Goal: Task Accomplishment & Management: Use online tool/utility

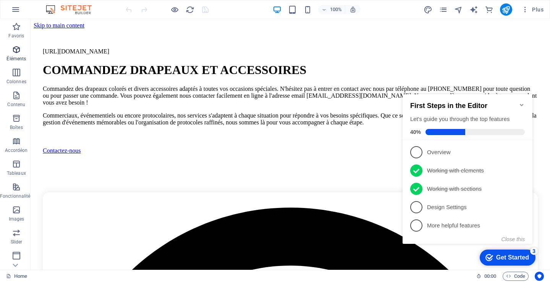
click at [14, 56] on p "Éléments" at bounding box center [15, 59] width 19 height 6
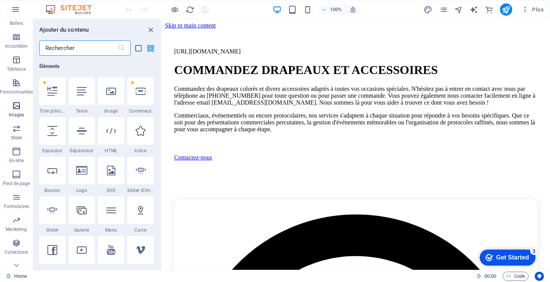
scroll to position [115, 0]
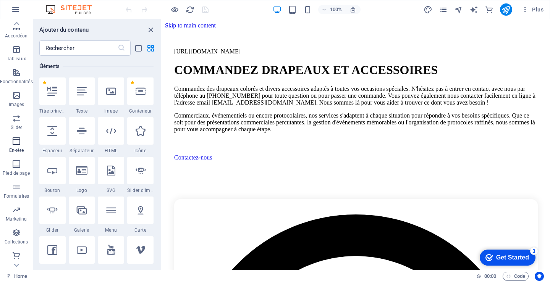
click at [19, 149] on p "En-tête" at bounding box center [16, 150] width 15 height 6
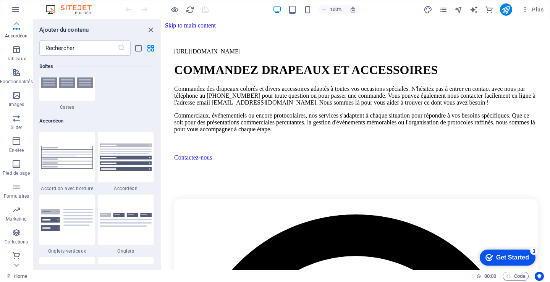
scroll to position [2307, 0]
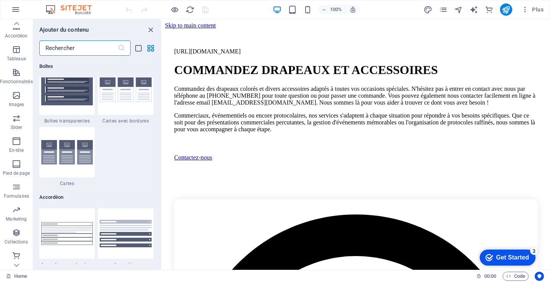
click at [96, 47] on input "text" at bounding box center [78, 47] width 78 height 15
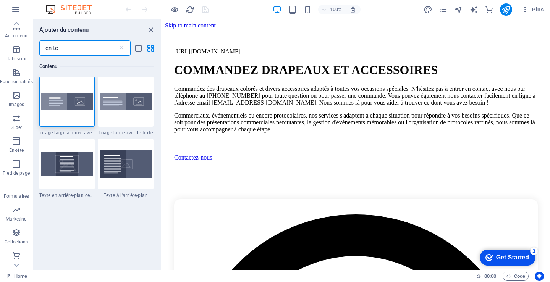
scroll to position [0, 0]
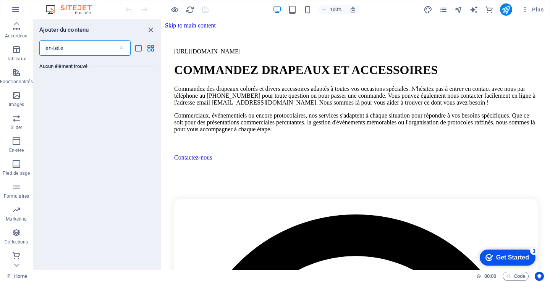
click at [103, 52] on input "en-tete" at bounding box center [78, 47] width 78 height 15
type input "en-tete"
click at [137, 47] on icon "list-view" at bounding box center [138, 48] width 9 height 9
click at [97, 53] on input "en-tete" at bounding box center [78, 47] width 78 height 15
click at [13, 147] on p "En-tête" at bounding box center [16, 150] width 15 height 6
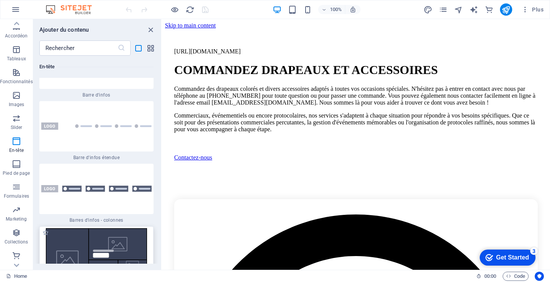
scroll to position [11402, 0]
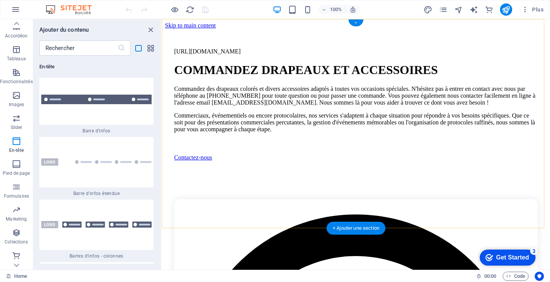
click at [357, 23] on div "+" at bounding box center [355, 22] width 15 height 7
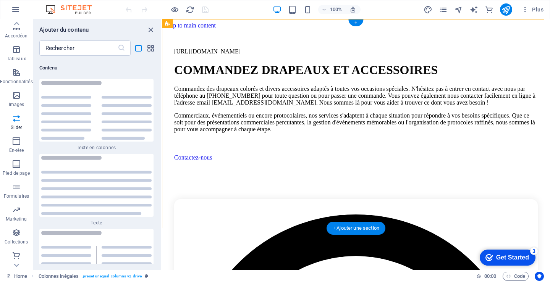
scroll to position [3960, 0]
click at [356, 25] on div "+" at bounding box center [355, 22] width 15 height 7
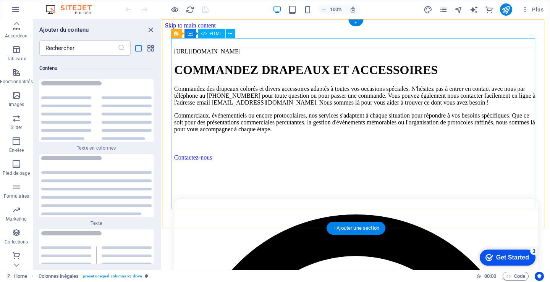
click at [335, 48] on div "https://www.flagscollection.com" at bounding box center [355, 51] width 363 height 7
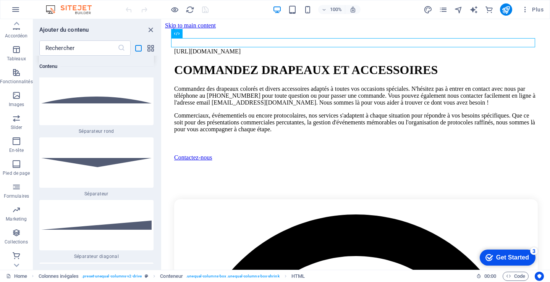
scroll to position [5067, 0]
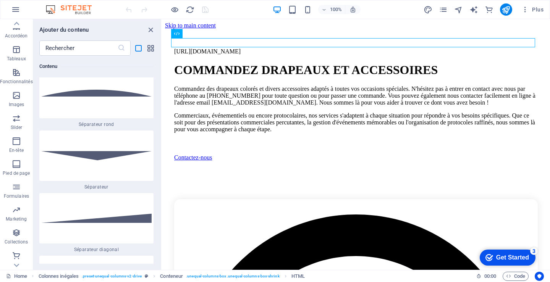
drag, startPoint x: 159, startPoint y: 120, endPoint x: 0, endPoint y: 59, distance: 170.2
click at [159, 69] on div "Favoris 1 Star Titre principal 1 Star Conteneur Éléments 1 Star Titre principal…" at bounding box center [97, 160] width 128 height 208
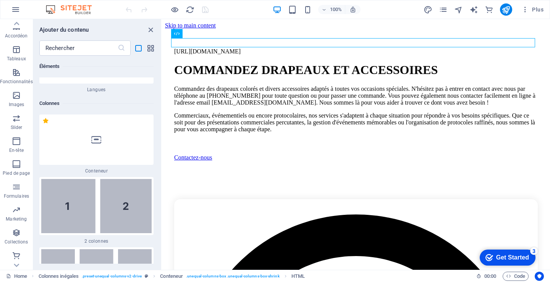
scroll to position [1593, 0]
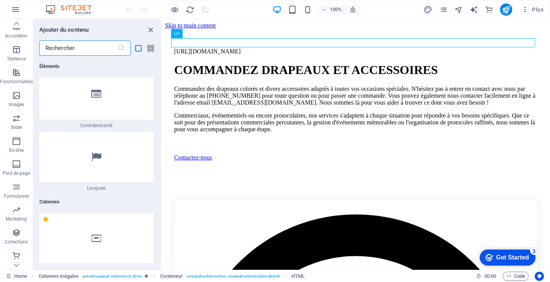
click at [87, 48] on input "text" at bounding box center [78, 47] width 78 height 15
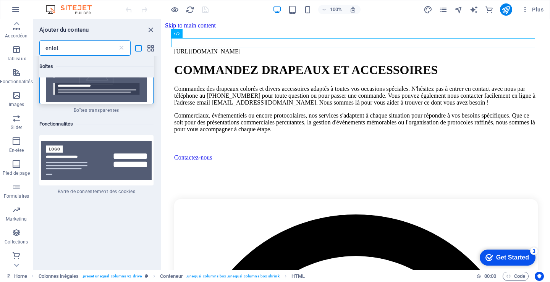
scroll to position [0, 0]
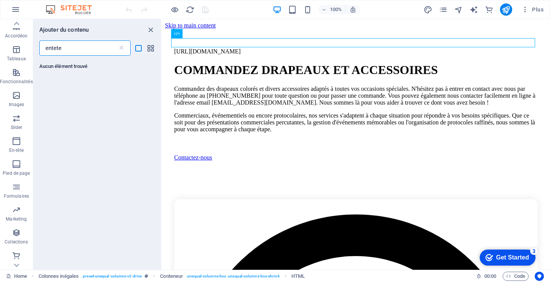
click at [110, 44] on input "entete" at bounding box center [78, 47] width 78 height 15
click at [50, 47] on input "entete" at bounding box center [78, 47] width 78 height 15
click at [109, 47] on input "en-tete" at bounding box center [78, 47] width 78 height 15
type input "en-tete"
click at [14, 148] on p "En-tête" at bounding box center [16, 150] width 15 height 6
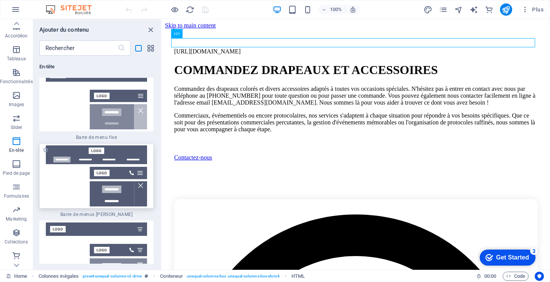
scroll to position [10960, 0]
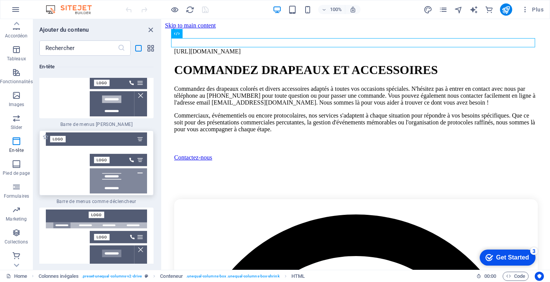
click at [110, 132] on img at bounding box center [96, 162] width 110 height 61
click at [162, 113] on div "Glissez et déposez l'élément de votre choix pour remplacer le contenu existant.…" at bounding box center [356, 144] width 388 height 251
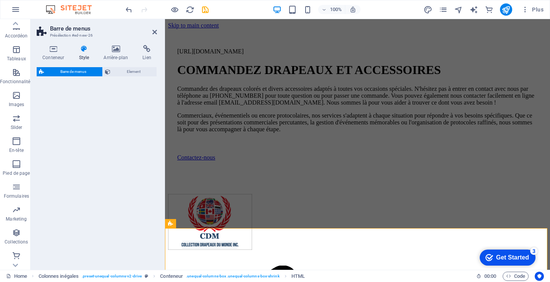
select select "rem"
select select "preset-menu-v2-trigger"
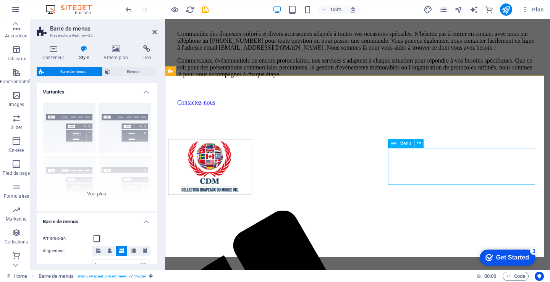
scroll to position [153, 0]
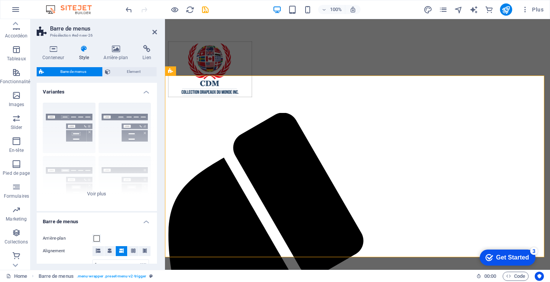
click at [90, 57] on h4 "Style" at bounding box center [85, 53] width 25 height 16
click at [87, 56] on h4 "Style" at bounding box center [85, 53] width 25 height 16
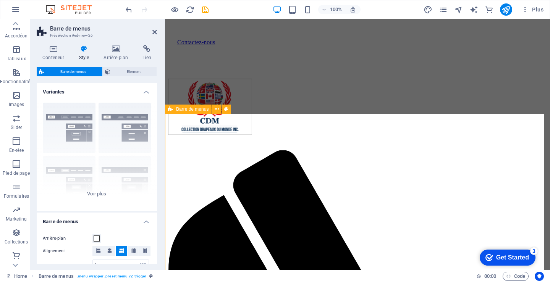
scroll to position [115, 0]
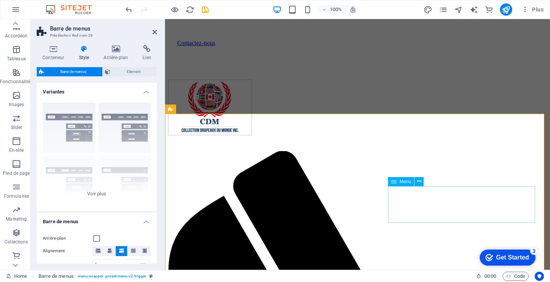
select select
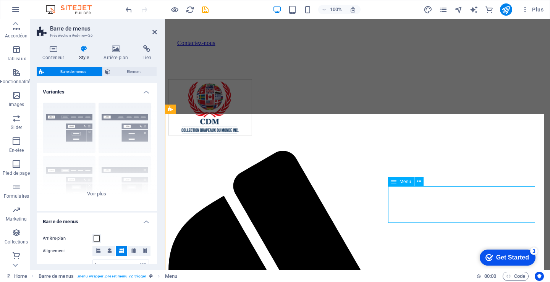
select select
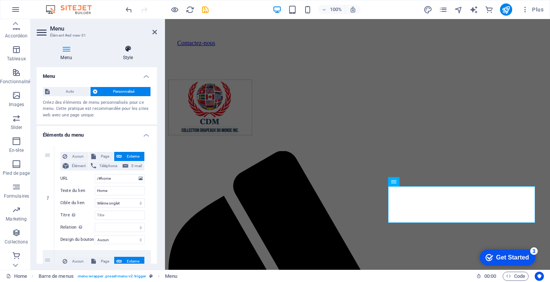
click at [127, 53] on h4 "Style" at bounding box center [128, 53] width 58 height 16
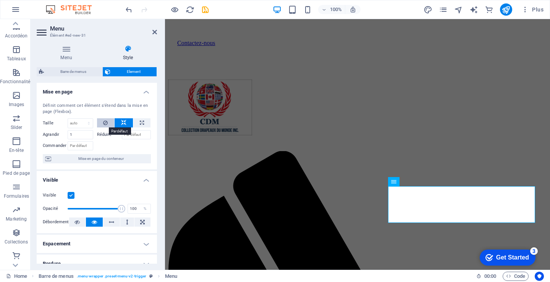
click at [105, 119] on icon at bounding box center [105, 122] width 5 height 9
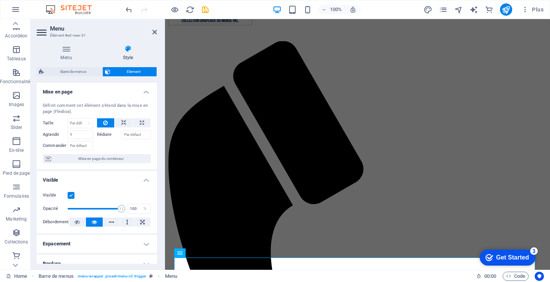
scroll to position [479, 0]
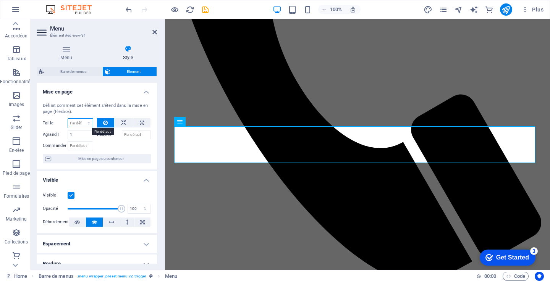
click at [84, 123] on select "Par défaut auto px % 1/1 1/2 1/3 1/4 1/5 1/6 1/7 1/8 1/9 1/10" at bounding box center [80, 123] width 25 height 9
click at [68, 119] on select "Par défaut auto px % 1/1 1/2 1/3 1/4 1/5 1/6 1/7 1/8 1/9 1/10" at bounding box center [80, 123] width 25 height 9
select select "DISABLED_OPTION_VALUE"
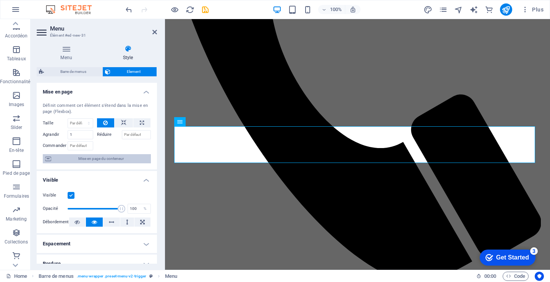
click at [103, 158] on span "Mise en page du conteneur" at bounding box center [100, 158] width 95 height 9
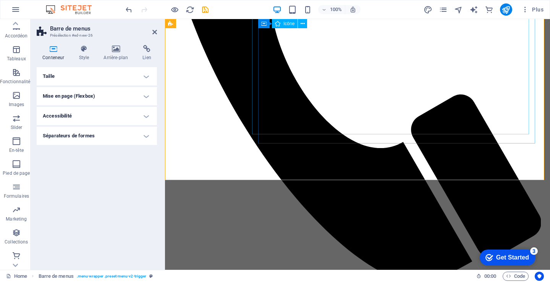
scroll to position [402, 0]
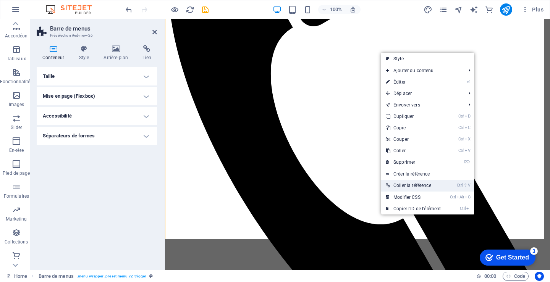
click at [400, 185] on link "Ctrl ⇧ V Coller la référence" at bounding box center [413, 185] width 64 height 11
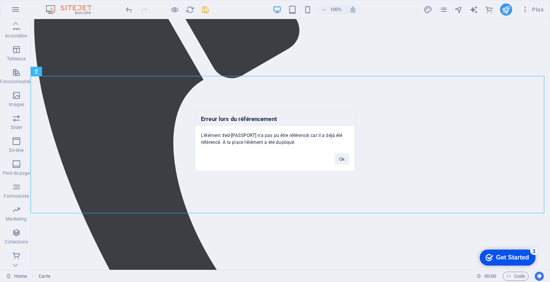
scroll to position [649, 0]
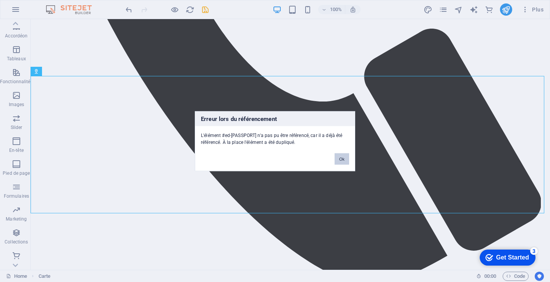
click at [344, 158] on button "Ok" at bounding box center [341, 158] width 15 height 11
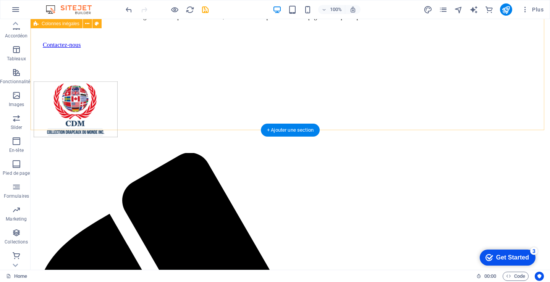
scroll to position [0, 0]
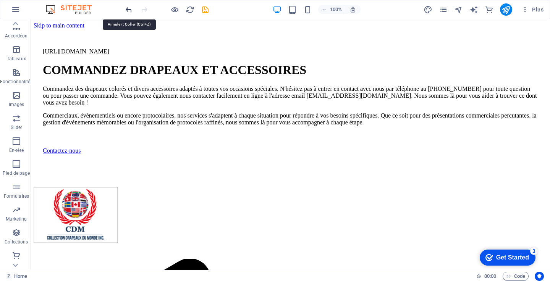
click at [129, 10] on icon "undo" at bounding box center [128, 9] width 9 height 9
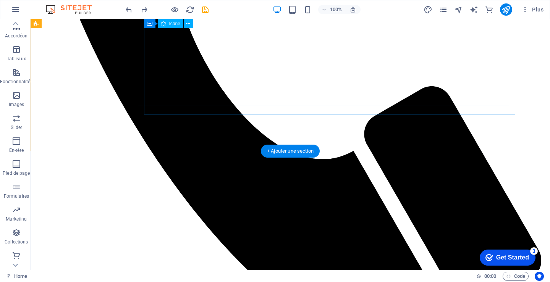
scroll to position [534, 0]
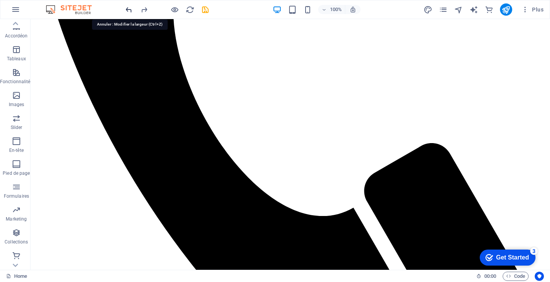
click at [129, 10] on icon "undo" at bounding box center [128, 9] width 9 height 9
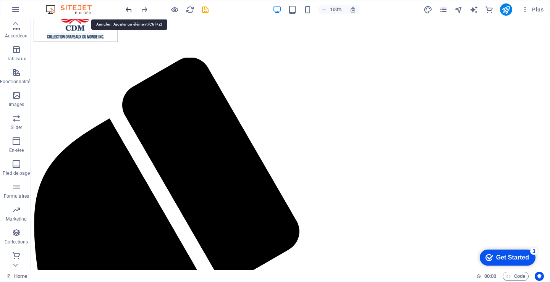
scroll to position [163, 0]
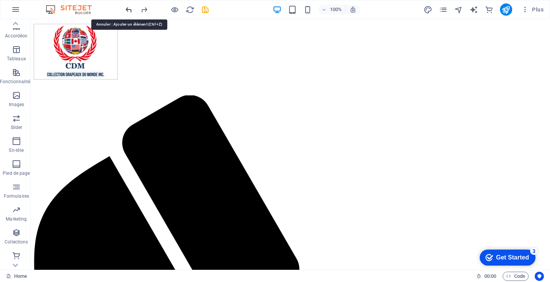
click at [129, 10] on icon "undo" at bounding box center [128, 9] width 9 height 9
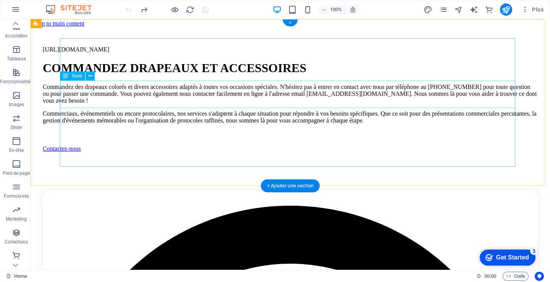
scroll to position [0, 0]
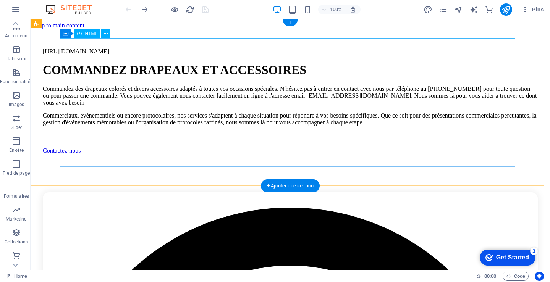
click at [302, 48] on div "https://www.flagscollection.com" at bounding box center [290, 51] width 495 height 7
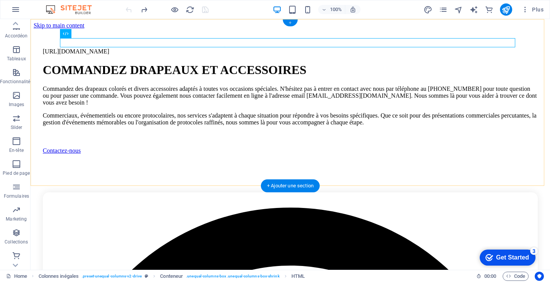
click at [290, 22] on div "+" at bounding box center [290, 22] width 15 height 7
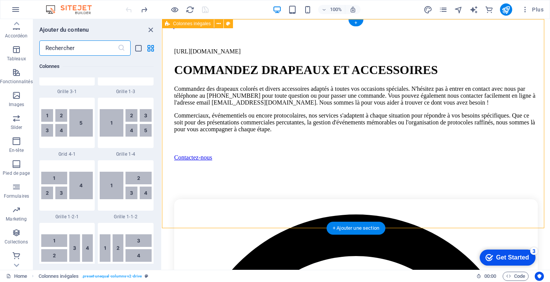
scroll to position [1336, 0]
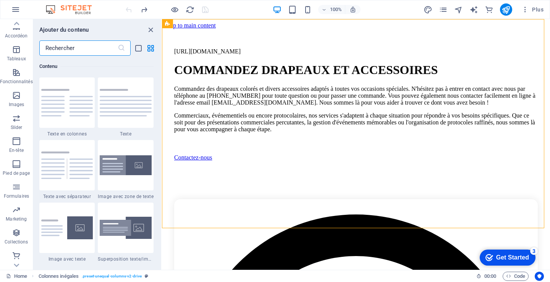
click at [70, 49] on input "text" at bounding box center [78, 47] width 78 height 15
click at [18, 141] on icon "button" at bounding box center [16, 140] width 9 height 9
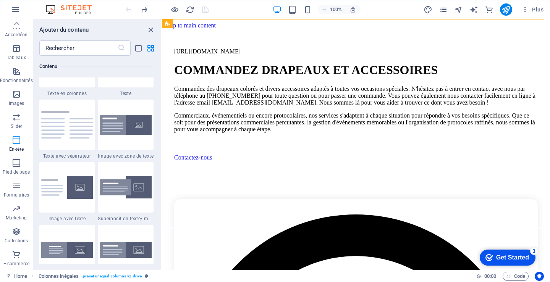
click at [18, 141] on icon "button" at bounding box center [16, 140] width 9 height 9
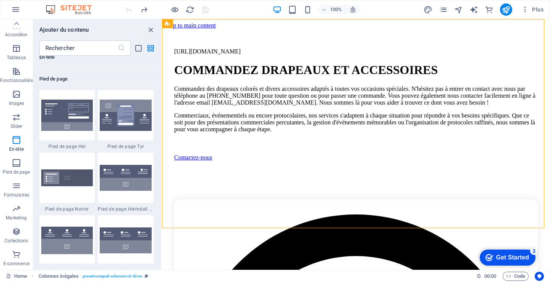
scroll to position [5042, 0]
click at [48, 46] on input "text" at bounding box center [78, 47] width 78 height 15
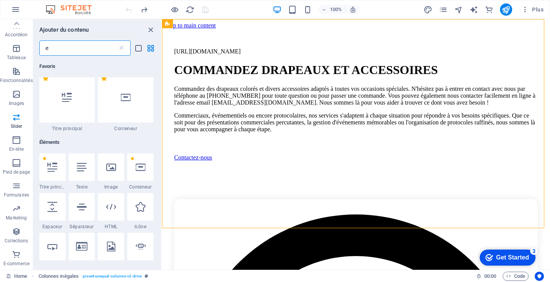
scroll to position [0, 0]
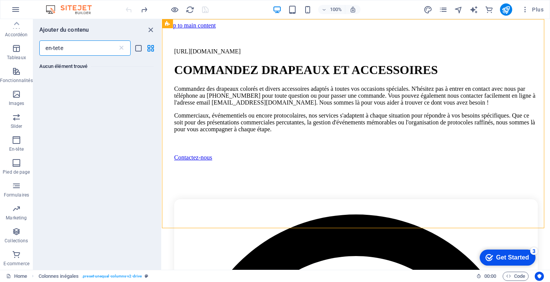
type input "en-tete"
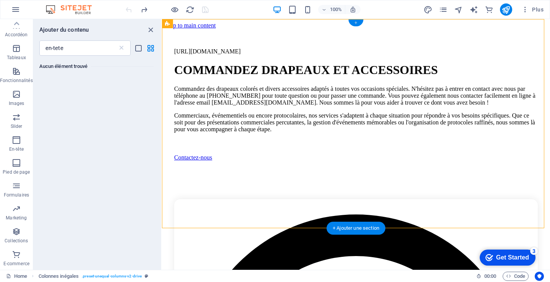
click at [355, 23] on div "+" at bounding box center [355, 22] width 15 height 7
click at [14, 145] on span "En-tête" at bounding box center [16, 145] width 33 height 18
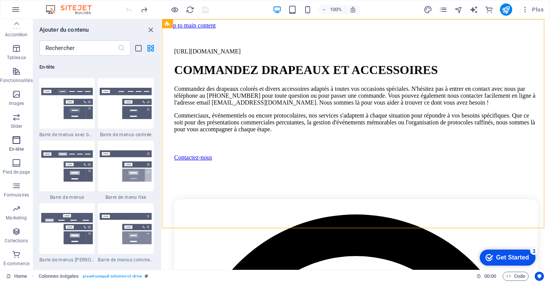
scroll to position [4598, 0]
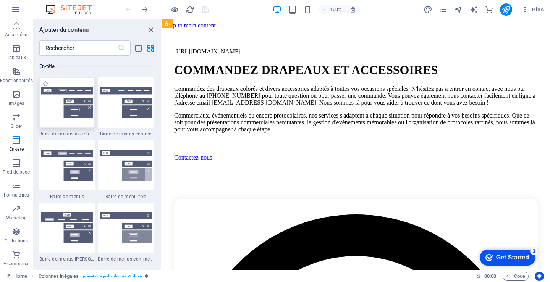
click at [58, 108] on img at bounding box center [67, 102] width 52 height 31
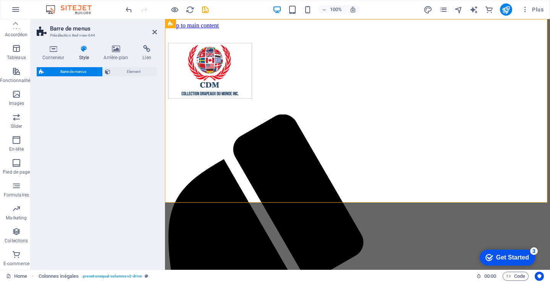
select select "rem"
select select "preset-menu-v2-border"
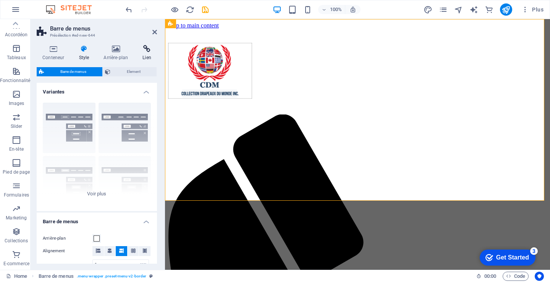
click at [144, 54] on h4 "Lien" at bounding box center [147, 53] width 20 height 16
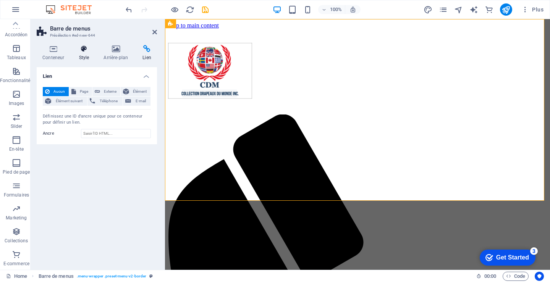
click at [84, 55] on h4 "Style" at bounding box center [85, 53] width 25 height 16
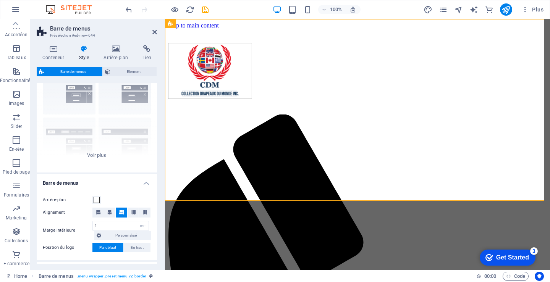
scroll to position [38, 0]
click at [96, 212] on icon at bounding box center [98, 212] width 5 height 5
click at [111, 208] on span at bounding box center [109, 213] width 5 height 10
click at [119, 212] on icon at bounding box center [121, 212] width 5 height 5
click at [131, 215] on icon at bounding box center [133, 212] width 5 height 5
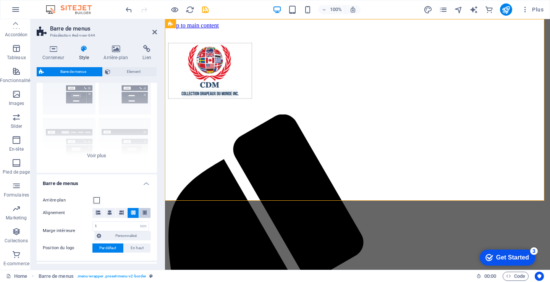
click at [147, 214] on button at bounding box center [144, 213] width 11 height 10
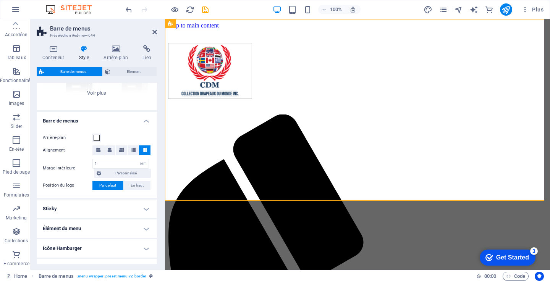
scroll to position [115, 0]
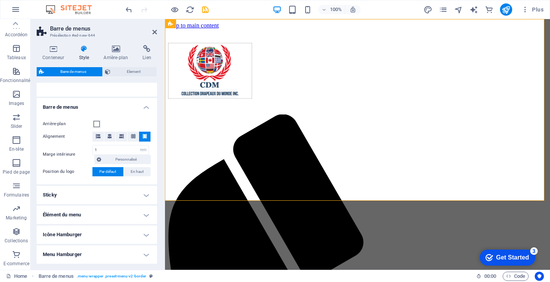
click at [102, 171] on span "Par défaut" at bounding box center [107, 171] width 17 height 9
click at [138, 172] on span "En haut" at bounding box center [137, 171] width 13 height 9
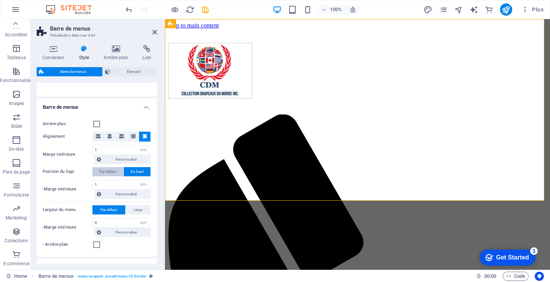
click at [111, 169] on span "Par défaut" at bounding box center [107, 171] width 17 height 9
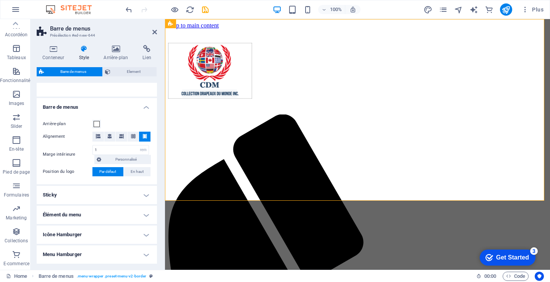
click at [114, 196] on h4 "Sticky" at bounding box center [97, 195] width 120 height 18
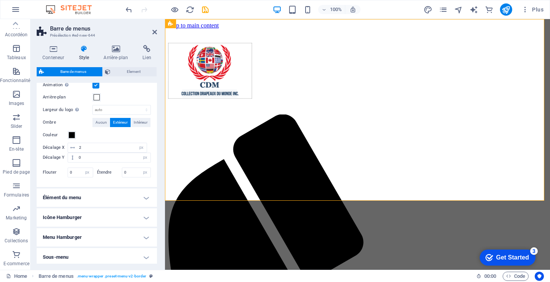
scroll to position [302, 0]
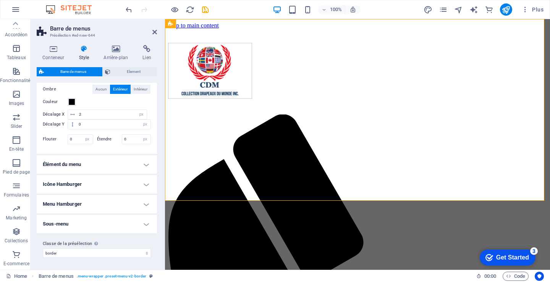
click at [67, 165] on h4 "Élément du menu" at bounding box center [97, 164] width 120 height 18
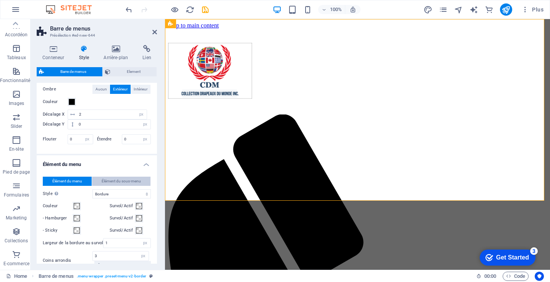
click at [113, 179] on span "Élément du sous-menu" at bounding box center [121, 181] width 39 height 9
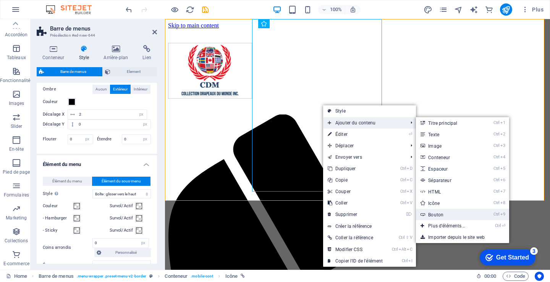
click at [439, 213] on link "Ctrl 9 Bouton" at bounding box center [448, 214] width 65 height 11
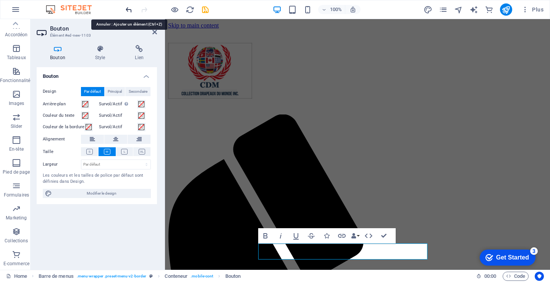
click at [128, 7] on icon "undo" at bounding box center [128, 9] width 9 height 9
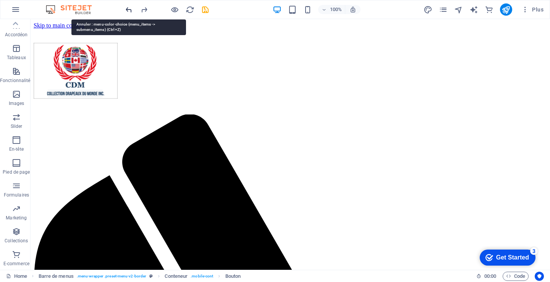
scroll to position [136, 0]
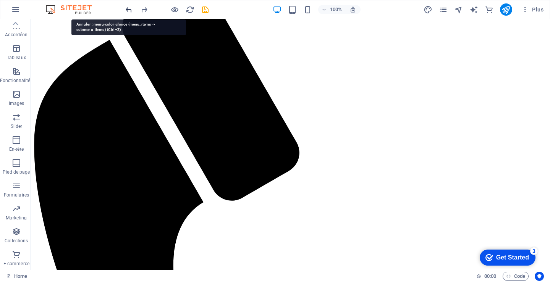
click at [128, 7] on icon "undo" at bounding box center [128, 9] width 9 height 9
click at [130, 12] on icon "undo" at bounding box center [128, 9] width 9 height 9
click at [128, 9] on icon "undo" at bounding box center [128, 9] width 9 height 9
click at [128, 8] on icon "undo" at bounding box center [128, 9] width 9 height 9
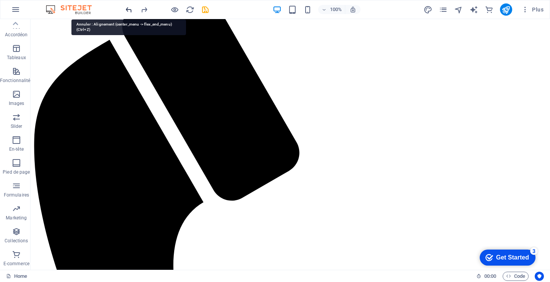
click at [128, 8] on icon "undo" at bounding box center [128, 9] width 9 height 9
click at [129, 7] on icon "undo" at bounding box center [128, 9] width 9 height 9
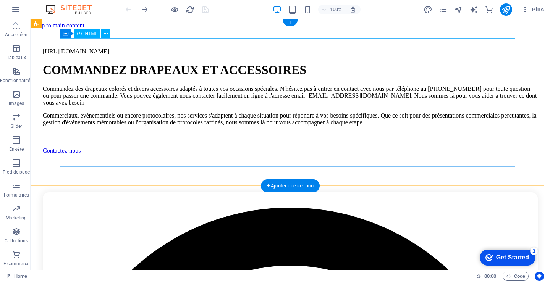
click at [273, 48] on div "https://www.flagscollection.com" at bounding box center [290, 51] width 495 height 7
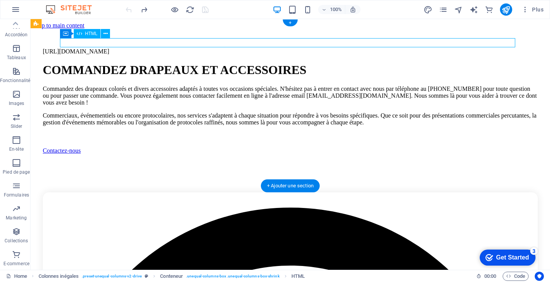
click at [273, 48] on div "https://www.flagscollection.com" at bounding box center [290, 51] width 495 height 7
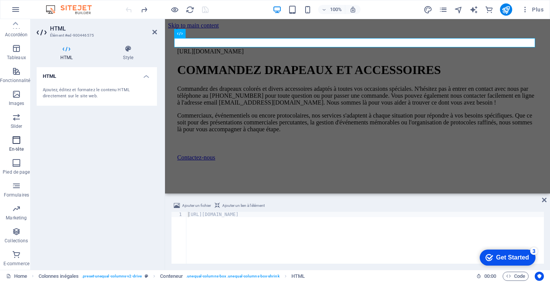
click at [15, 146] on span "En-tête" at bounding box center [16, 145] width 33 height 18
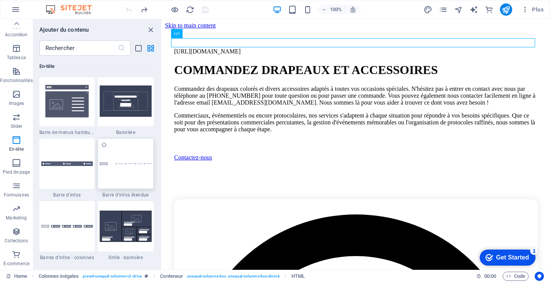
scroll to position [4827, 0]
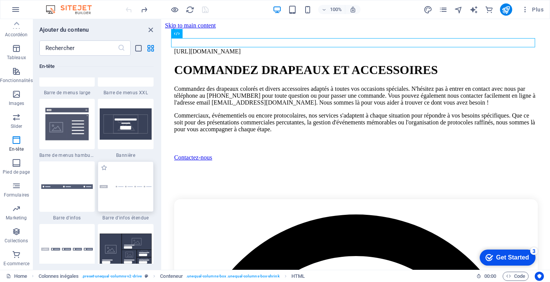
click at [123, 192] on div at bounding box center [126, 187] width 56 height 50
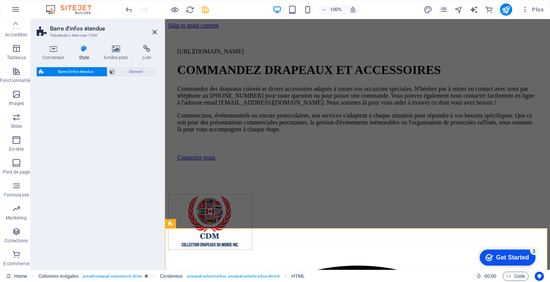
select select "rem"
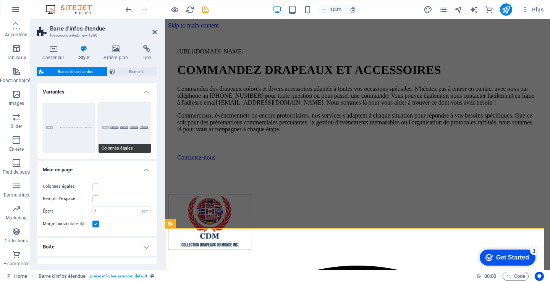
click at [118, 125] on button "Colonnes égales" at bounding box center [125, 128] width 53 height 50
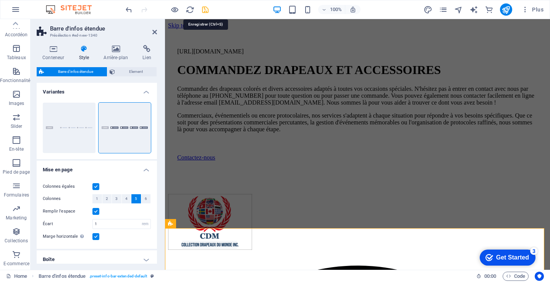
click at [204, 10] on icon "save" at bounding box center [205, 9] width 9 height 9
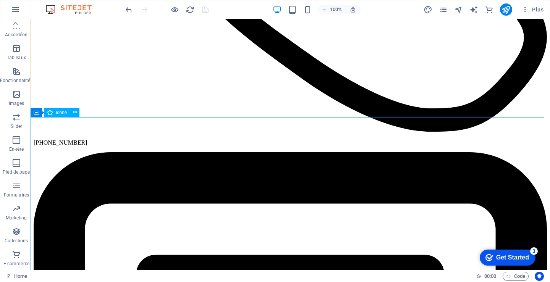
scroll to position [1413, 0]
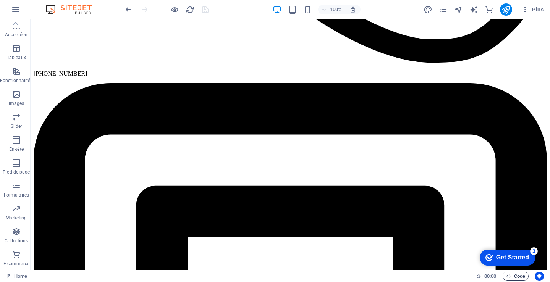
click at [521, 276] on span "Code" at bounding box center [515, 276] width 19 height 9
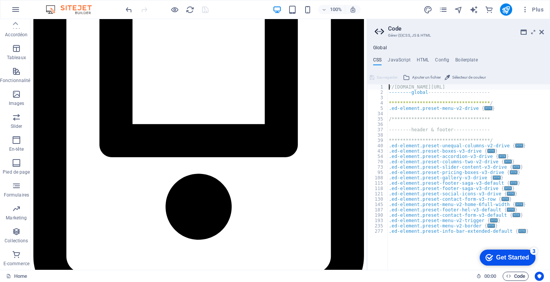
scroll to position [1270, 0]
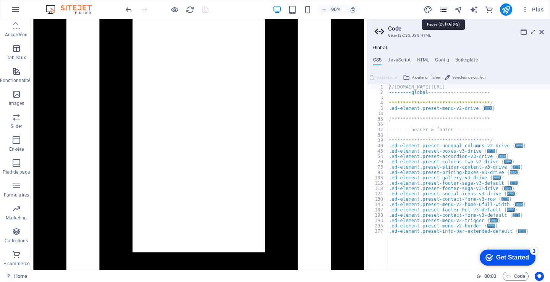
click at [443, 8] on icon "pages" at bounding box center [443, 9] width 9 height 9
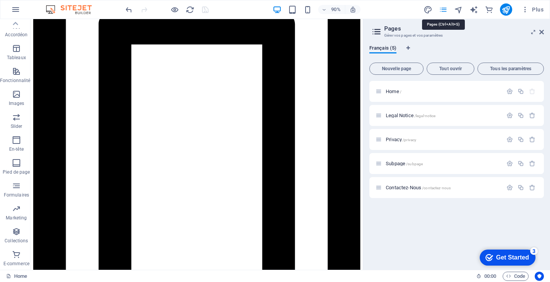
scroll to position [1284, 0]
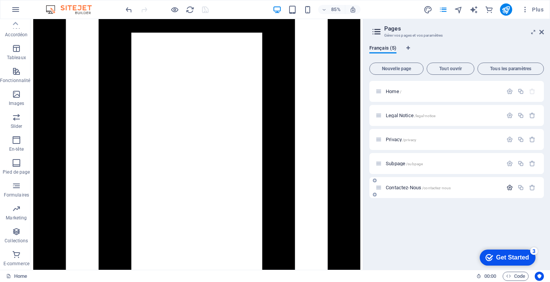
click at [510, 187] on icon "button" at bounding box center [509, 187] width 6 height 6
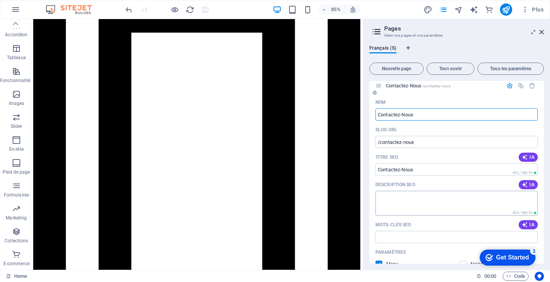
scroll to position [115, 0]
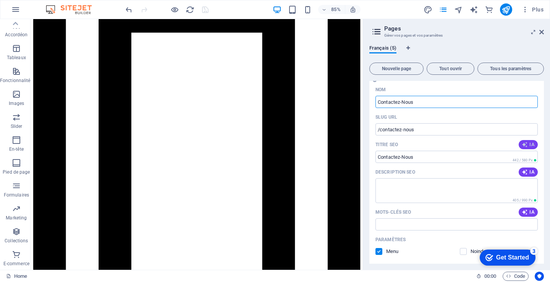
click at [526, 144] on icon "button" at bounding box center [525, 145] width 6 height 6
type input "Drapeaux du Monde - 2025"
click at [528, 171] on span "IA" at bounding box center [528, 172] width 13 height 6
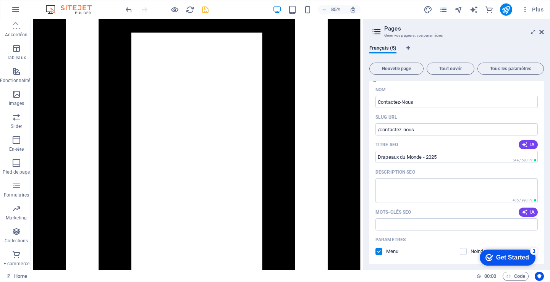
type textarea "Découvrez notre collection unique de drapeaux du monde, reflétant la diversité …"
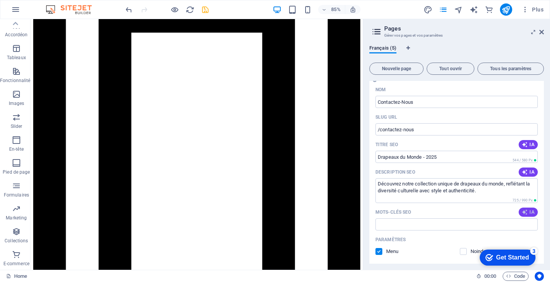
click at [525, 212] on icon "button" at bounding box center [525, 212] width 6 height 6
type input "drapeaux du monde, collection de drapeaux, politique de confidentialité, mentio…"
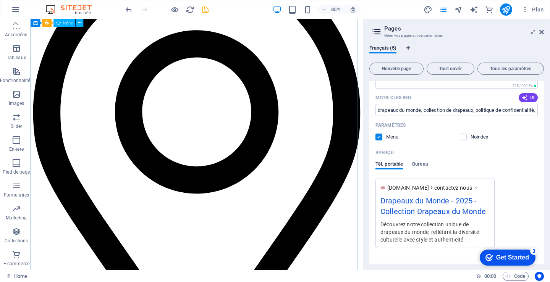
scroll to position [215, 0]
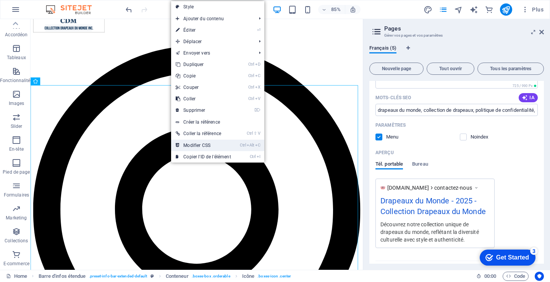
click at [205, 144] on link "Ctrl Alt C Modifier CSS" at bounding box center [203, 145] width 64 height 11
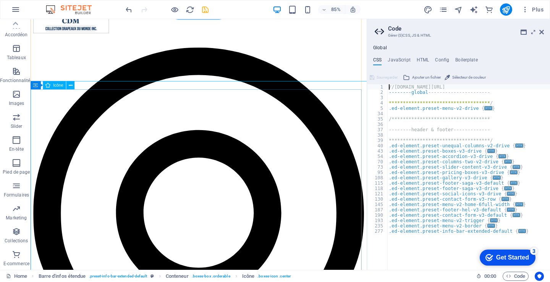
scroll to position [225, 0]
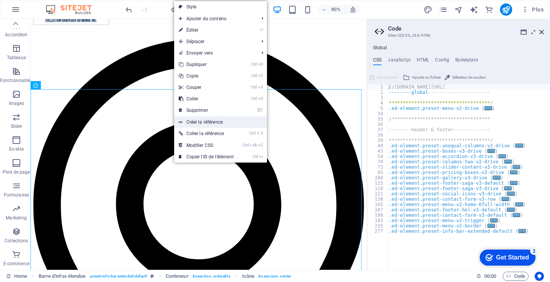
click at [208, 120] on link "Créer la référence" at bounding box center [220, 121] width 93 height 11
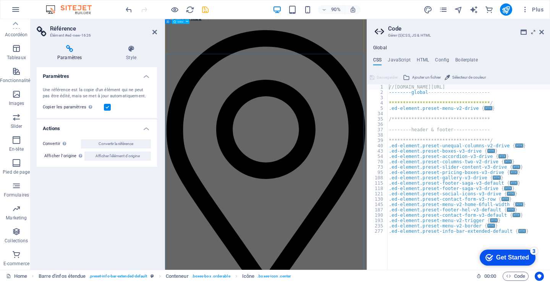
scroll to position [836, 0]
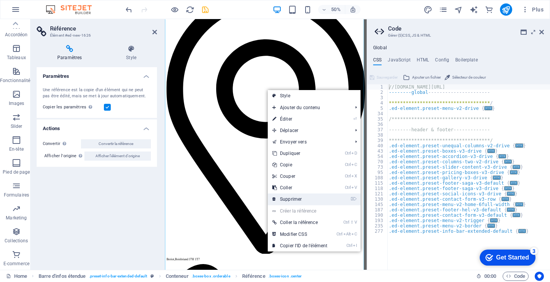
click at [296, 196] on link "⌦ Supprimer" at bounding box center [300, 199] width 64 height 11
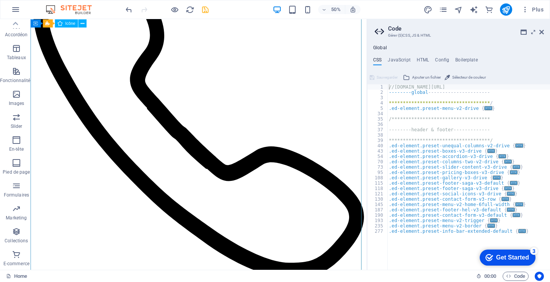
scroll to position [806, 0]
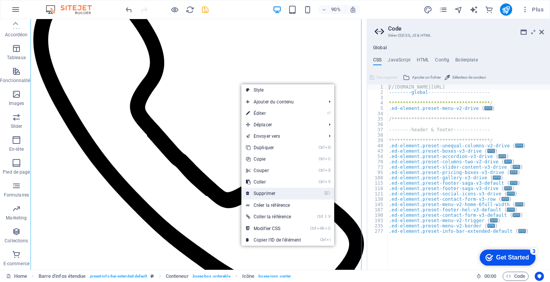
click at [259, 193] on link "⌦ Supprimer" at bounding box center [273, 193] width 64 height 11
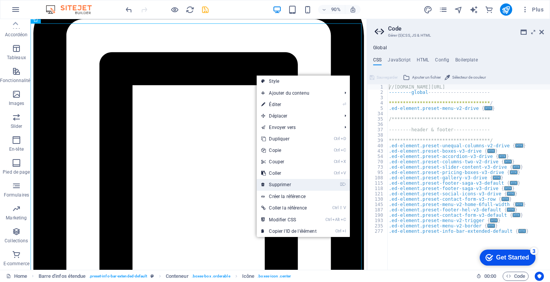
click at [279, 185] on link "⌦ Supprimer" at bounding box center [289, 184] width 64 height 11
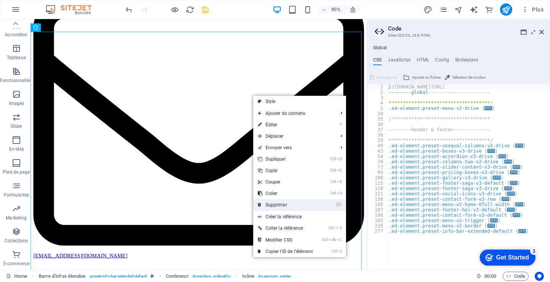
click at [273, 202] on link "⌦ Supprimer" at bounding box center [285, 204] width 64 height 11
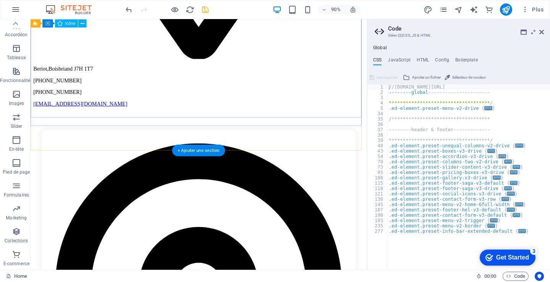
scroll to position [538, 0]
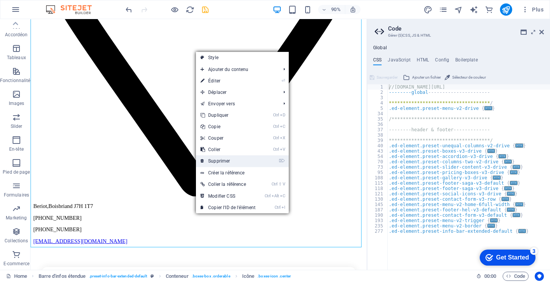
click at [226, 161] on link "⌦ Supprimer" at bounding box center [228, 160] width 64 height 11
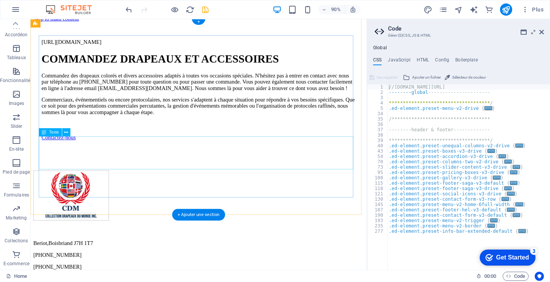
scroll to position [0, 0]
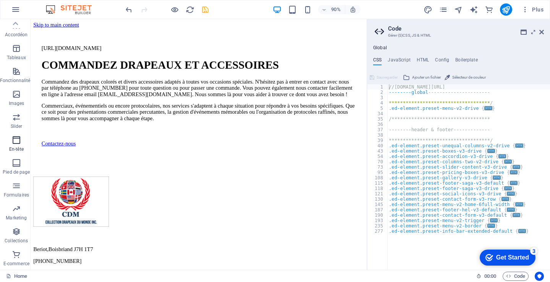
click at [15, 147] on p "En-tête" at bounding box center [16, 149] width 15 height 6
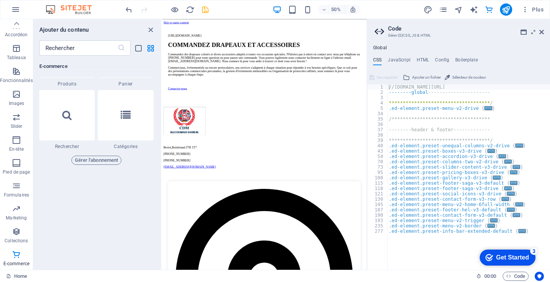
scroll to position [7309, 0]
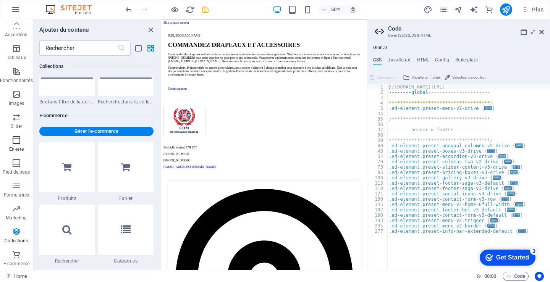
click at [16, 141] on icon "button" at bounding box center [16, 140] width 9 height 9
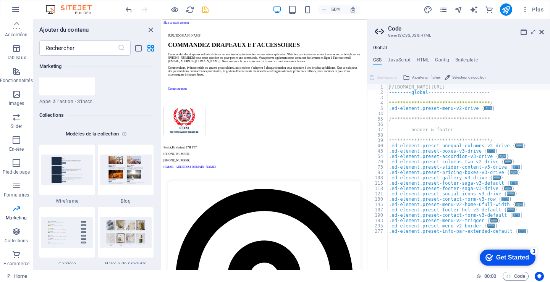
scroll to position [6743, 0]
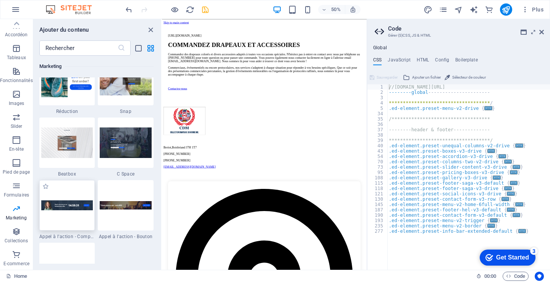
click at [60, 205] on img at bounding box center [67, 205] width 52 height 10
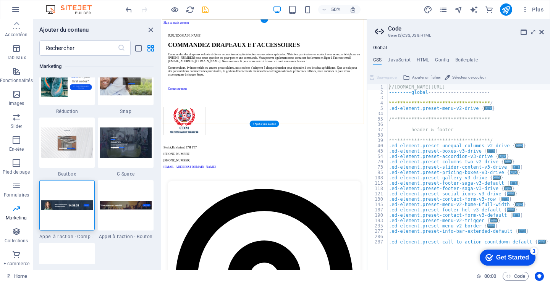
click at [263, 22] on div "+" at bounding box center [264, 20] width 8 height 3
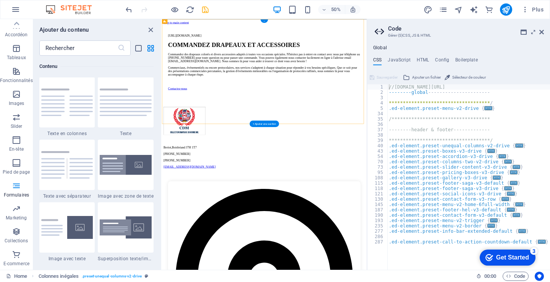
scroll to position [1336, 0]
click at [363, 29] on div "https://www.flagscollection.com COMMANDEZ DRAPEAUX ET ACCESSOIRES Commandez des…" at bounding box center [366, 104] width 403 height 151
click at [354, 48] on div "https://www.flagscollection.com" at bounding box center [366, 51] width 385 height 7
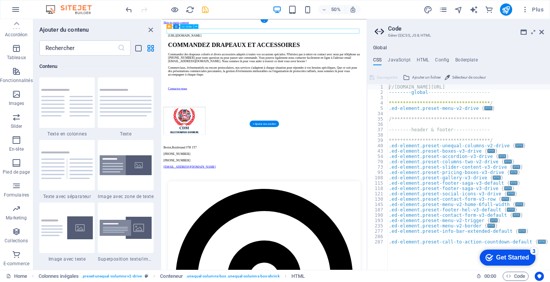
click at [354, 48] on div "https://www.flagscollection.com" at bounding box center [366, 51] width 385 height 7
drag, startPoint x: 354, startPoint y: 41, endPoint x: 349, endPoint y: 40, distance: 5.4
click at [355, 48] on div "https://www.flagscollection.com" at bounding box center [366, 51] width 385 height 7
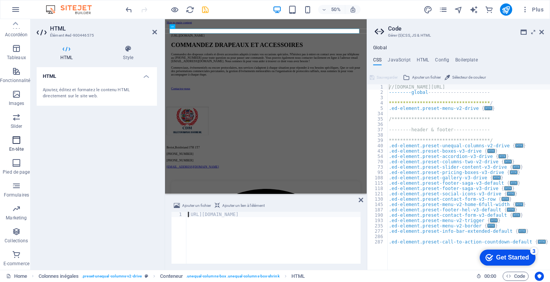
click at [14, 141] on icon "button" at bounding box center [16, 140] width 9 height 9
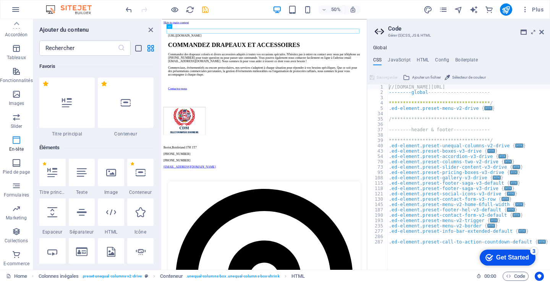
scroll to position [54, 0]
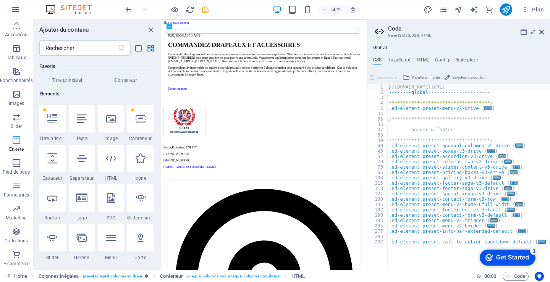
click at [16, 151] on p "En-tête" at bounding box center [16, 149] width 15 height 6
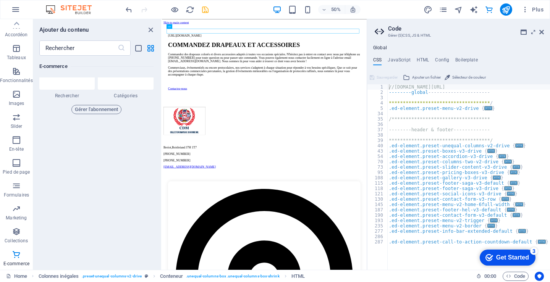
scroll to position [7492, 0]
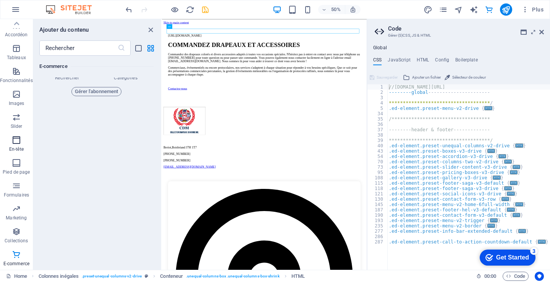
click at [19, 141] on icon "button" at bounding box center [16, 140] width 9 height 9
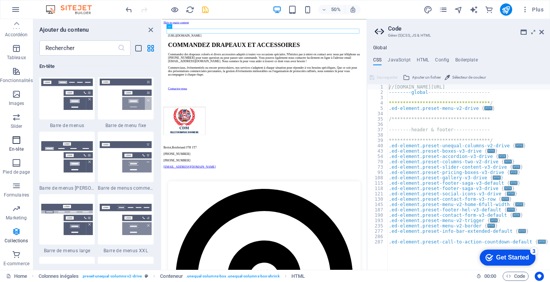
scroll to position [4598, 0]
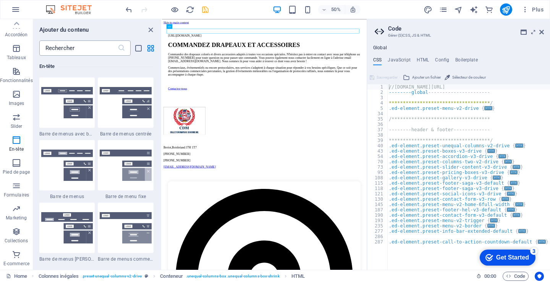
click at [78, 46] on input "text" at bounding box center [78, 47] width 78 height 15
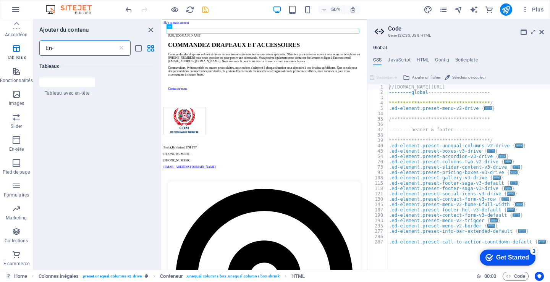
scroll to position [0, 0]
type input "En-tete"
click at [151, 49] on icon "grid-view" at bounding box center [150, 48] width 9 height 9
click at [136, 45] on icon "list-view" at bounding box center [138, 48] width 9 height 9
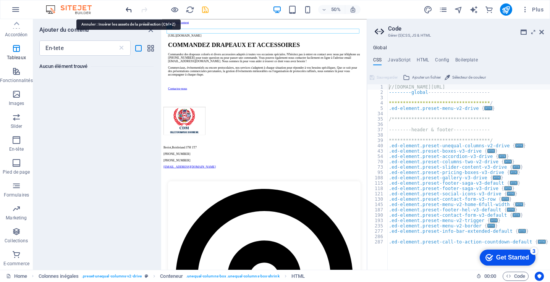
click at [132, 11] on icon "undo" at bounding box center [128, 9] width 9 height 9
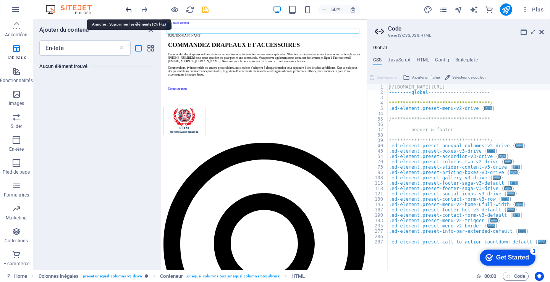
click at [132, 11] on icon "undo" at bounding box center [128, 9] width 9 height 9
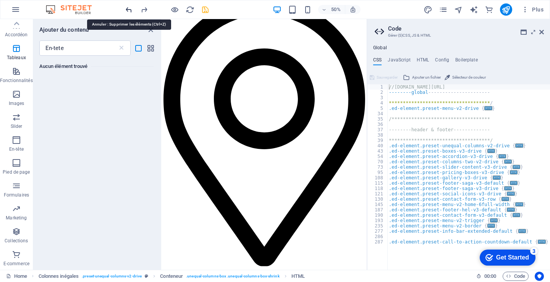
scroll to position [758, 0]
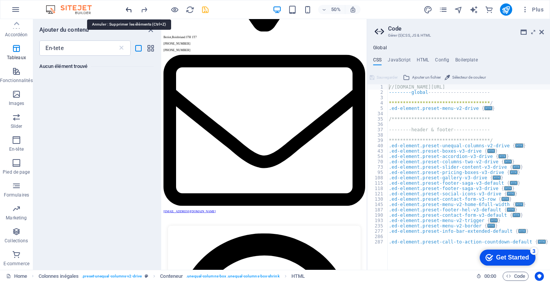
click at [132, 11] on icon "undo" at bounding box center [128, 9] width 9 height 9
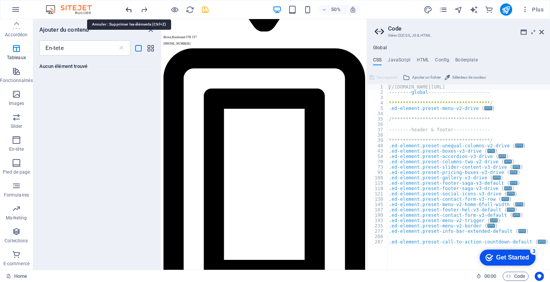
click at [132, 11] on icon "undo" at bounding box center [128, 9] width 9 height 9
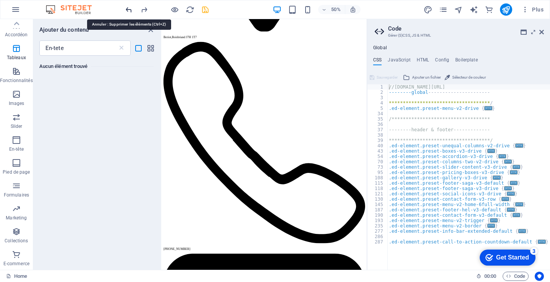
click at [132, 11] on icon "undo" at bounding box center [128, 9] width 9 height 9
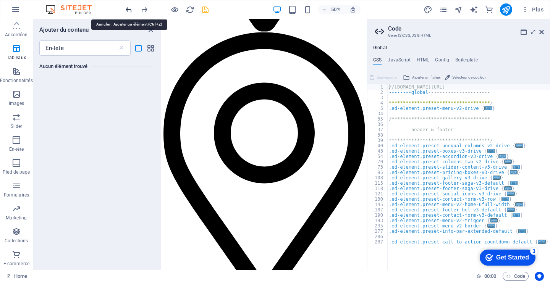
click at [131, 11] on icon "undo" at bounding box center [128, 9] width 9 height 9
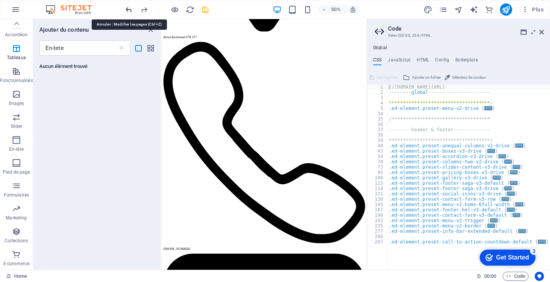
click at [131, 11] on icon "undo" at bounding box center [128, 9] width 9 height 9
click at [129, 9] on icon "undo" at bounding box center [128, 9] width 9 height 9
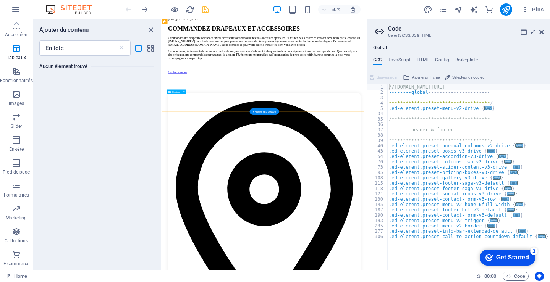
scroll to position [0, 0]
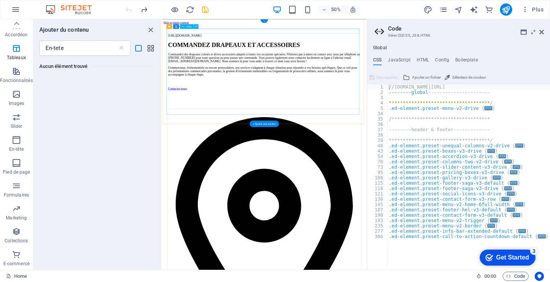
click at [331, 48] on div "https://www.flagscollection.com" at bounding box center [366, 51] width 385 height 7
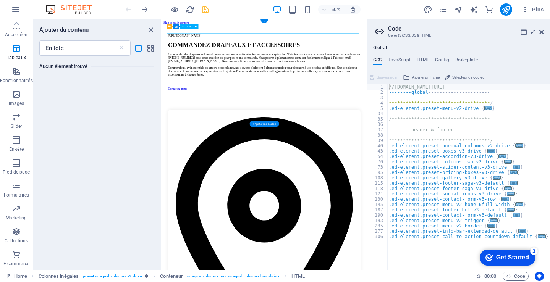
click at [331, 48] on div "https://www.flagscollection.com" at bounding box center [366, 51] width 385 height 7
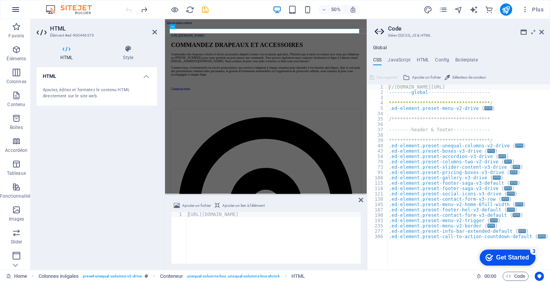
click at [18, 10] on icon "button" at bounding box center [15, 9] width 9 height 9
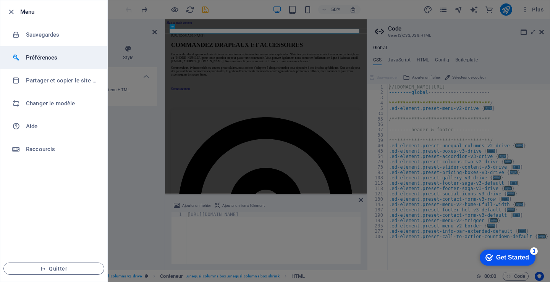
click at [50, 60] on h6 "Préférences" at bounding box center [61, 57] width 71 height 9
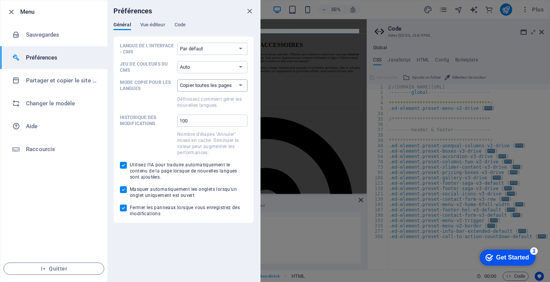
click at [240, 86] on select "Copier la première page uniquement Copier toutes les pages" at bounding box center [212, 85] width 70 height 12
select select "index"
click at [177, 79] on select "Copier la première page uniquement Copier toutes les pages" at bounding box center [212, 85] width 70 height 12
click at [241, 48] on select "Par défaut Deutsch English Español Français Magyar Italiano Nederlands Polski P…" at bounding box center [212, 49] width 70 height 12
select select "fr"
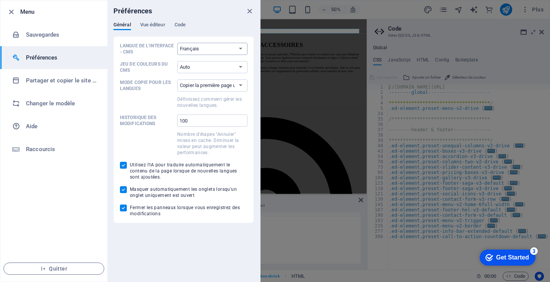
click at [177, 43] on select "Par défaut Deutsch English Español Français Magyar Italiano Nederlands Polski P…" at bounding box center [212, 49] width 70 height 12
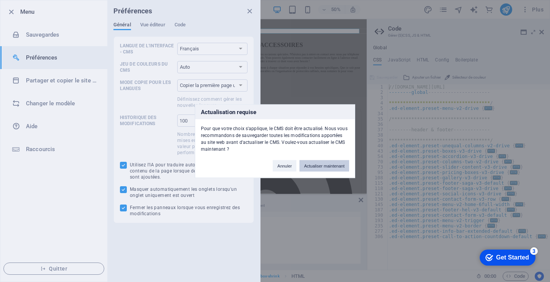
click at [311, 166] on button "Actualiser maintenant" at bounding box center [324, 165] width 50 height 11
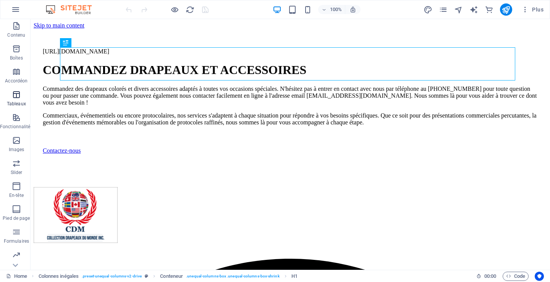
scroll to position [76, 0]
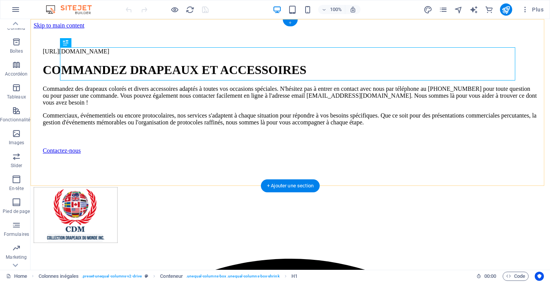
click at [289, 23] on div "+" at bounding box center [290, 22] width 15 height 7
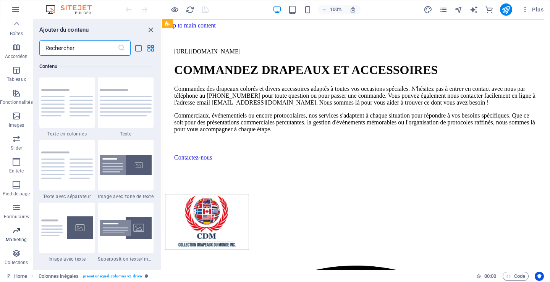
scroll to position [116, 0]
click at [80, 50] on input "text" at bounding box center [78, 47] width 78 height 15
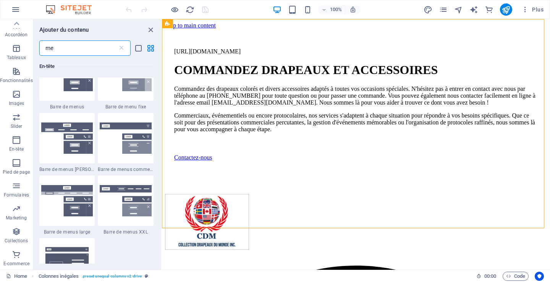
scroll to position [0, 0]
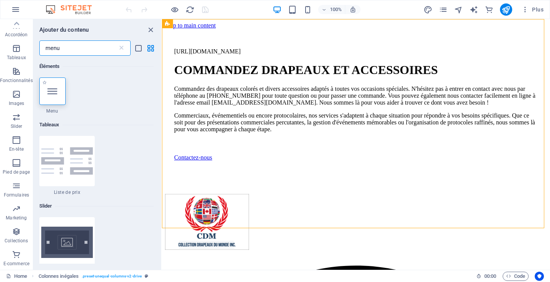
type input "menu"
click at [53, 94] on icon at bounding box center [52, 91] width 10 height 10
click at [162, 94] on div "Glissez et déposez l'élément de votre choix pour remplacer le contenu existant.…" at bounding box center [356, 144] width 388 height 251
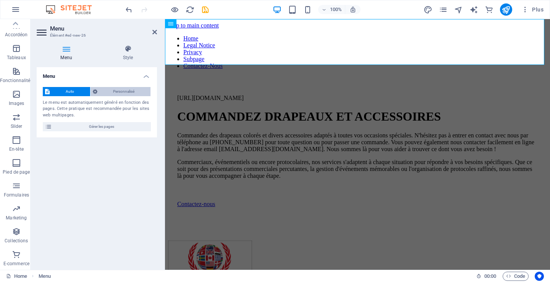
click at [123, 90] on span "Personnalisé" at bounding box center [124, 91] width 49 height 9
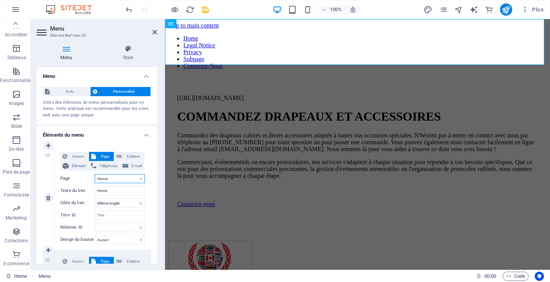
click at [139, 177] on select "Home Legal Notice Privacy Subpage Contactez-Nous" at bounding box center [120, 178] width 50 height 9
click at [128, 53] on h4 "Style" at bounding box center [128, 53] width 58 height 16
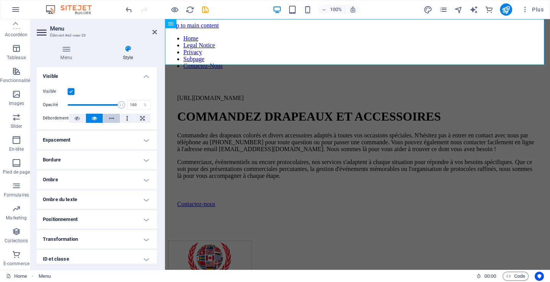
click at [112, 120] on icon at bounding box center [111, 118] width 5 height 9
click at [79, 138] on h4 "Espacement" at bounding box center [97, 140] width 120 height 18
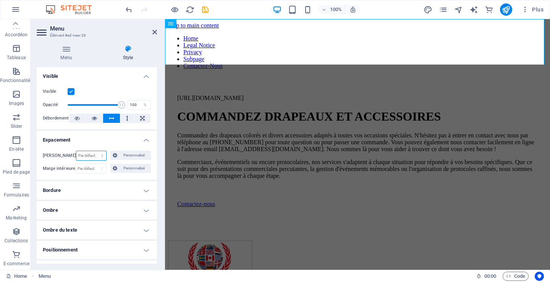
click at [90, 154] on select "Par défaut auto px % rem vw vh Personnalisé" at bounding box center [91, 155] width 30 height 9
click at [76, 151] on select "Par défaut auto px % rem vw vh Personnalisé" at bounding box center [91, 155] width 30 height 9
select select "DISABLED_OPTION_VALUE"
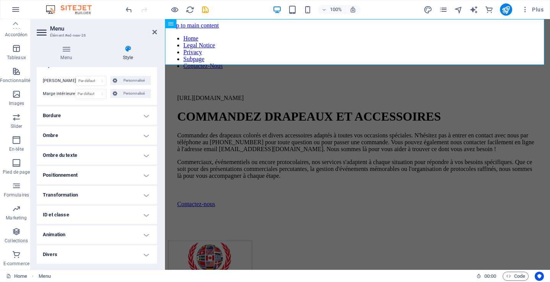
click at [94, 173] on h4 "Positionnement" at bounding box center [97, 175] width 120 height 18
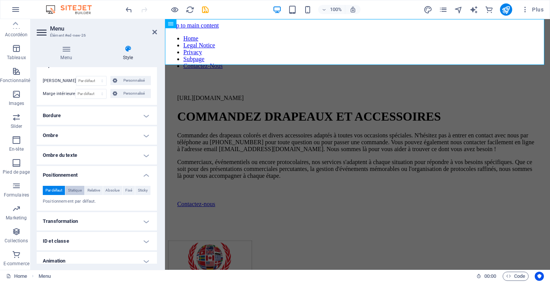
click at [76, 191] on span "Statique" at bounding box center [75, 190] width 14 height 9
click at [97, 189] on span "Relative" at bounding box center [93, 190] width 13 height 9
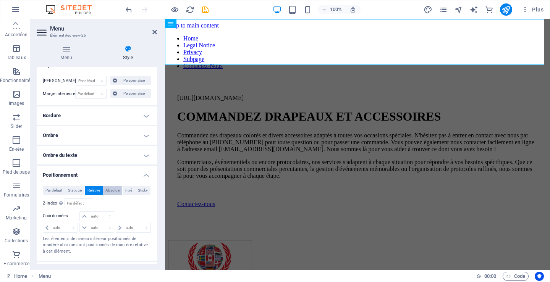
click at [115, 189] on span "Absolue" at bounding box center [112, 190] width 14 height 9
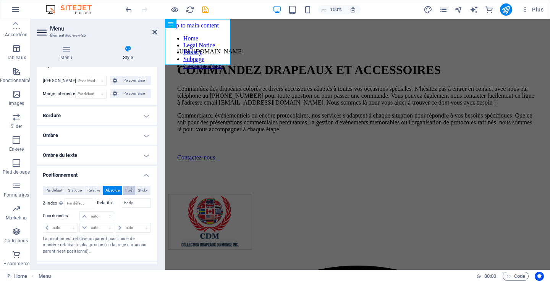
click at [129, 189] on span "Fixé" at bounding box center [128, 190] width 7 height 9
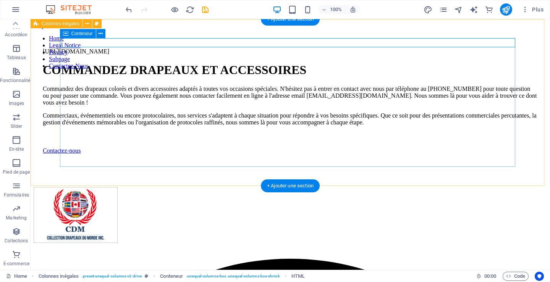
click at [44, 37] on div "https://www.flagscollection.com COMMANDEZ DRAPEAUX ET ACCESSOIRES Commandez des…" at bounding box center [290, 101] width 513 height 144
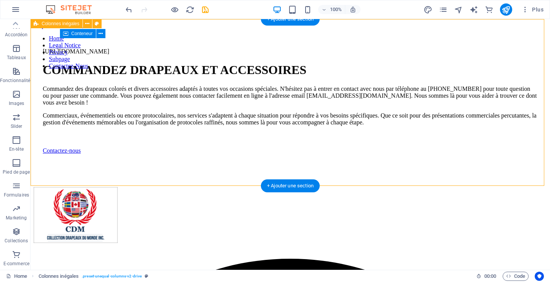
click at [44, 37] on div "https://www.flagscollection.com COMMANDEZ DRAPEAUX ET ACCESSOIRES Commandez des…" at bounding box center [290, 101] width 513 height 144
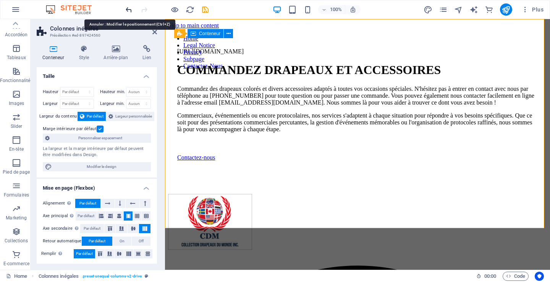
click at [128, 11] on icon "undo" at bounding box center [128, 9] width 9 height 9
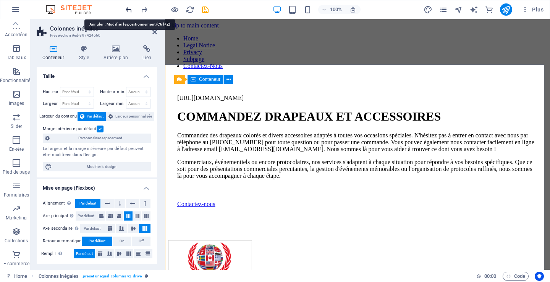
click at [129, 12] on icon "undo" at bounding box center [128, 9] width 9 height 9
click at [18, 7] on icon "button" at bounding box center [15, 9] width 9 height 9
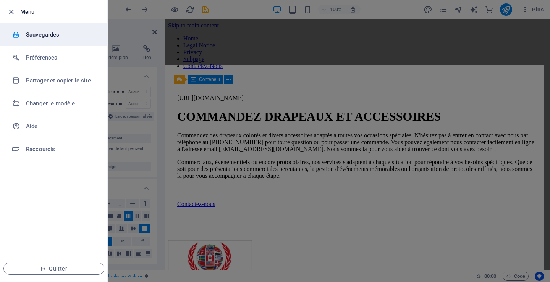
click at [43, 34] on h6 "Sauvegardes" at bounding box center [61, 34] width 71 height 9
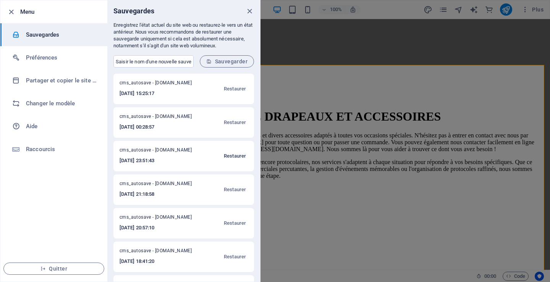
click at [231, 154] on span "Restaurer" at bounding box center [235, 156] width 22 height 9
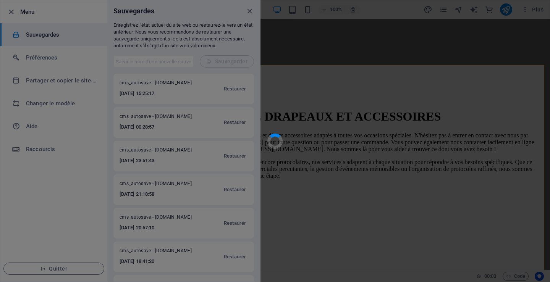
click at [231, 154] on div at bounding box center [275, 141] width 550 height 282
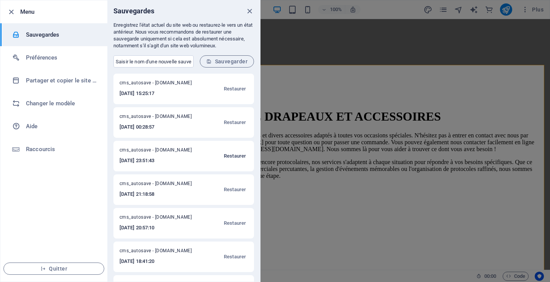
click at [234, 155] on span "Restaurer" at bounding box center [235, 156] width 22 height 9
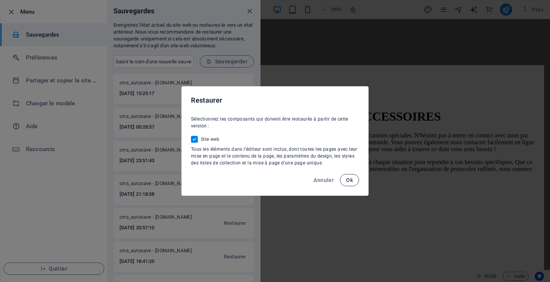
click at [349, 179] on span "Ok" at bounding box center [349, 180] width 7 height 6
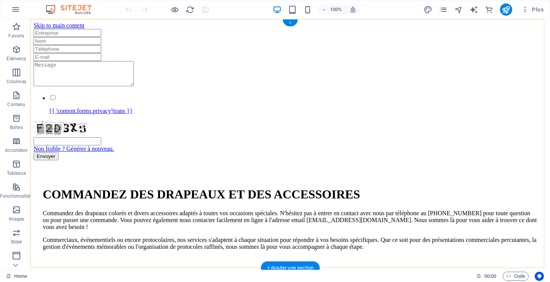
drag, startPoint x: 292, startPoint y: 23, endPoint x: 130, endPoint y: 5, distance: 163.0
click at [292, 23] on div "+" at bounding box center [290, 22] width 15 height 7
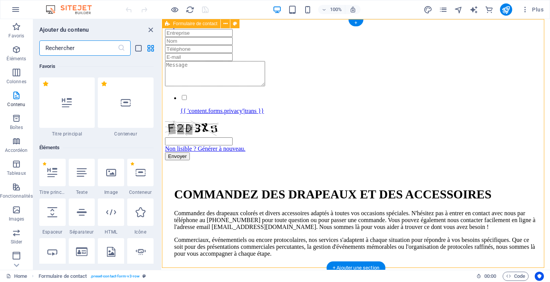
scroll to position [1336, 0]
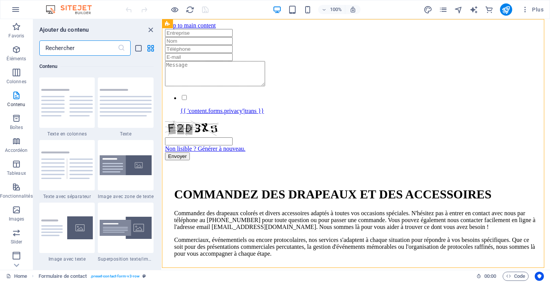
click at [73, 45] on input "text" at bounding box center [78, 47] width 78 height 15
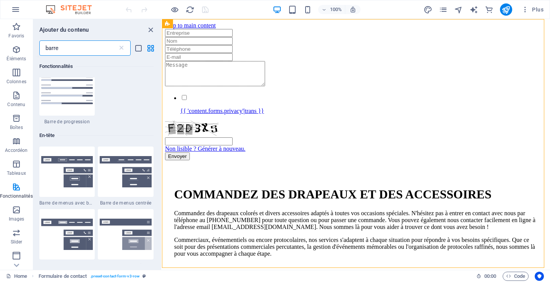
scroll to position [76, 0]
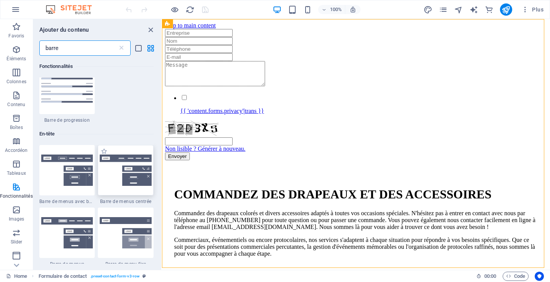
type input "barre"
click at [115, 171] on img at bounding box center [126, 170] width 52 height 31
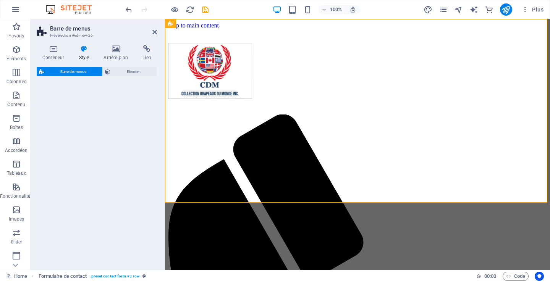
select select "rem"
select select "preset-menu-v2-centered"
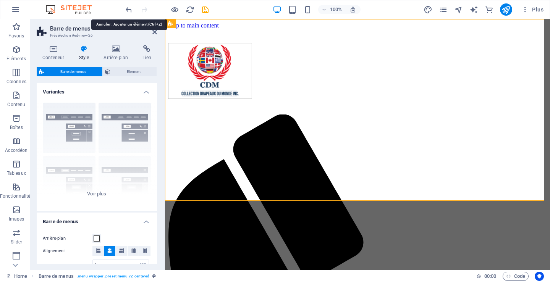
click at [128, 8] on icon "undo" at bounding box center [128, 9] width 9 height 9
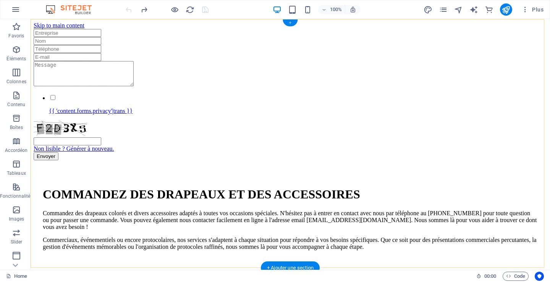
drag, startPoint x: 293, startPoint y: 24, endPoint x: 131, endPoint y: 4, distance: 163.1
click at [293, 23] on div "+" at bounding box center [290, 22] width 15 height 7
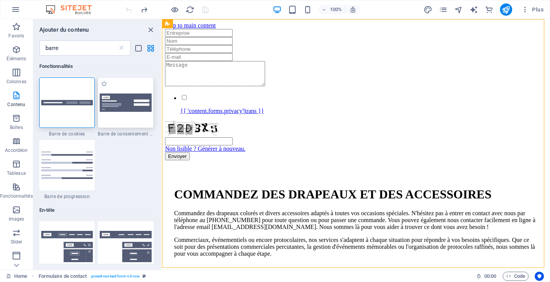
click at [113, 107] on img at bounding box center [126, 103] width 52 height 18
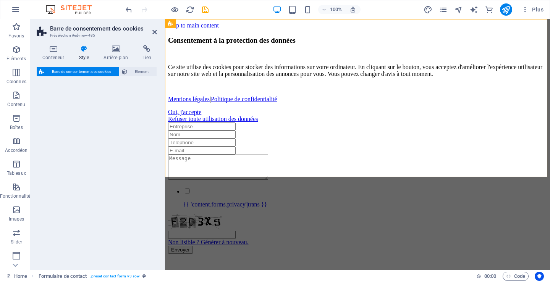
select select "rem"
select select "px"
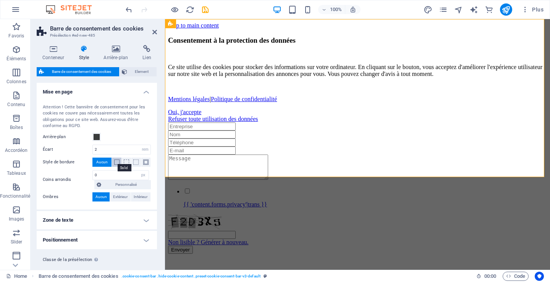
click at [117, 164] on span at bounding box center [116, 162] width 5 height 5
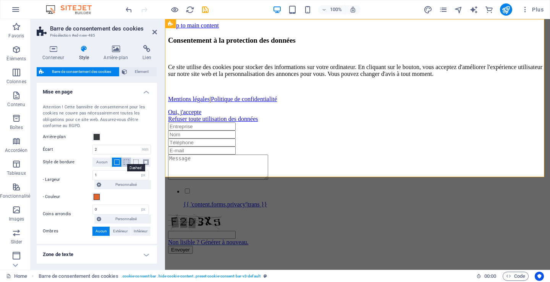
click at [124, 162] on span at bounding box center [126, 162] width 5 height 5
click at [145, 54] on h4 "Lien" at bounding box center [147, 53] width 20 height 16
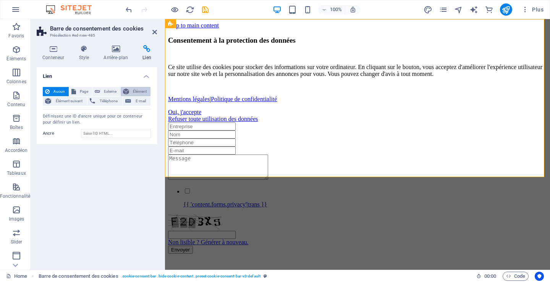
click at [141, 90] on span "Élément" at bounding box center [139, 91] width 17 height 9
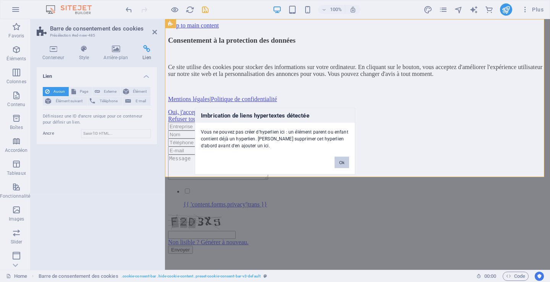
click at [344, 161] on button "Ok" at bounding box center [341, 162] width 15 height 11
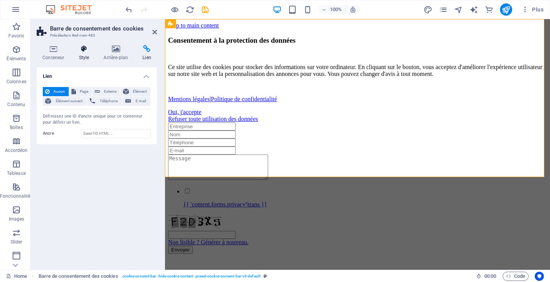
click at [87, 55] on h4 "Style" at bounding box center [85, 53] width 25 height 16
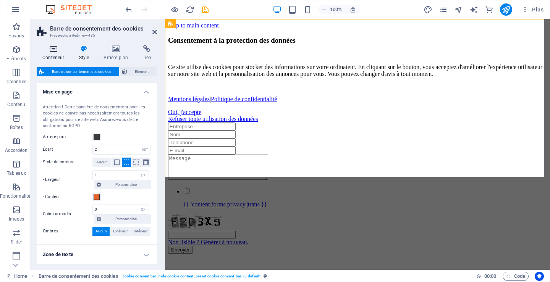
click at [57, 58] on h4 "Conteneur" at bounding box center [55, 53] width 36 height 16
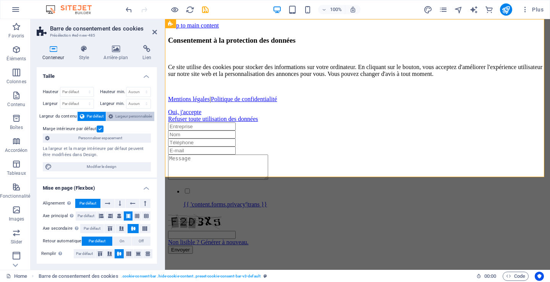
click at [124, 114] on span "Largeur personnalisée" at bounding box center [133, 116] width 37 height 9
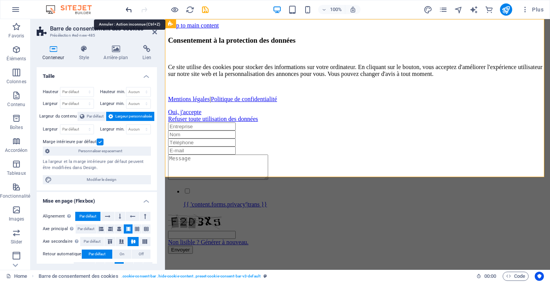
click at [131, 10] on icon "undo" at bounding box center [128, 9] width 9 height 9
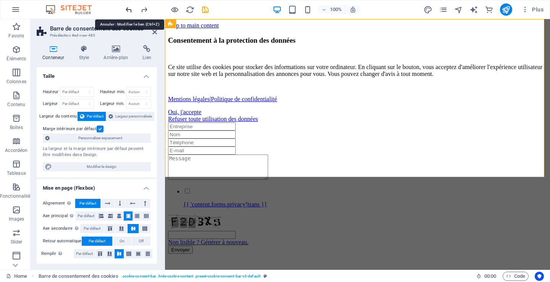
click at [129, 11] on icon "undo" at bounding box center [128, 9] width 9 height 9
click at [128, 11] on icon "undo" at bounding box center [128, 9] width 9 height 9
click at [131, 9] on icon "undo" at bounding box center [128, 9] width 9 height 9
click at [127, 8] on icon "undo" at bounding box center [128, 9] width 9 height 9
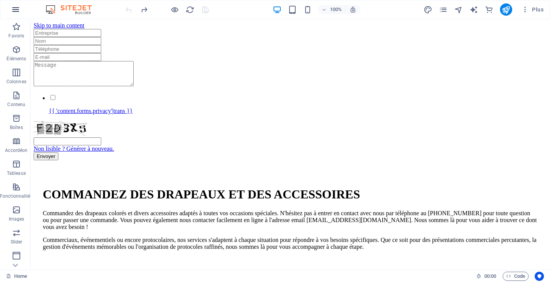
click at [14, 9] on icon "button" at bounding box center [15, 9] width 9 height 9
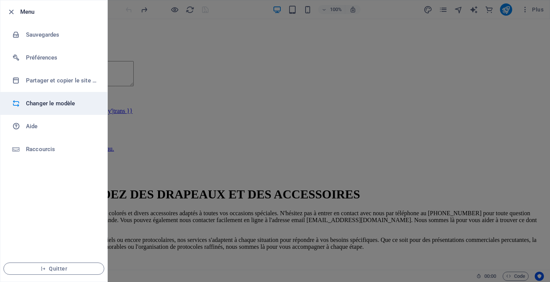
click at [69, 104] on h6 "Changer le modèle" at bounding box center [61, 103] width 71 height 9
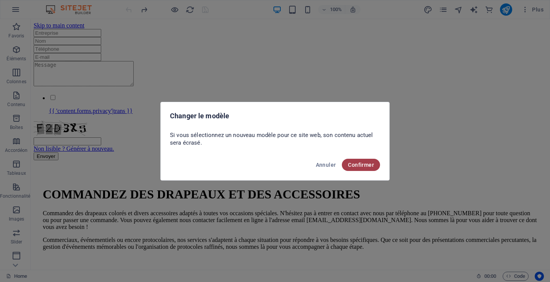
click at [356, 166] on span "Confirmer" at bounding box center [361, 165] width 26 height 6
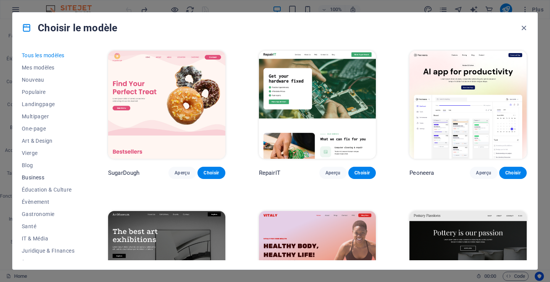
click at [39, 175] on span "Business" at bounding box center [48, 177] width 53 height 6
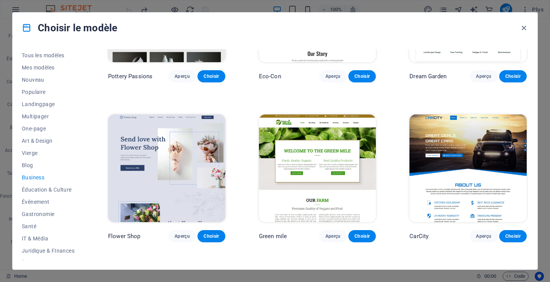
scroll to position [115, 0]
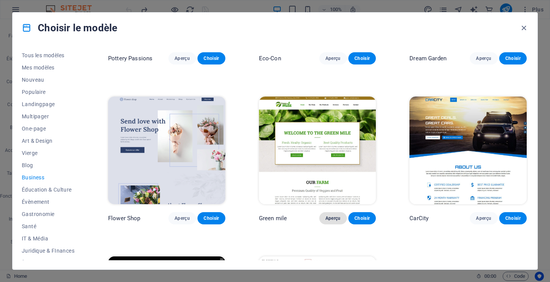
click at [334, 215] on span "Aperçu" at bounding box center [332, 218] width 15 height 6
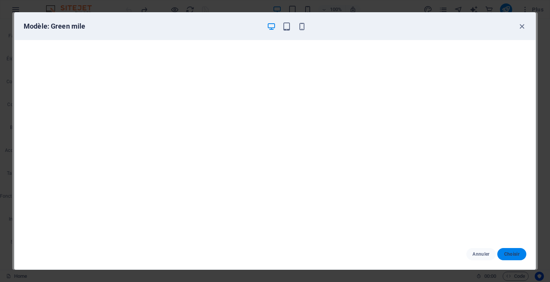
click at [509, 253] on span "Choisir" at bounding box center [511, 254] width 17 height 6
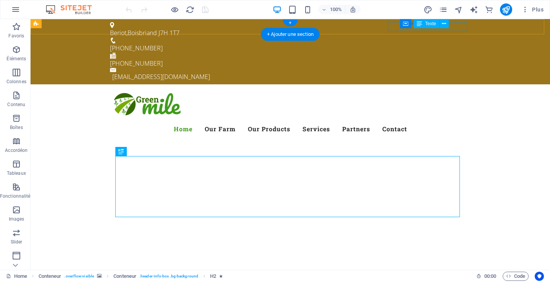
click at [455, 72] on div "[EMAIL_ADDRESS][DOMAIN_NAME]" at bounding box center [291, 76] width 358 height 9
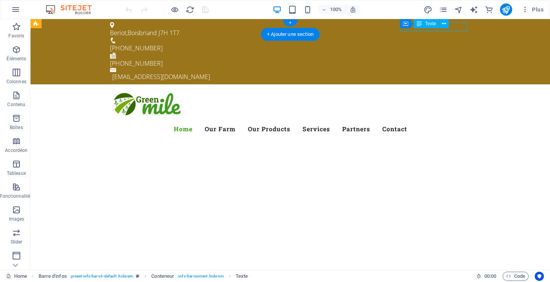
click at [455, 72] on div "[EMAIL_ADDRESS][DOMAIN_NAME]" at bounding box center [291, 76] width 358 height 9
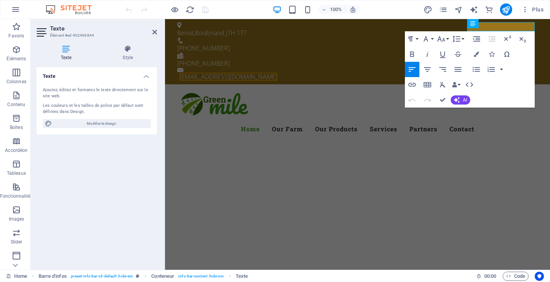
click at [407, 1] on div "100% Plus" at bounding box center [274, 9] width 549 height 18
click at [138, 188] on div "Texte Ajoutez, éditez et formatez le texte directement sur le site web. Les cou…" at bounding box center [97, 165] width 120 height 197
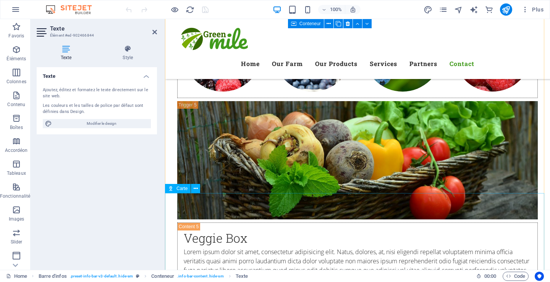
scroll to position [4074, 0]
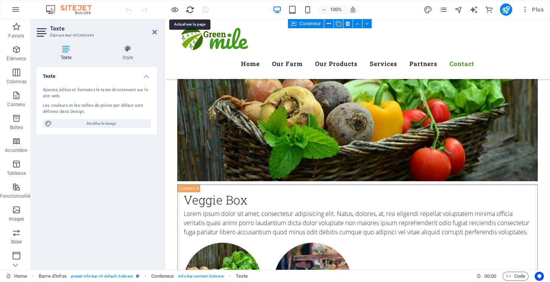
click at [191, 10] on icon "reload" at bounding box center [190, 9] width 9 height 9
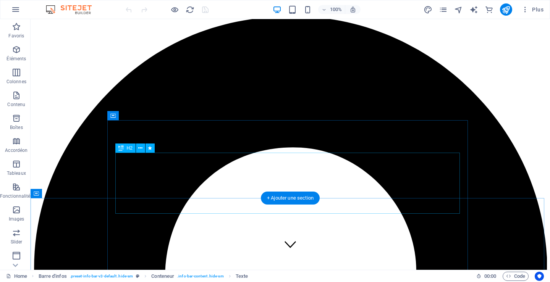
scroll to position [0, 0]
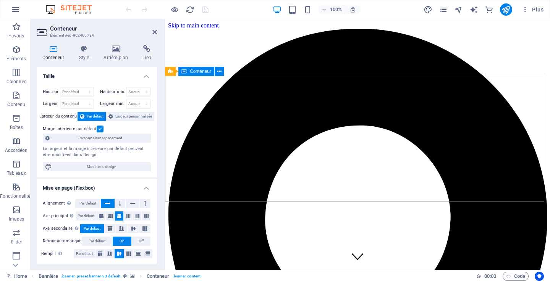
click at [113, 54] on h4 "Arrière-plan" at bounding box center [117, 53] width 39 height 16
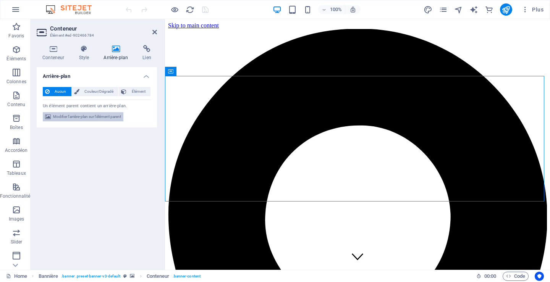
click at [63, 116] on span "Modifier l'arrière-plan sur l'élément parent" at bounding box center [87, 116] width 68 height 9
select select "ms"
select select "s"
select select "progressive"
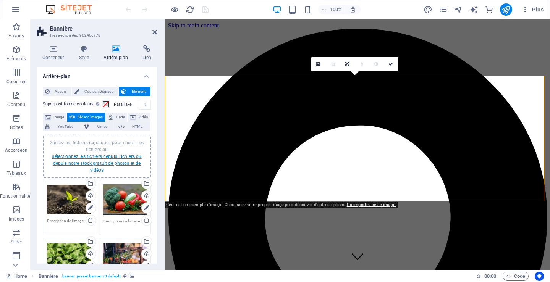
click at [101, 157] on link "sélectionnez les fichiers depuis Fichiers ou depuis notre stock gratuit de phot…" at bounding box center [96, 163] width 89 height 19
click at [102, 157] on body "Collection drapeaux du monde inc. Home Favoris Éléments Colonnes Contenu Boîtes…" at bounding box center [275, 141] width 550 height 282
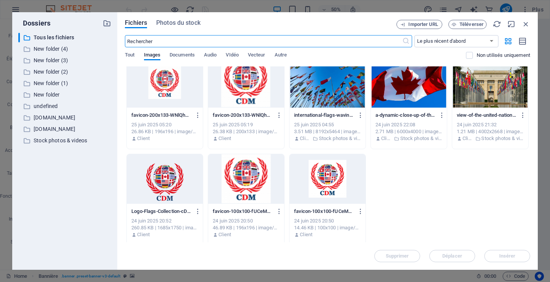
scroll to position [1840, 0]
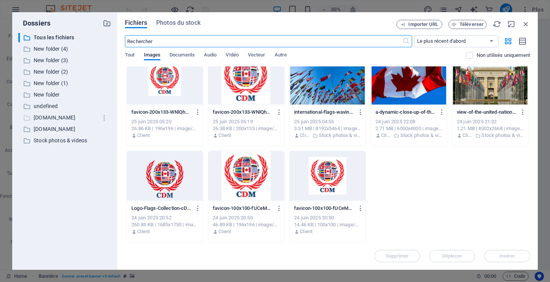
click at [61, 116] on p "[DOMAIN_NAME]" at bounding box center [65, 117] width 63 height 9
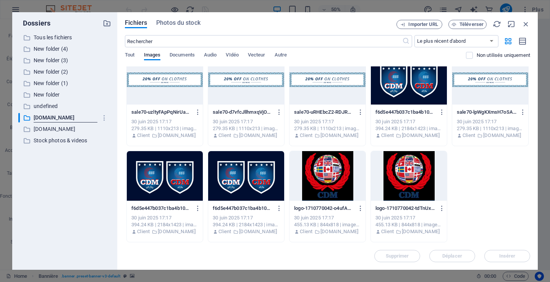
scroll to position [0, 0]
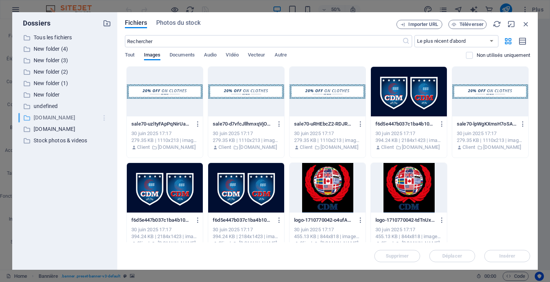
click at [105, 119] on icon "button" at bounding box center [104, 118] width 8 height 8
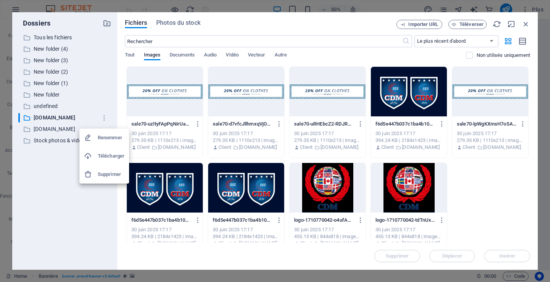
click at [111, 156] on h6 "Télécharger" at bounding box center [111, 156] width 27 height 9
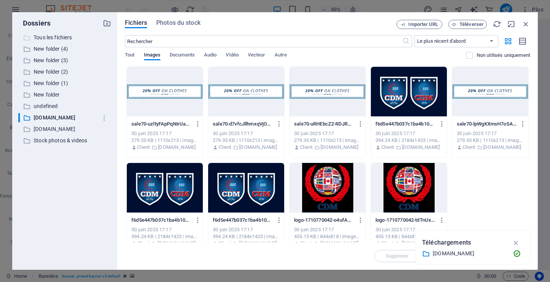
click at [48, 34] on p "Tous les fichiers" at bounding box center [65, 37] width 63 height 9
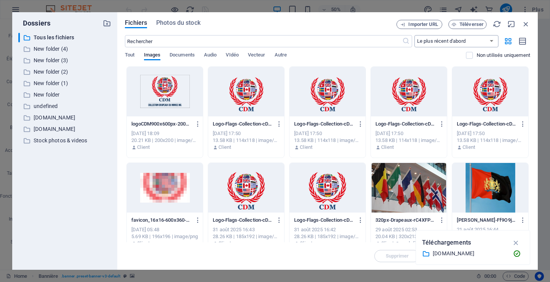
click at [493, 40] on select "Le plus récent d'abord Le plus ancien d'abord Nom (A-Z) Nom (Z-A) Taille (0-9) …" at bounding box center [456, 41] width 84 height 12
select select "name_asc"
click at [414, 35] on select "Le plus récent d'abord Le plus ancien d'abord Nom (A-Z) Nom (Z-A) Taille (0-9) …" at bounding box center [456, 41] width 84 height 12
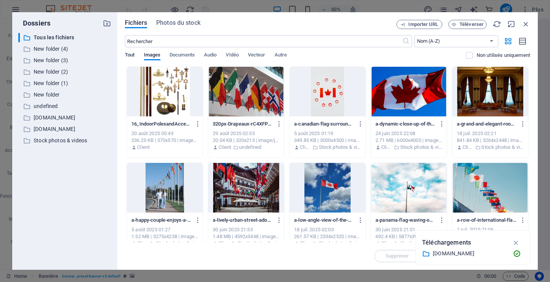
click at [129, 55] on span "Tout" at bounding box center [130, 55] width 10 height 11
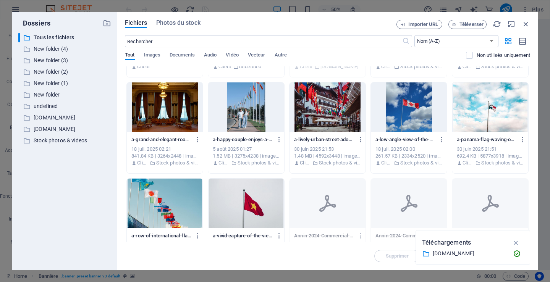
scroll to position [115, 0]
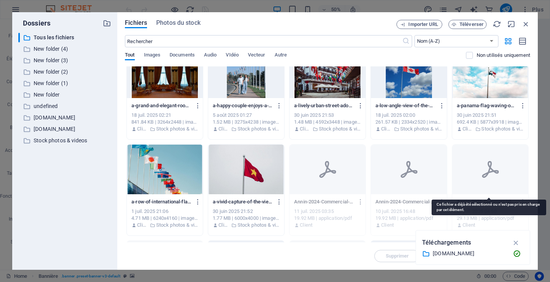
click at [482, 168] on icon at bounding box center [490, 169] width 18 height 18
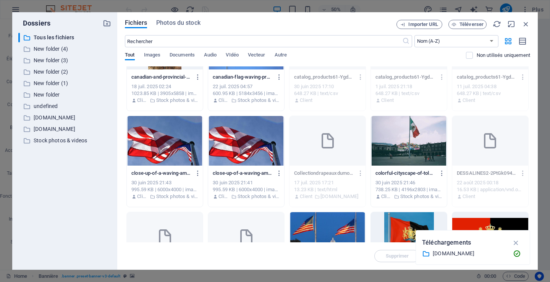
scroll to position [458, 0]
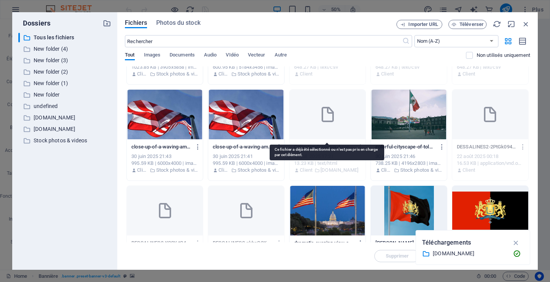
click at [313, 126] on div at bounding box center [327, 115] width 76 height 50
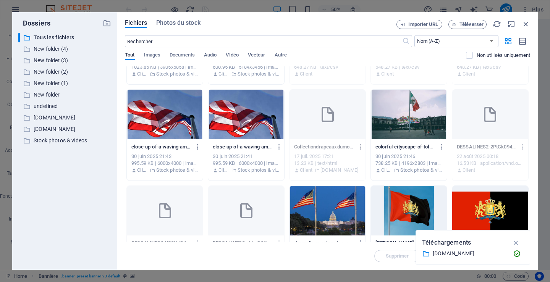
click at [357, 148] on icon "button" at bounding box center [360, 147] width 7 height 7
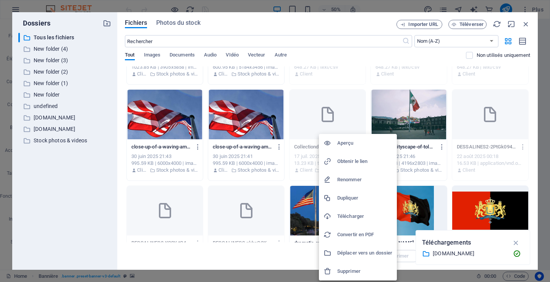
click at [350, 159] on h6 "Obtenir le lien" at bounding box center [364, 161] width 55 height 9
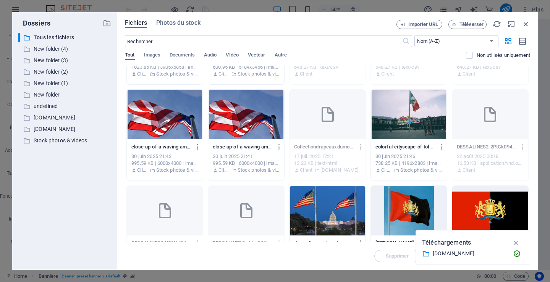
click at [350, 159] on h6 "Obtenir le lien" at bounding box center [362, 159] width 41 height 5
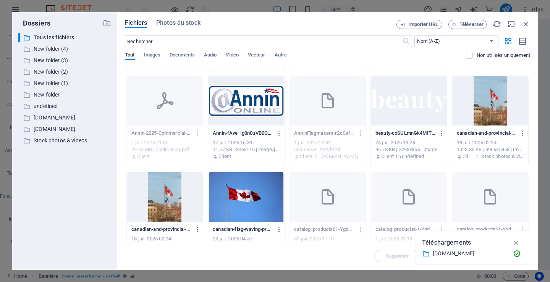
scroll to position [344, 0]
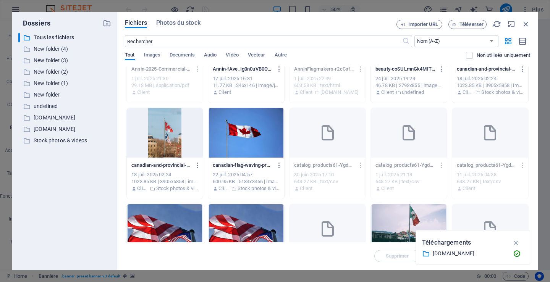
click at [468, 253] on div "[DOMAIN_NAME]" at bounding box center [470, 253] width 74 height 9
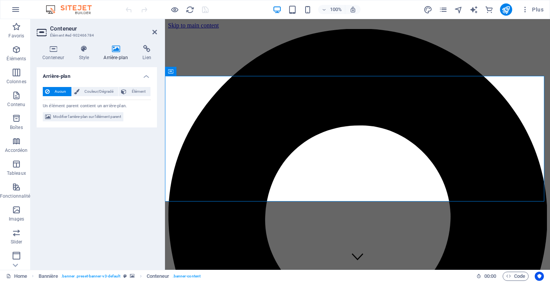
click at [110, 58] on h4 "Arrière-plan" at bounding box center [117, 53] width 39 height 16
click at [115, 53] on h4 "Arrière-plan" at bounding box center [117, 53] width 39 height 16
click at [115, 55] on h4 "Arrière-plan" at bounding box center [117, 53] width 39 height 16
click at [146, 58] on h4 "Lien" at bounding box center [147, 53] width 20 height 16
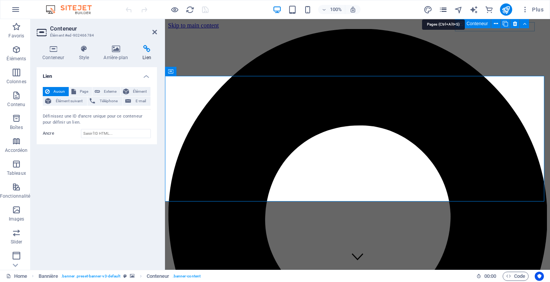
click at [445, 11] on icon "pages" at bounding box center [443, 9] width 9 height 9
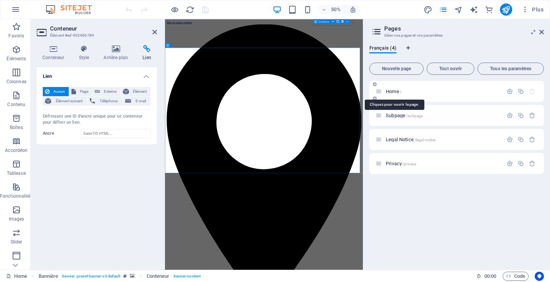
click at [391, 89] on span "Home /" at bounding box center [394, 92] width 16 height 6
drag, startPoint x: 509, startPoint y: 90, endPoint x: 376, endPoint y: 88, distance: 133.3
click at [376, 88] on div "Home /" at bounding box center [438, 91] width 127 height 9
click at [393, 92] on span "Home /" at bounding box center [394, 92] width 16 height 6
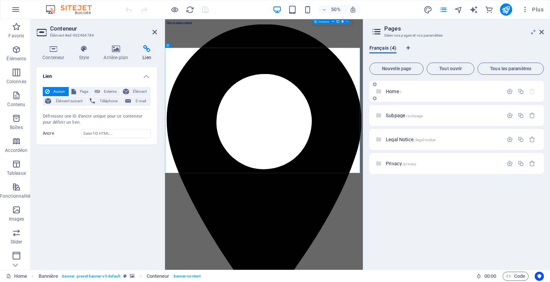
click at [382, 95] on div "Home /" at bounding box center [438, 91] width 127 height 9
click at [510, 92] on icon "button" at bounding box center [509, 91] width 6 height 6
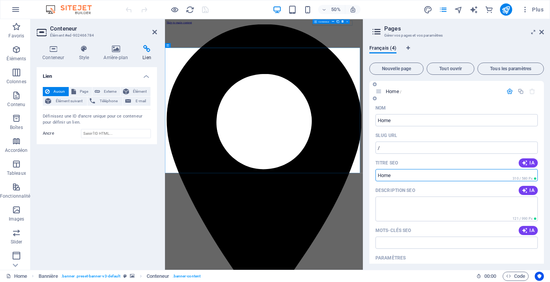
drag, startPoint x: 396, startPoint y: 174, endPoint x: 391, endPoint y: 174, distance: 5.3
click at [391, 174] on input "Titre SEO" at bounding box center [456, 175] width 162 height 12
click at [527, 160] on button "IA" at bounding box center [527, 162] width 19 height 9
type input "Produits Bio Frais à Newbury"
click at [397, 120] on input "Home" at bounding box center [456, 120] width 162 height 12
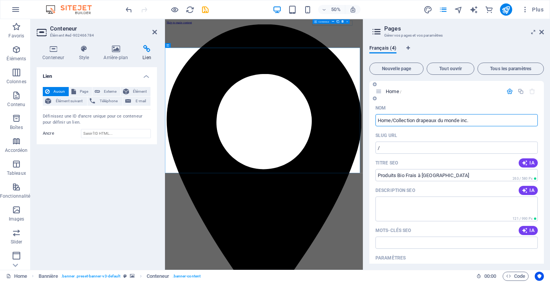
type input "Home/Collection drapeaux du monde inc."
click at [419, 147] on input "/" at bounding box center [456, 148] width 162 height 12
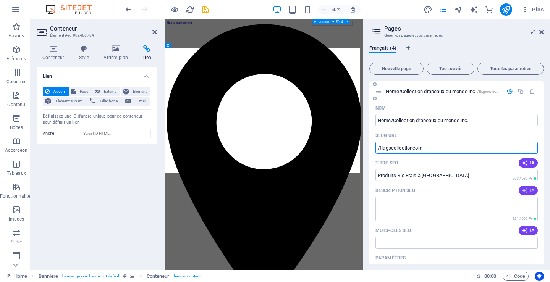
type input "/flagscollectioncom"
click at [528, 161] on span "IA" at bounding box center [528, 163] width 13 height 6
type input "Produits Bio de Qualité"
click at [524, 189] on icon "button" at bounding box center [525, 190] width 6 height 6
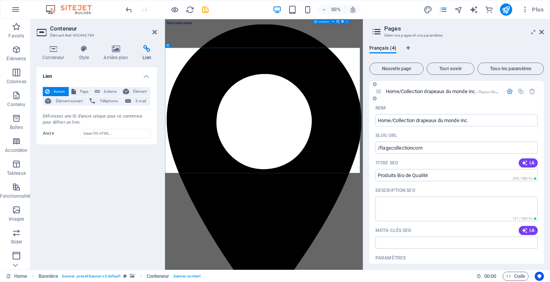
type textarea "Découvrez le Green Mile : des produits frais, sains et bio. Commandez des légum…"
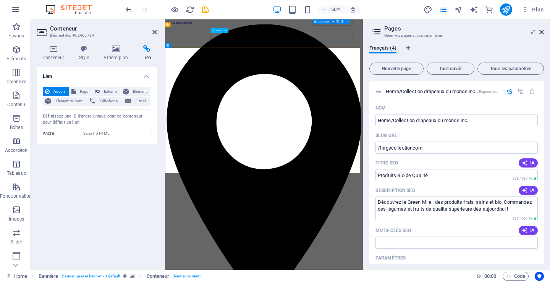
select select "header"
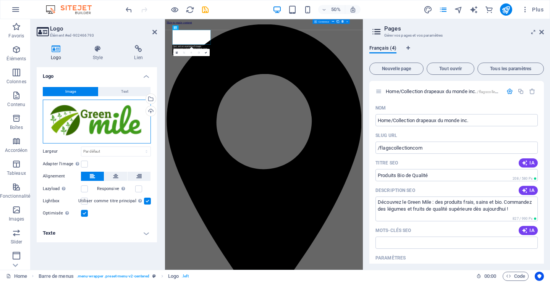
click at [101, 120] on div "Glissez les fichiers ici, cliquez pour choisir les fichiers ou sélectionnez les…" at bounding box center [97, 122] width 108 height 44
click at [101, 120] on body "Collection drapeaux du monde inc. Home Favoris Éléments Colonnes Contenu Boîtes…" at bounding box center [275, 141] width 550 height 282
select select "name_asc"
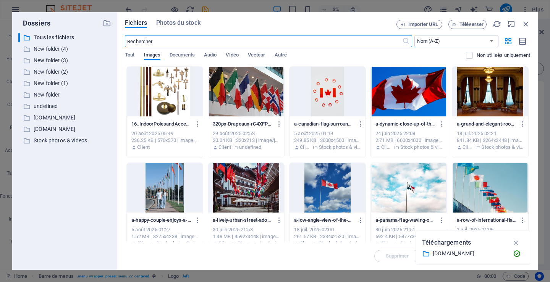
scroll to position [115, 0]
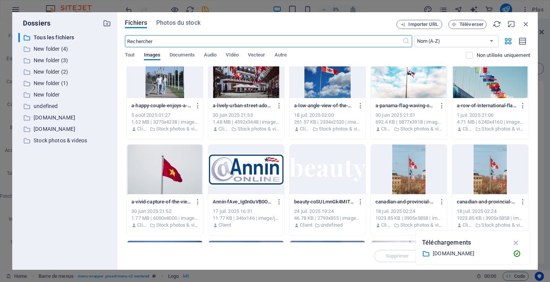
click at [254, 174] on div at bounding box center [246, 170] width 76 height 50
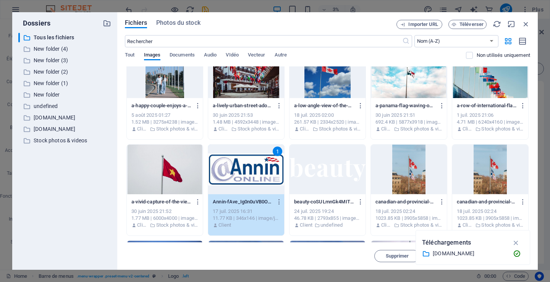
click at [254, 174] on div "1" at bounding box center [246, 170] width 76 height 50
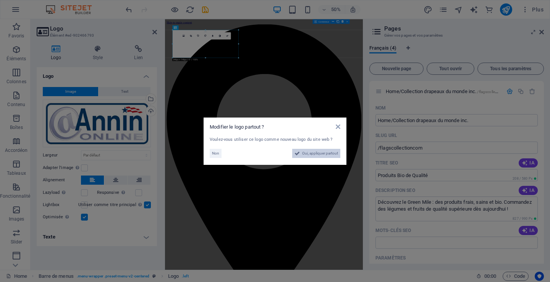
click at [317, 151] on span "Oui, appliquer partout" at bounding box center [320, 153] width 36 height 9
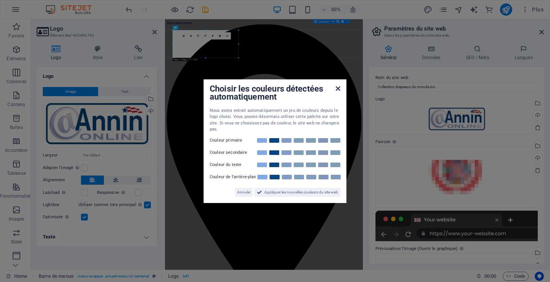
click at [338, 90] on icon at bounding box center [338, 89] width 5 height 6
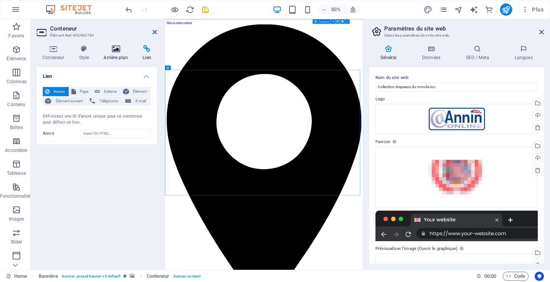
click at [118, 55] on h4 "Arrière-plan" at bounding box center [117, 53] width 39 height 16
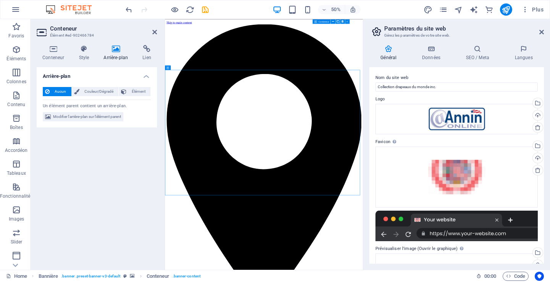
click at [118, 55] on h4 "Arrière-plan" at bounding box center [117, 53] width 39 height 16
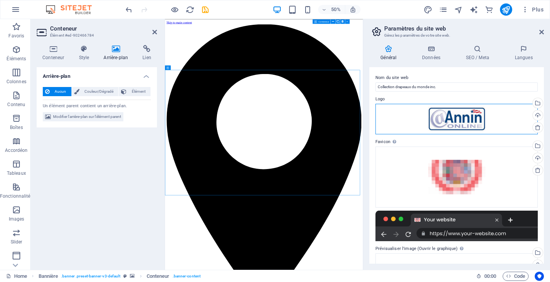
click at [461, 119] on div "Glissez les fichiers ici, cliquez pour choisir les fichiers ou sélectionnez les…" at bounding box center [456, 119] width 162 height 31
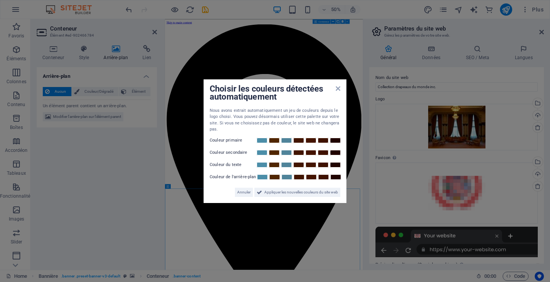
click at [456, 125] on aside "Choisir les couleurs détectées automatiquement Nous avons extrait automatiqueme…" at bounding box center [275, 141] width 550 height 282
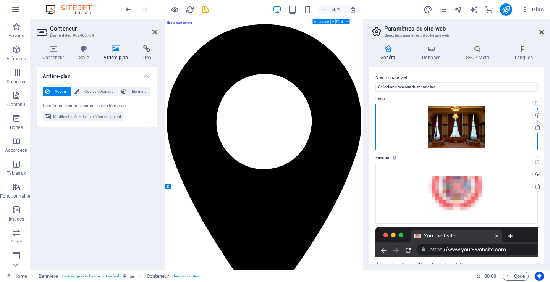
click at [456, 125] on div "Glissez les fichiers ici, cliquez pour choisir les fichiers ou sélectionnez les…" at bounding box center [456, 127] width 162 height 47
select select "name_asc"
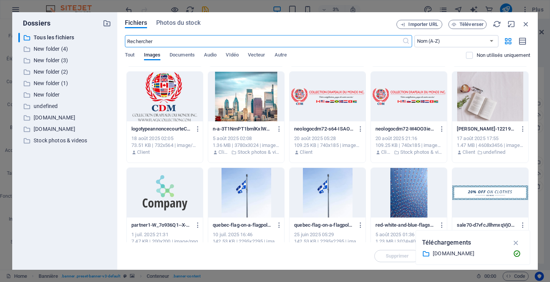
scroll to position [1382, 0]
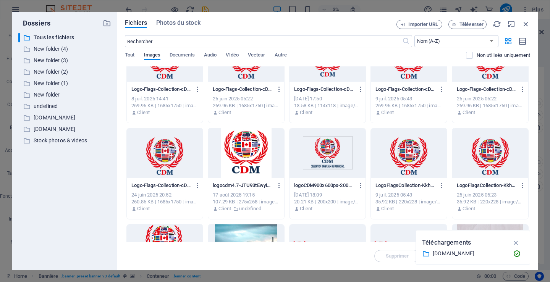
click at [411, 156] on div at bounding box center [409, 153] width 76 height 50
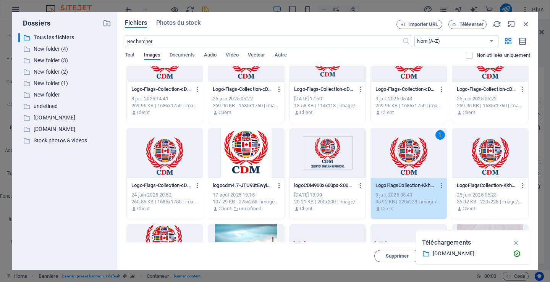
click at [411, 156] on div "1" at bounding box center [409, 153] width 76 height 50
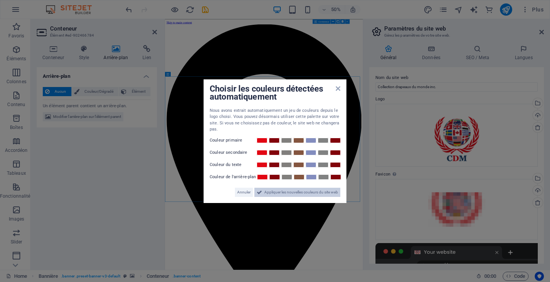
click at [258, 194] on icon at bounding box center [259, 192] width 5 height 9
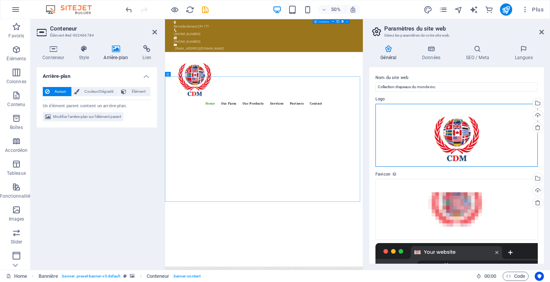
click at [460, 149] on div "Glissez les fichiers ici, cliquez pour choisir les fichiers ou sélectionnez les…" at bounding box center [456, 135] width 162 height 63
select select "name_asc"
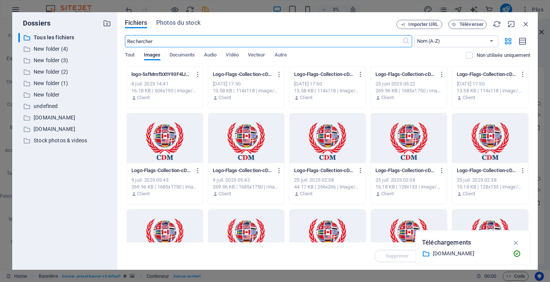
scroll to position [916, 0]
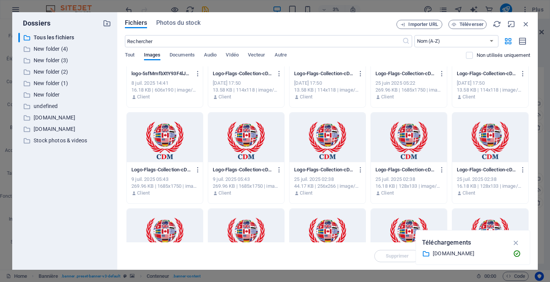
click at [241, 146] on div at bounding box center [246, 138] width 76 height 50
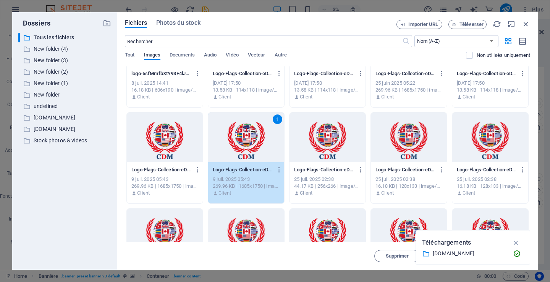
click at [241, 146] on div "1" at bounding box center [246, 138] width 76 height 50
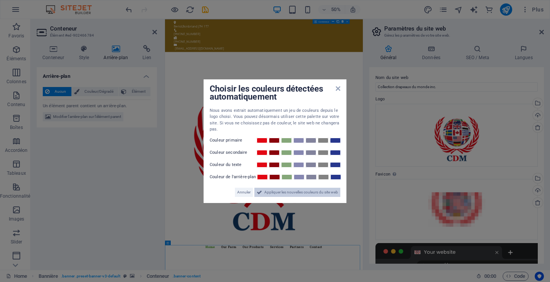
click at [258, 193] on icon at bounding box center [259, 192] width 5 height 9
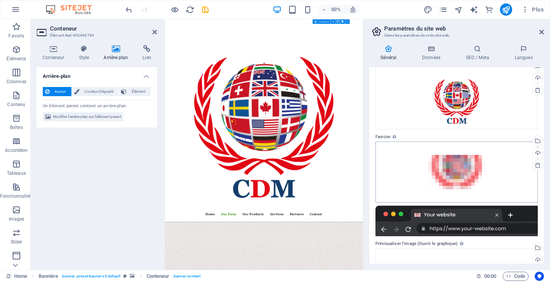
scroll to position [0, 0]
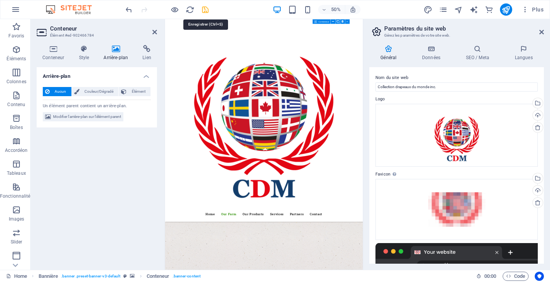
click at [202, 11] on icon "save" at bounding box center [205, 9] width 9 height 9
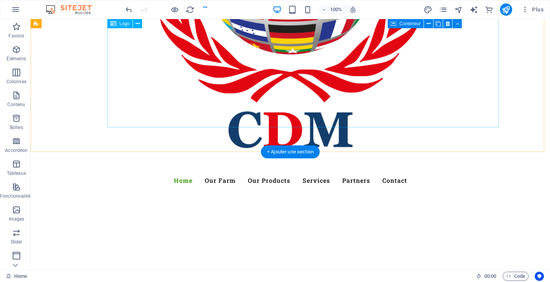
scroll to position [221, 0]
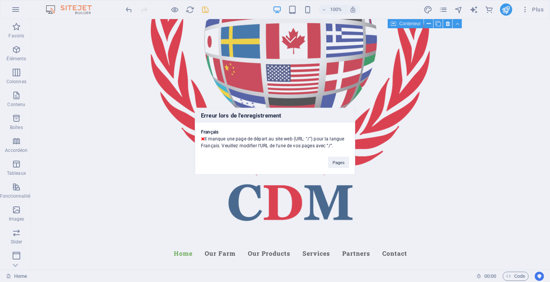
click at [444, 10] on div "Erreur lors de l'enregistrement Français Il manque une page de départ au site w…" at bounding box center [275, 141] width 550 height 282
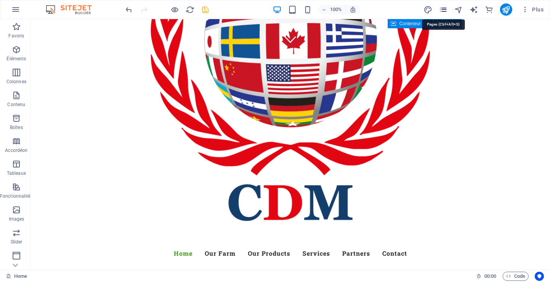
click at [443, 8] on icon "pages" at bounding box center [443, 9] width 9 height 9
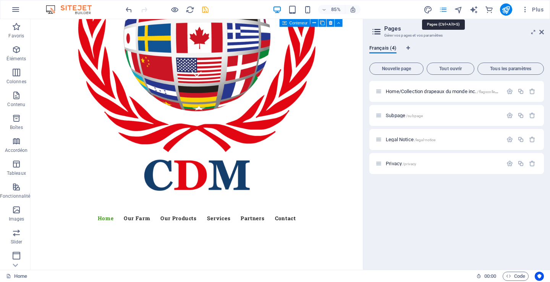
click at [443, 8] on icon "pages" at bounding box center [443, 9] width 9 height 9
click at [20, 10] on button "button" at bounding box center [15, 9] width 18 height 18
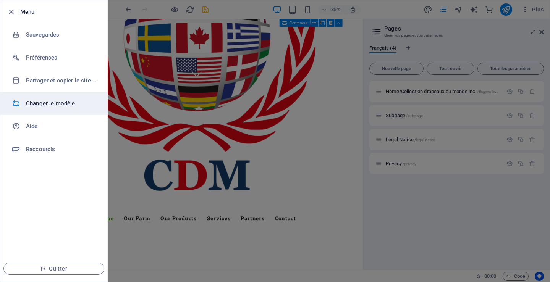
click at [42, 104] on h6 "Changer le modèle" at bounding box center [61, 103] width 71 height 9
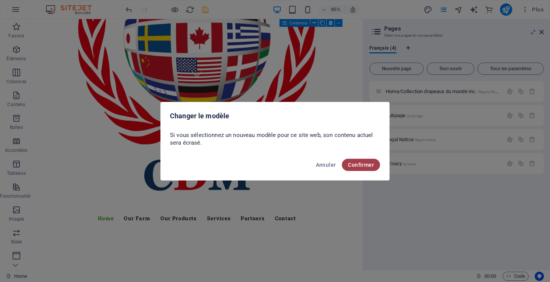
click at [365, 166] on span "Confirmer" at bounding box center [361, 165] width 26 height 6
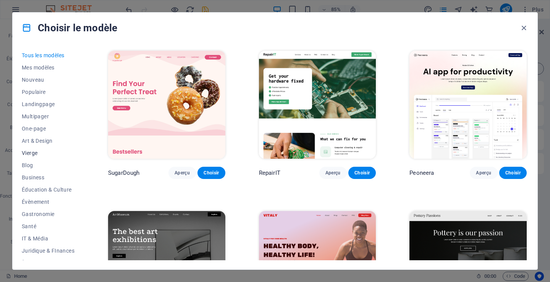
click at [30, 153] on span "Vierge" at bounding box center [48, 153] width 53 height 6
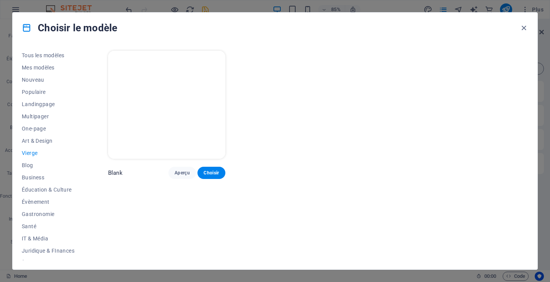
click at [30, 153] on span "Vierge" at bounding box center [48, 153] width 53 height 6
click at [183, 172] on span "Aperçu" at bounding box center [181, 173] width 15 height 6
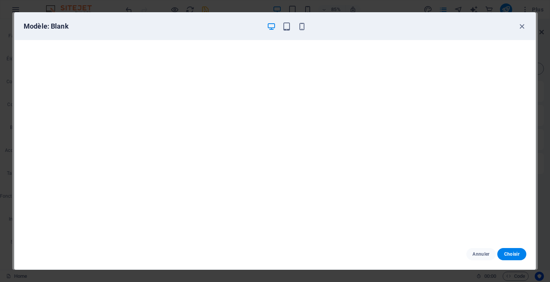
scroll to position [2, 0]
click at [481, 252] on span "Annuler" at bounding box center [480, 254] width 17 height 6
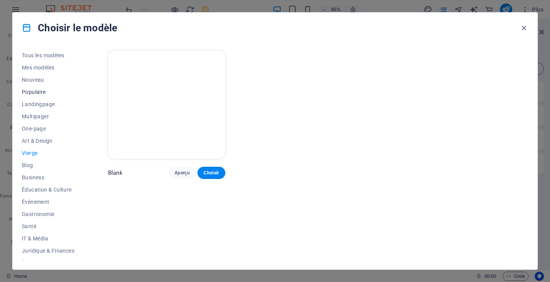
click at [34, 92] on span "Populaire" at bounding box center [48, 92] width 53 height 6
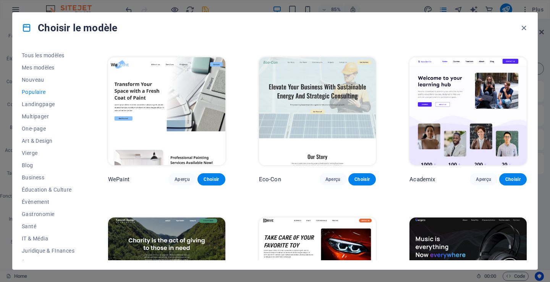
scroll to position [255, 0]
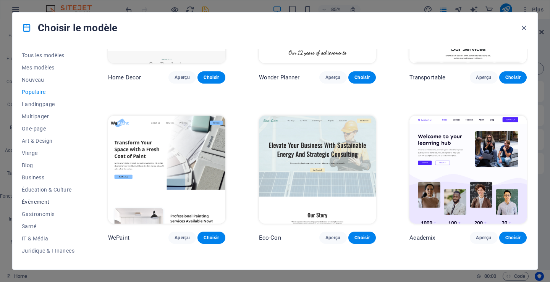
click at [39, 200] on span "Évènement" at bounding box center [48, 202] width 53 height 6
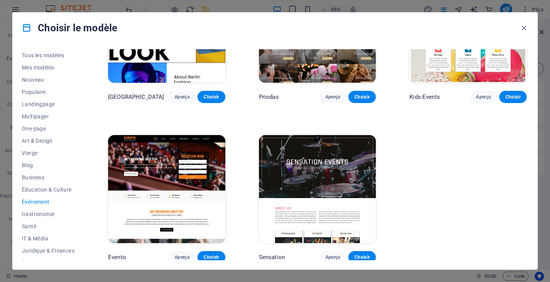
scroll to position [83, 0]
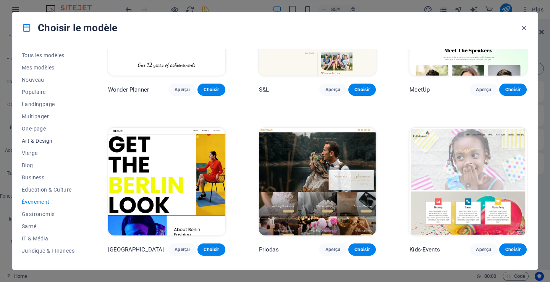
click at [31, 141] on span "Art & Design" at bounding box center [48, 141] width 53 height 6
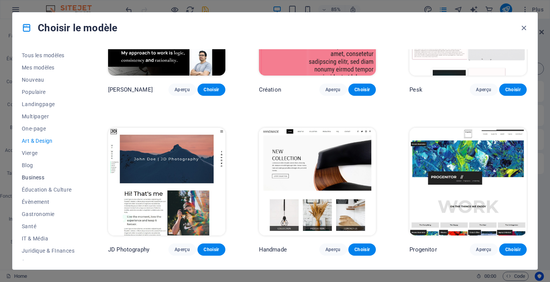
click at [34, 176] on span "Business" at bounding box center [48, 177] width 53 height 6
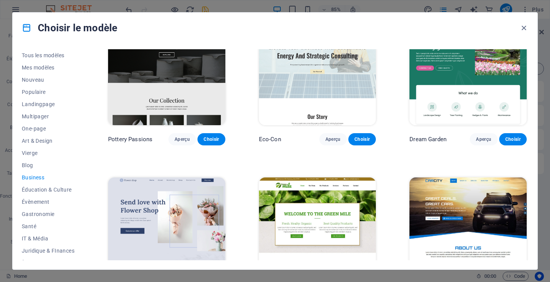
scroll to position [76, 0]
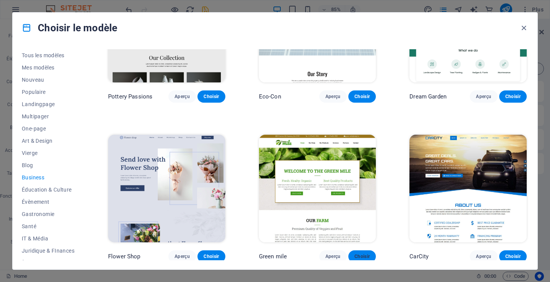
click at [356, 255] on span "Choisir" at bounding box center [361, 257] width 15 height 6
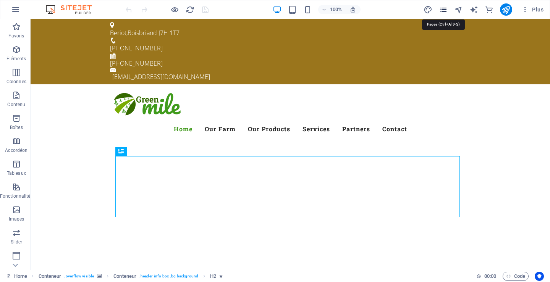
click at [443, 9] on icon "pages" at bounding box center [443, 9] width 9 height 9
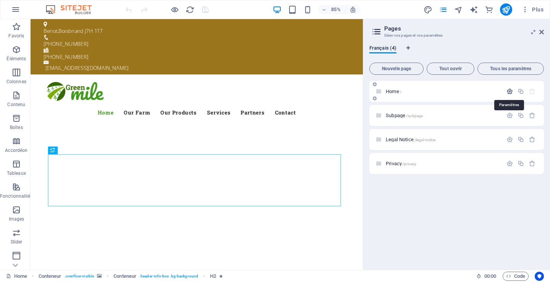
click at [511, 92] on icon "button" at bounding box center [509, 91] width 6 height 6
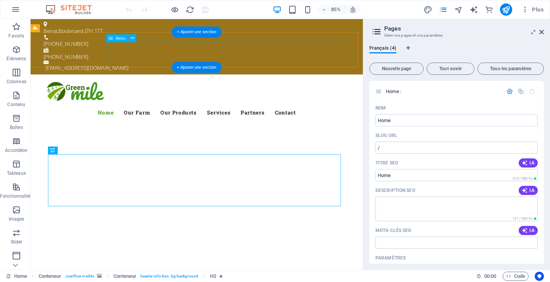
click at [150, 120] on nav "Home Our Farm Our Products Services Partners Contact" at bounding box center [226, 129] width 360 height 18
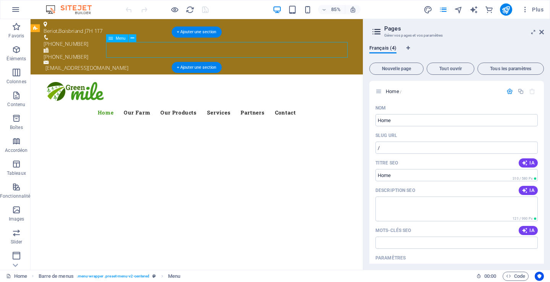
click at [150, 120] on nav "Home Our Farm Our Products Services Partners Contact" at bounding box center [226, 129] width 360 height 18
select select
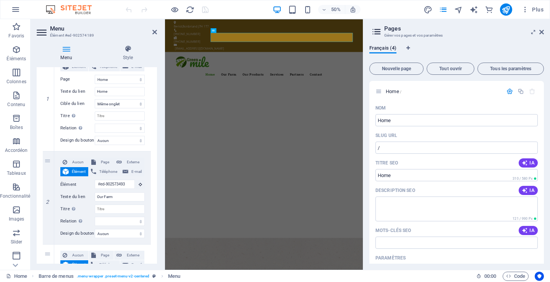
scroll to position [76, 0]
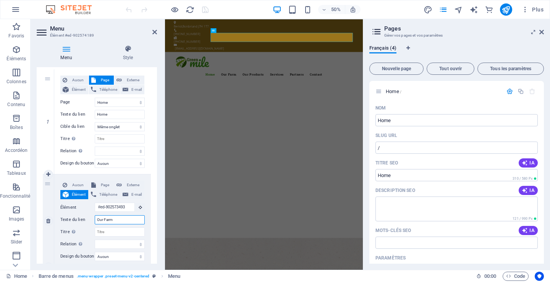
click at [97, 218] on input "Our Farm" at bounding box center [120, 219] width 50 height 9
type input "DOur Farm"
select select
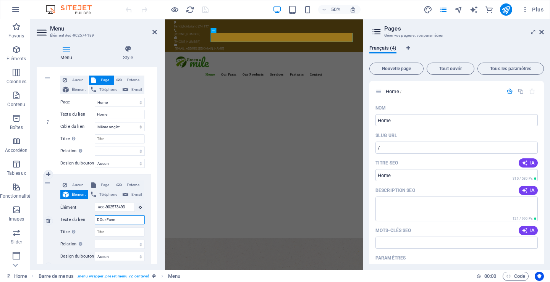
select select
type input "DrapOur Farm"
select select
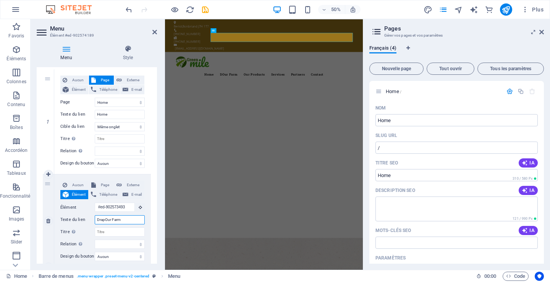
select select
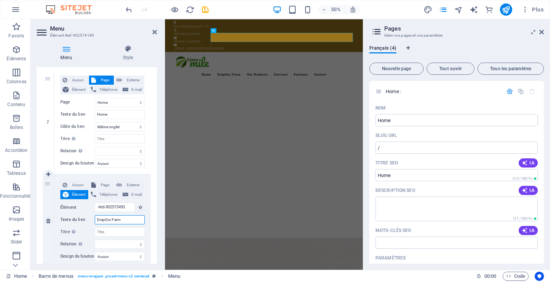
type input "DrapeOur Farm"
select select
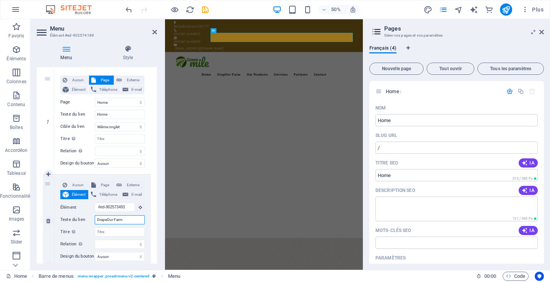
select select
type input "DrapeauOur Farm"
select select
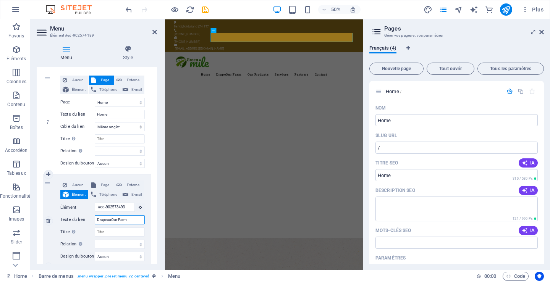
select select
type input "DrapeauxOur Farm"
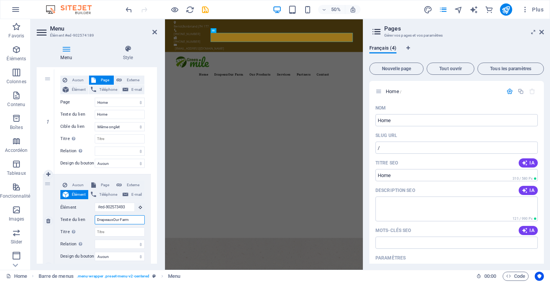
select select
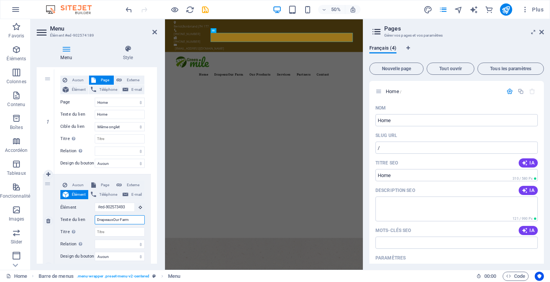
select select
type input "Drapeaux"
select select
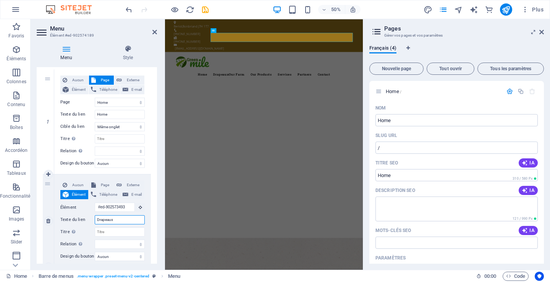
select select
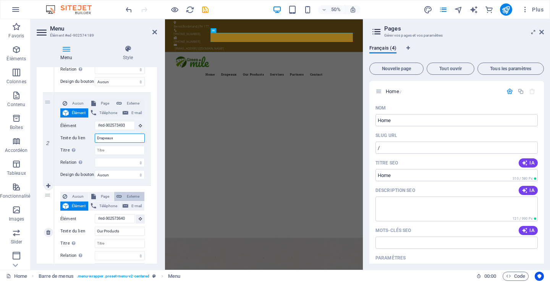
scroll to position [191, 0]
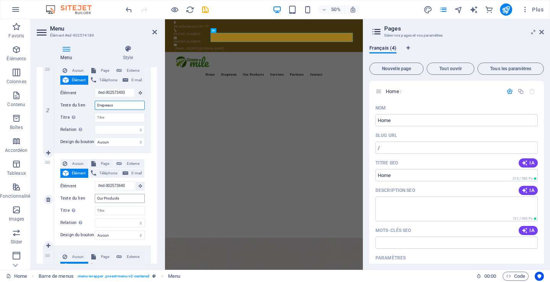
type input "Drapeaux"
drag, startPoint x: 96, startPoint y: 197, endPoint x: 123, endPoint y: 201, distance: 27.7
click at [123, 201] on input "Our Products" at bounding box center [120, 198] width 50 height 9
type input "A"
select select
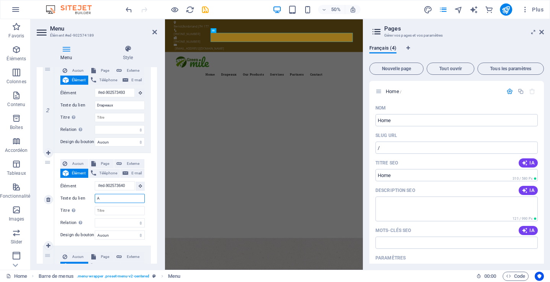
select select
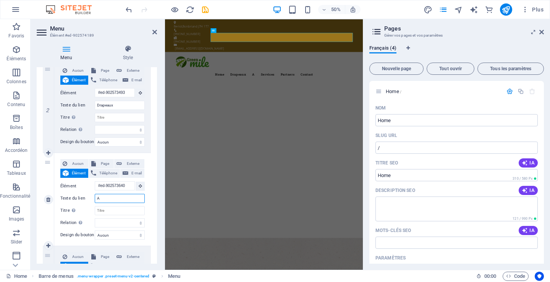
type input "Accessoires"
select select
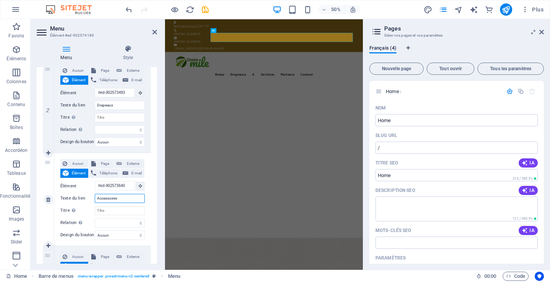
select select
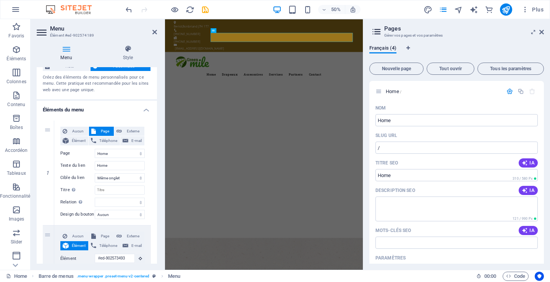
scroll to position [0, 0]
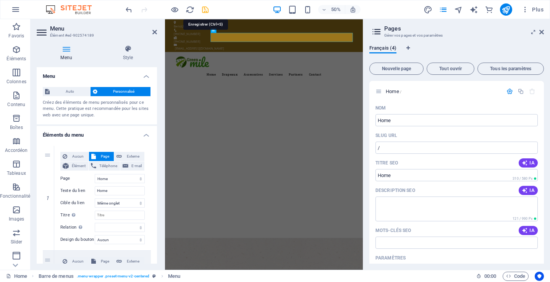
click at [205, 11] on icon "save" at bounding box center [205, 9] width 9 height 9
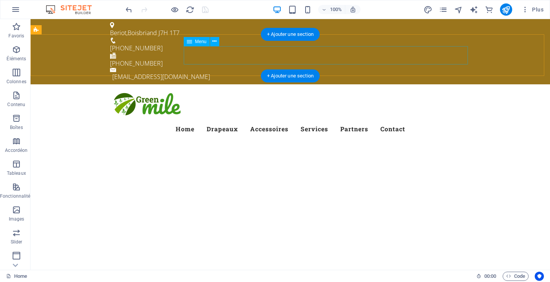
click at [432, 120] on nav "Home Drapeaux Accessoires Services Partners Contact" at bounding box center [290, 129] width 360 height 18
select select
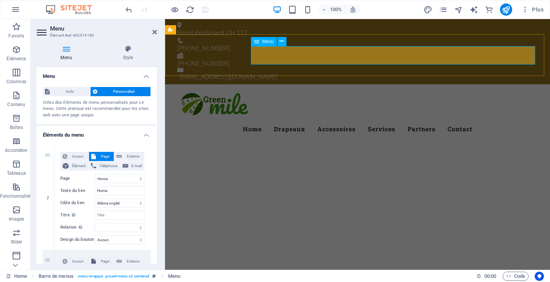
click at [491, 120] on nav "Home Drapeaux Accessoires Services Partners Contact" at bounding box center [357, 129] width 360 height 18
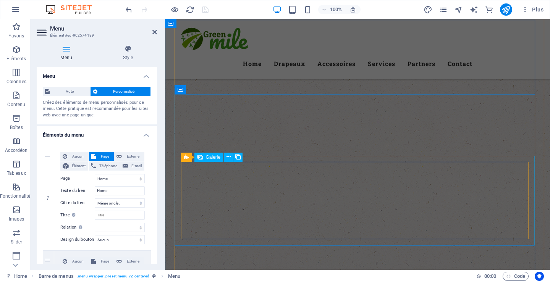
scroll to position [1451, 0]
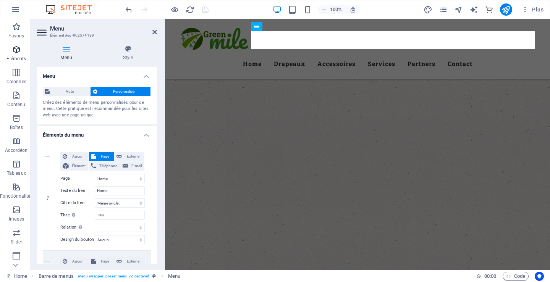
click at [19, 55] on span "Éléments" at bounding box center [16, 54] width 33 height 18
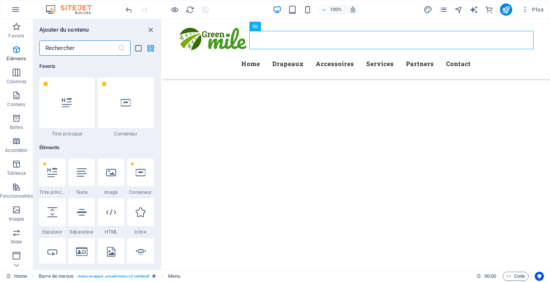
scroll to position [81, 0]
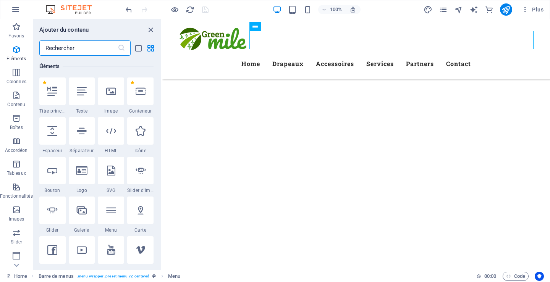
click at [74, 49] on input "text" at bounding box center [78, 47] width 78 height 15
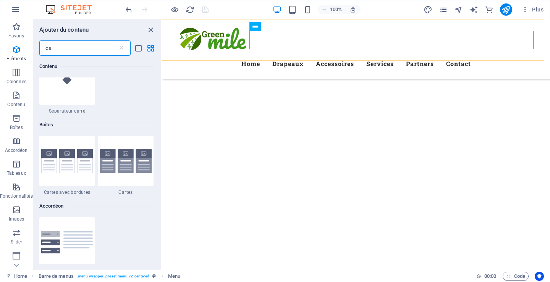
scroll to position [0, 0]
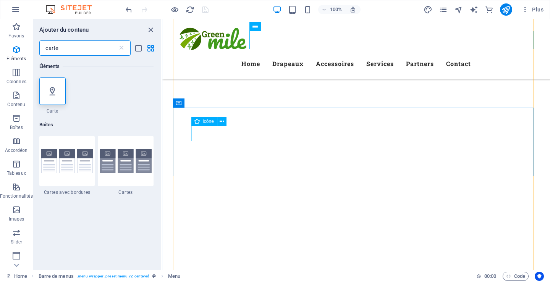
type input "carte"
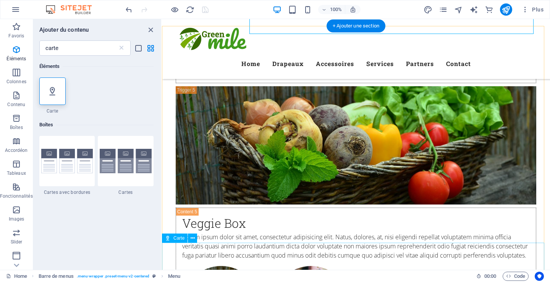
scroll to position [4074, 0]
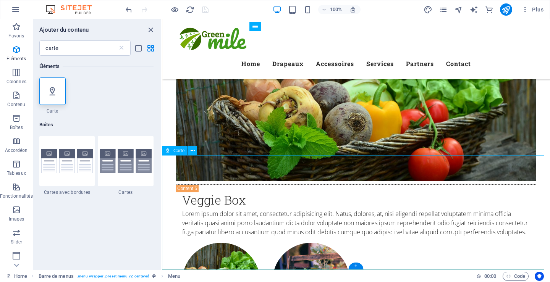
select select "1"
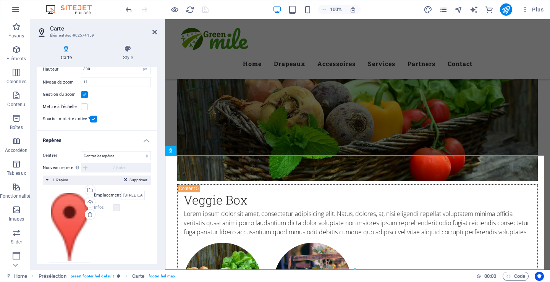
scroll to position [76, 0]
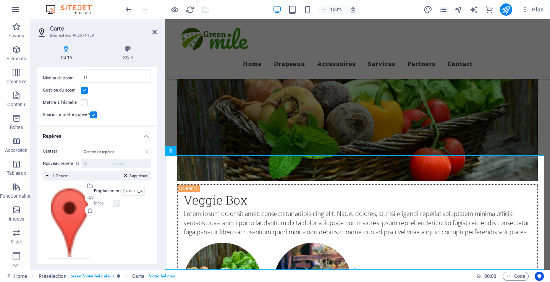
click at [61, 174] on span "1. Repère" at bounding box center [60, 176] width 16 height 4
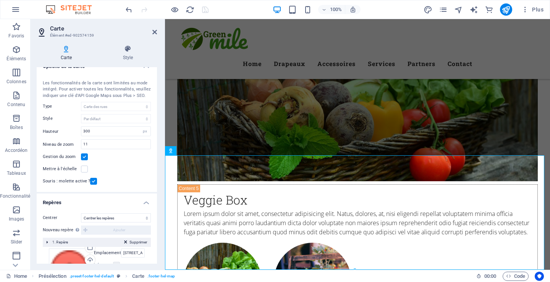
scroll to position [0, 0]
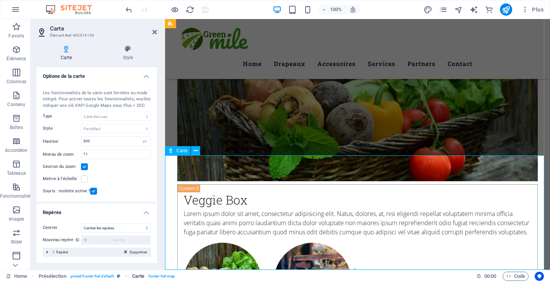
click at [164, 275] on span ". footer-hel-map" at bounding box center [160, 276] width 27 height 9
click at [152, 274] on span ". footer-hel-map" at bounding box center [160, 276] width 27 height 9
click at [443, 8] on icon "pages" at bounding box center [443, 9] width 9 height 9
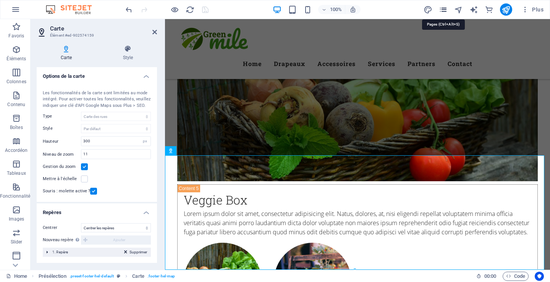
click at [443, 8] on icon "pages" at bounding box center [443, 9] width 9 height 9
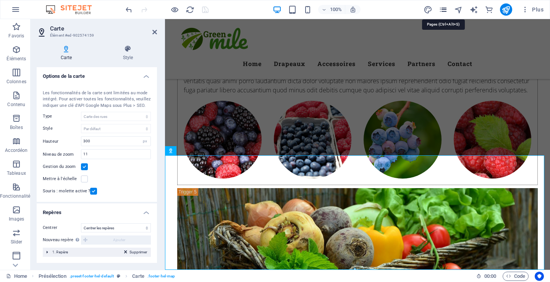
scroll to position [3948, 0]
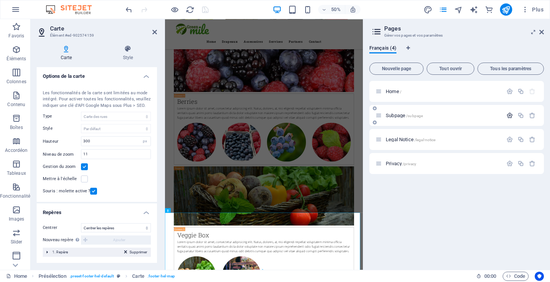
click at [510, 115] on icon "button" at bounding box center [509, 115] width 6 height 6
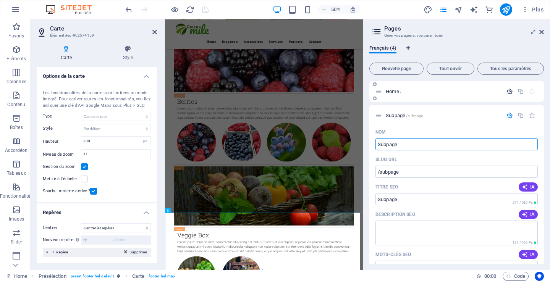
click at [509, 90] on icon "button" at bounding box center [509, 91] width 6 height 6
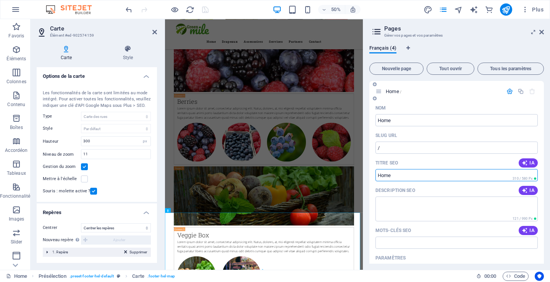
click at [521, 174] on input "Titre SEO" at bounding box center [456, 175] width 162 height 12
click at [526, 162] on icon "button" at bounding box center [525, 163] width 6 height 6
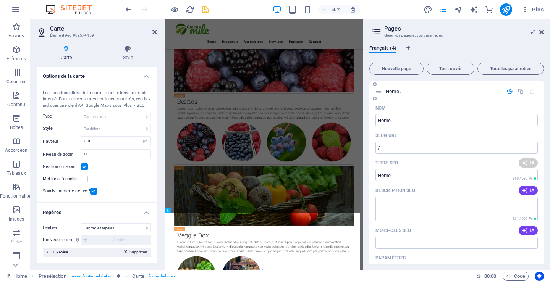
type input "Drapeaux et Produits Bio"
click at [527, 190] on span "IA" at bounding box center [528, 190] width 13 height 6
type textarea "Découvrez la Collection Drapeaux, votre source de produits frais et biologiques…"
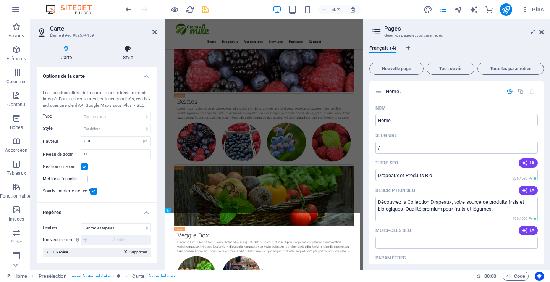
click at [128, 55] on h4 "Style" at bounding box center [128, 53] width 58 height 16
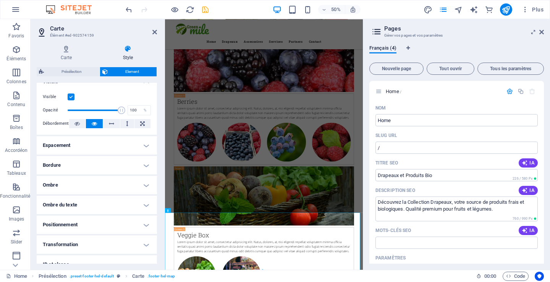
scroll to position [148, 0]
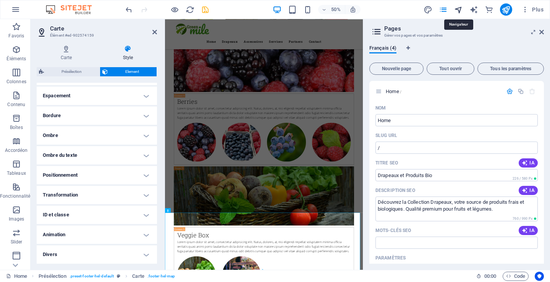
click at [459, 10] on icon "navigator" at bounding box center [458, 9] width 9 height 9
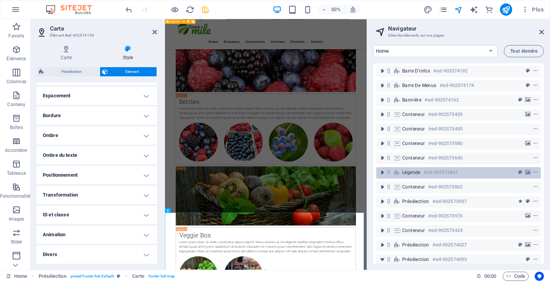
scroll to position [0, 0]
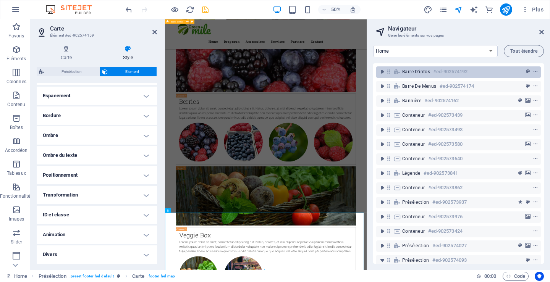
click at [417, 70] on span "Barre d'infos" at bounding box center [416, 72] width 28 height 6
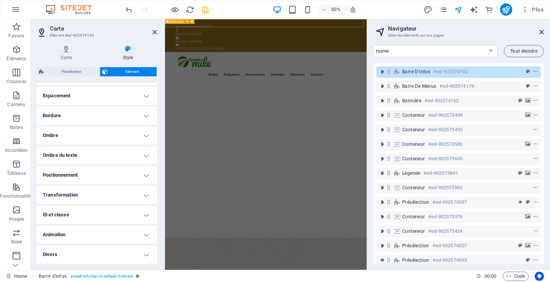
click at [417, 70] on span "Barre d'infos" at bounding box center [416, 72] width 28 height 6
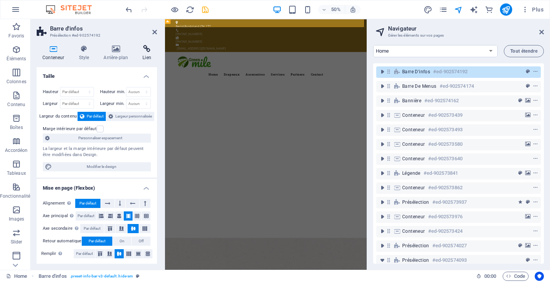
click at [147, 58] on h4 "Lien" at bounding box center [147, 53] width 20 height 16
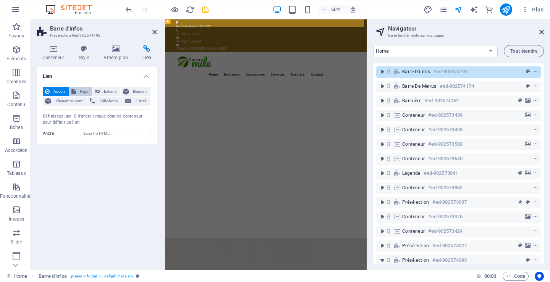
click at [84, 93] on span "Page" at bounding box center [83, 91] width 11 height 9
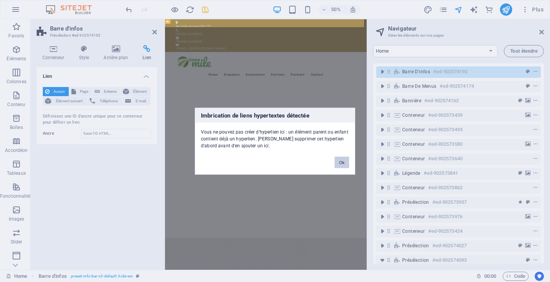
click at [338, 163] on button "Ok" at bounding box center [341, 162] width 15 height 11
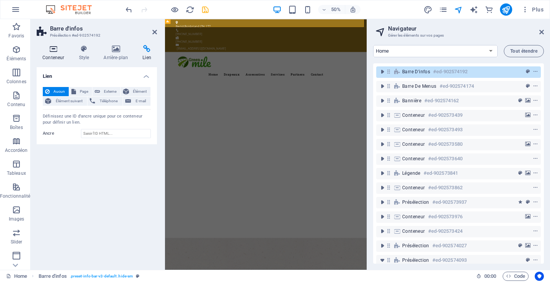
click at [56, 53] on h4 "Conteneur" at bounding box center [55, 53] width 36 height 16
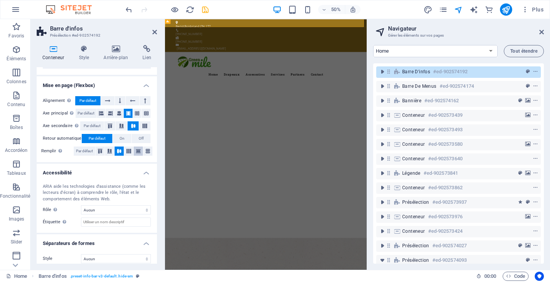
scroll to position [108, 0]
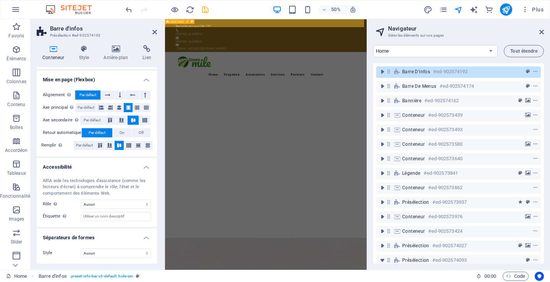
click at [416, 70] on span "Barre d'infos" at bounding box center [416, 72] width 28 height 6
click at [533, 71] on icon "context-menu" at bounding box center [535, 71] width 5 height 5
click at [462, 84] on div "Menu Home Drapeaux Accessoires Services Partners Contact" at bounding box center [366, 114] width 403 height 60
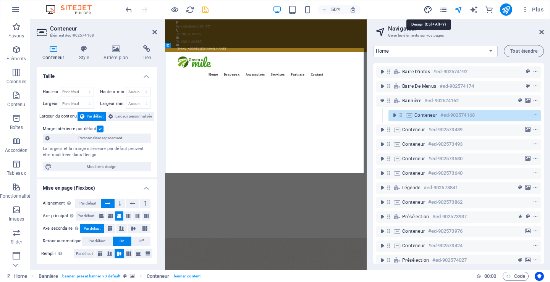
click at [429, 10] on icon "design" at bounding box center [427, 9] width 9 height 9
select select "px"
select select "300"
select select "px"
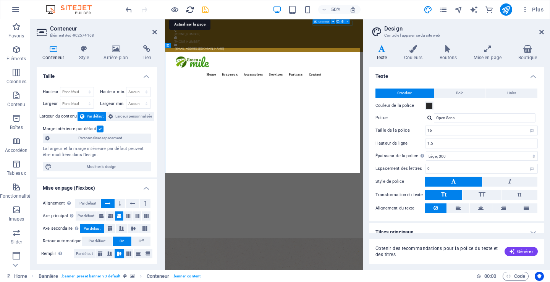
click at [191, 10] on icon "reload" at bounding box center [190, 9] width 9 height 9
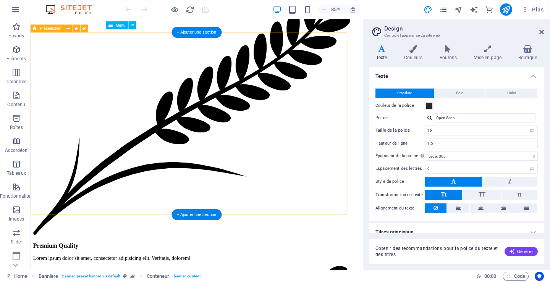
scroll to position [3093, 0]
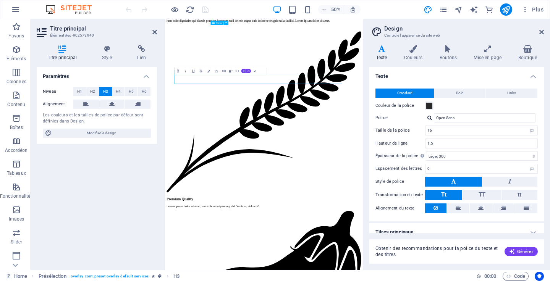
click at [248, 69] on button "AI" at bounding box center [246, 70] width 10 height 5
click at [224, 99] on link "Traduire en Français" at bounding box center [236, 100] width 57 height 6
drag, startPoint x: 330, startPoint y: 153, endPoint x: 420, endPoint y: 98, distance: 106.1
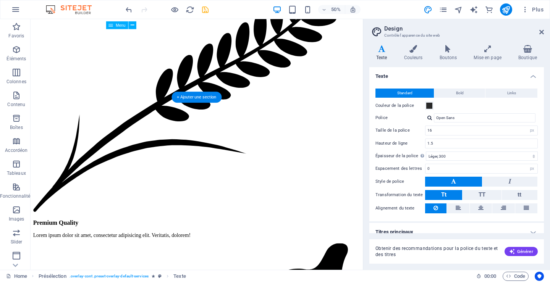
scroll to position [3093, 0]
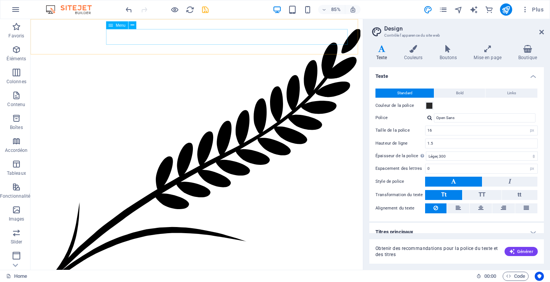
select select
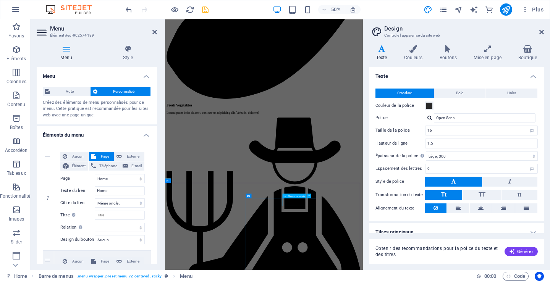
scroll to position [3948, 0]
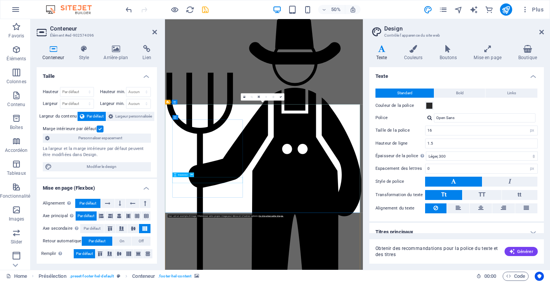
click at [192, 174] on icon at bounding box center [192, 175] width 2 height 4
click at [437, 226] on h4 "Titres principaux" at bounding box center [456, 232] width 174 height 18
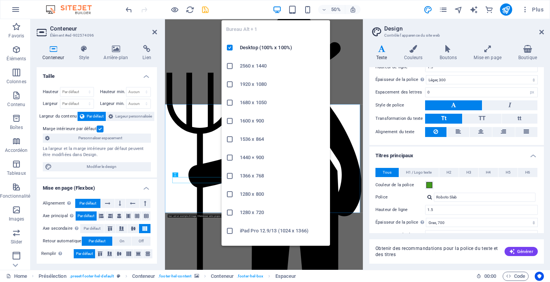
click at [279, 9] on icon "button" at bounding box center [277, 9] width 9 height 9
click at [245, 66] on h6 "2560 x 1440" at bounding box center [283, 65] width 86 height 9
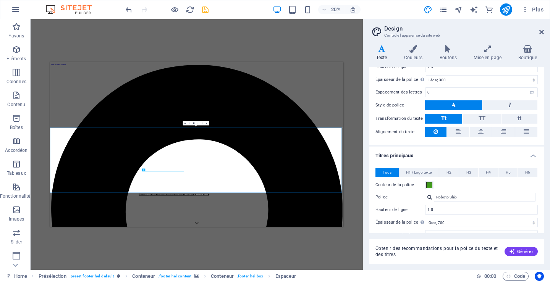
scroll to position [0, 0]
click at [540, 32] on icon at bounding box center [541, 32] width 5 height 6
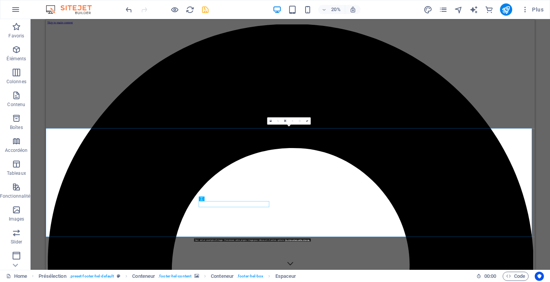
click at [128, 11] on icon "undo" at bounding box center [128, 9] width 9 height 9
click at [129, 8] on icon "undo" at bounding box center [128, 9] width 9 height 9
click at [128, 9] on icon "undo" at bounding box center [128, 9] width 9 height 9
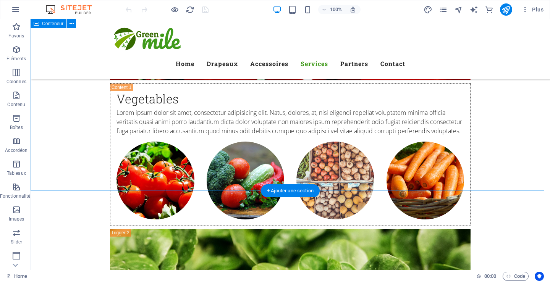
scroll to position [3093, 0]
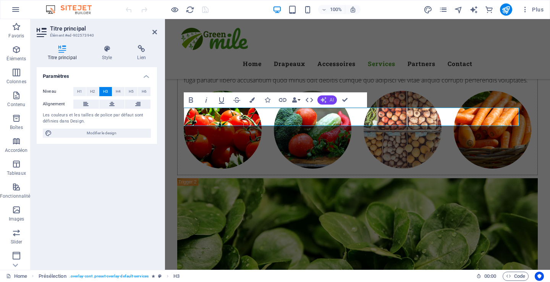
click at [334, 99] on span "AI" at bounding box center [332, 100] width 4 height 5
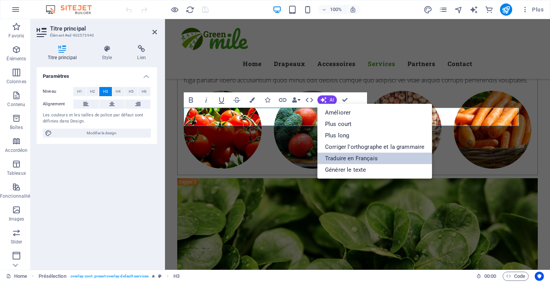
click at [345, 157] on link "Traduire en Français" at bounding box center [374, 158] width 115 height 11
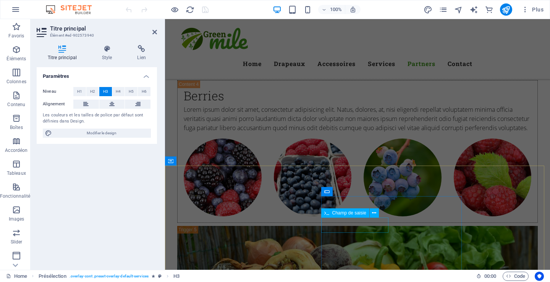
scroll to position [3894, 0]
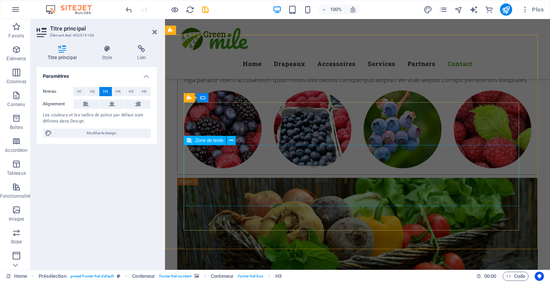
scroll to position [3937, 0]
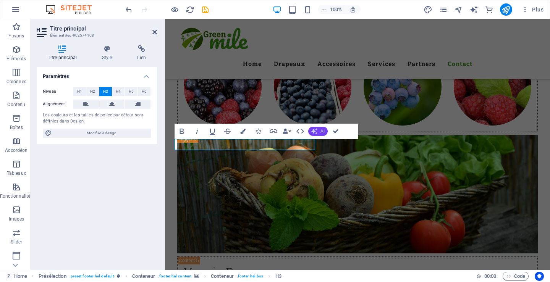
click at [320, 129] on span "AI" at bounding box center [322, 131] width 4 height 5
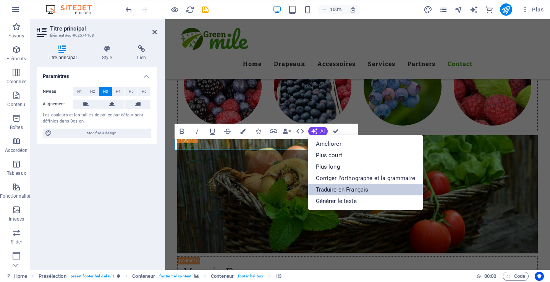
click at [326, 187] on link "Traduire en Français" at bounding box center [365, 189] width 115 height 11
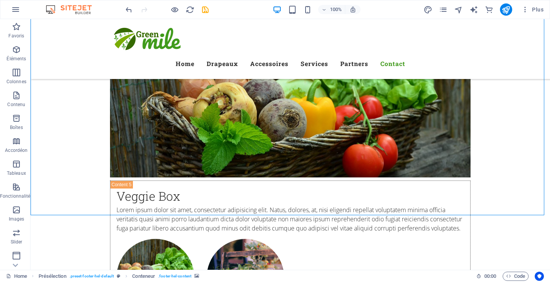
scroll to position [4014, 0]
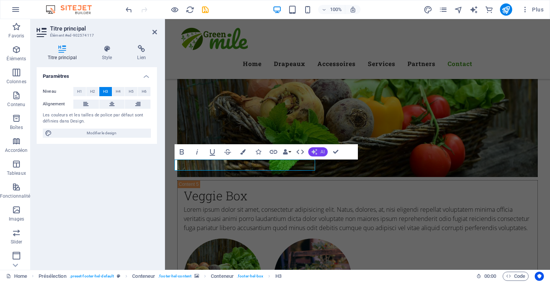
click at [315, 150] on icon "button" at bounding box center [314, 152] width 6 height 6
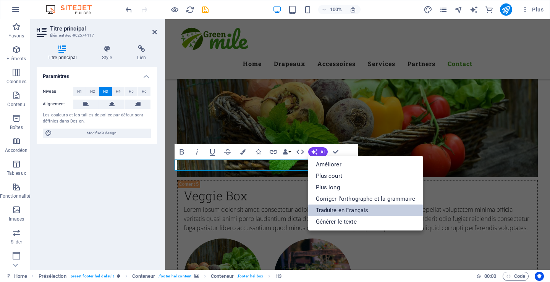
click at [334, 210] on link "Traduire en Français" at bounding box center [365, 210] width 115 height 11
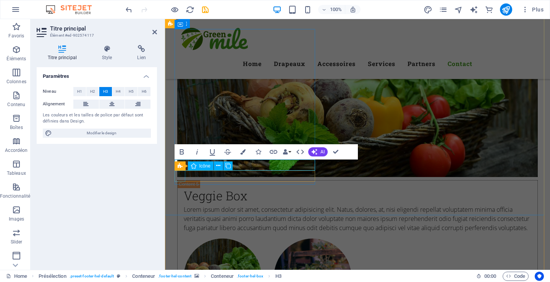
drag, startPoint x: 183, startPoint y: 177, endPoint x: 316, endPoint y: 177, distance: 133.6
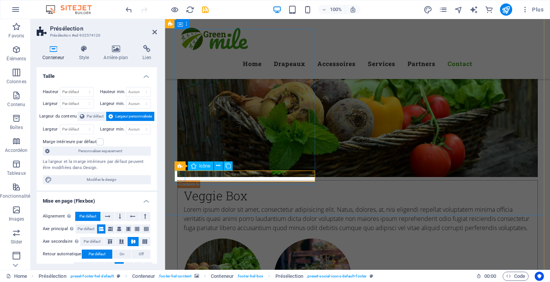
select select "xMidYMid"
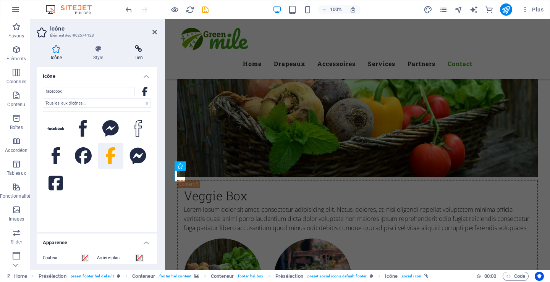
click at [139, 56] on h4 "Lien" at bounding box center [138, 53] width 37 height 16
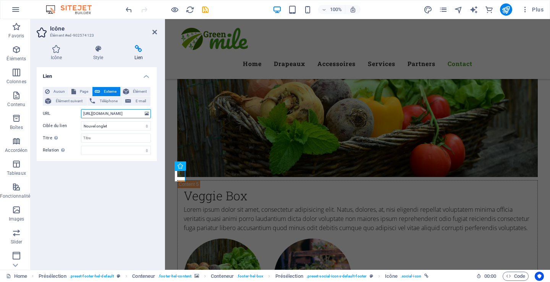
click at [133, 115] on input "[URL][DOMAIN_NAME]" at bounding box center [116, 113] width 70 height 9
type input "[URL][DOMAIN_NAME]"
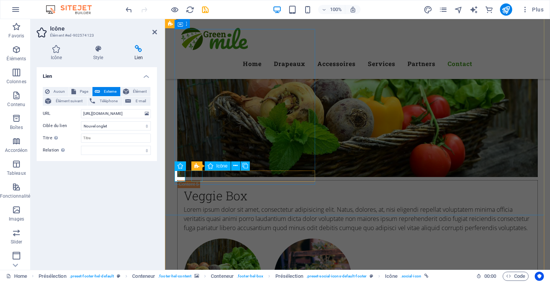
scroll to position [0, 0]
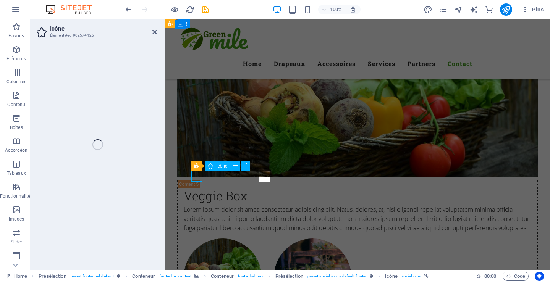
select select "xMidYMid"
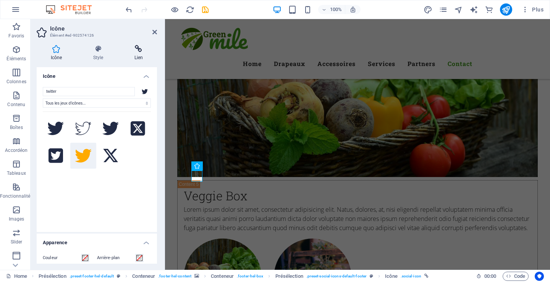
click at [139, 56] on h4 "Lien" at bounding box center [138, 53] width 37 height 16
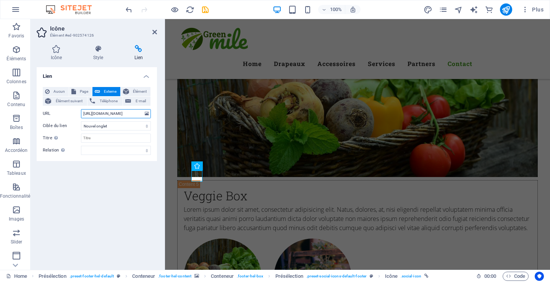
click at [128, 114] on input "[URL][DOMAIN_NAME]" at bounding box center [116, 113] width 70 height 9
type input "[URL][DOMAIN_NAME]"
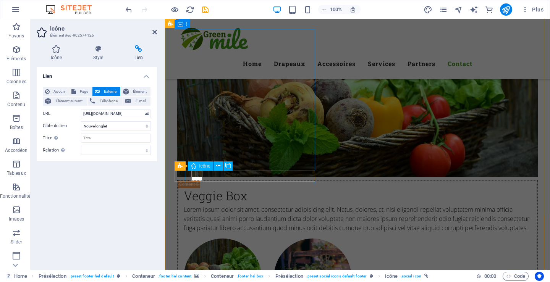
click at [140, 57] on h4 "Lien" at bounding box center [138, 53] width 37 height 16
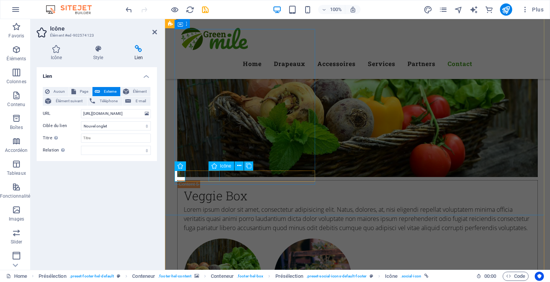
select select "xMidYMid"
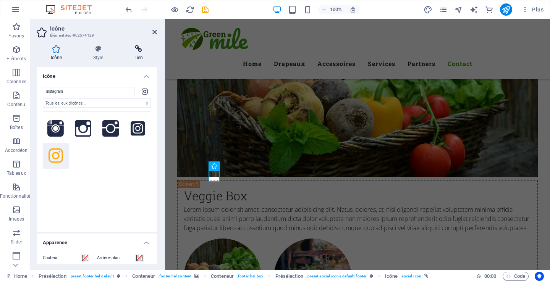
click at [140, 55] on h4 "Lien" at bounding box center [138, 53] width 37 height 16
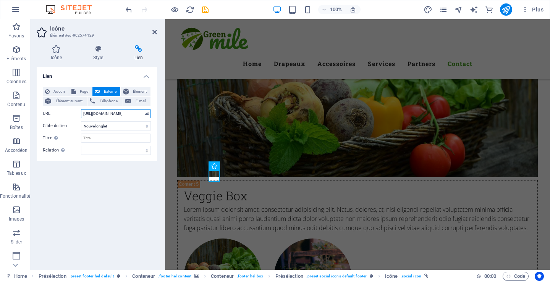
click at [137, 113] on input "[URL][DOMAIN_NAME]" at bounding box center [116, 113] width 70 height 9
type input "[URL][DOMAIN_NAME]"
click at [108, 99] on span "Téléphone" at bounding box center [108, 101] width 23 height 9
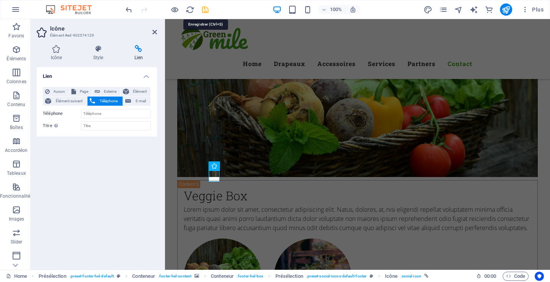
click at [207, 8] on icon "save" at bounding box center [205, 9] width 9 height 9
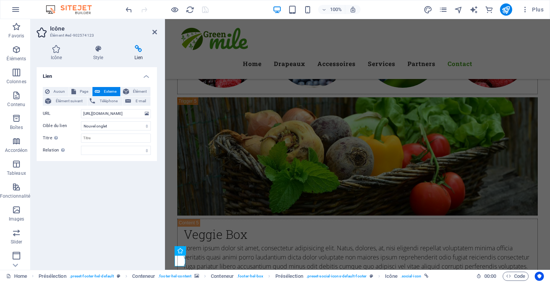
scroll to position [3975, 0]
click at [536, 8] on span "Plus" at bounding box center [532, 10] width 22 height 8
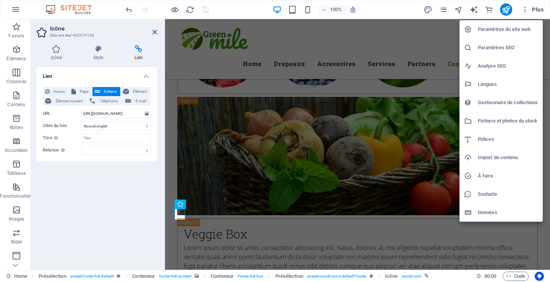
click at [497, 82] on h6 "Langues" at bounding box center [508, 84] width 60 height 9
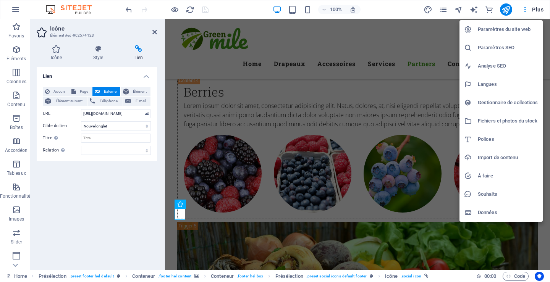
select select "50"
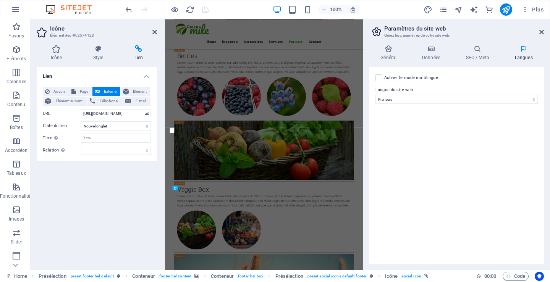
scroll to position [3948, 0]
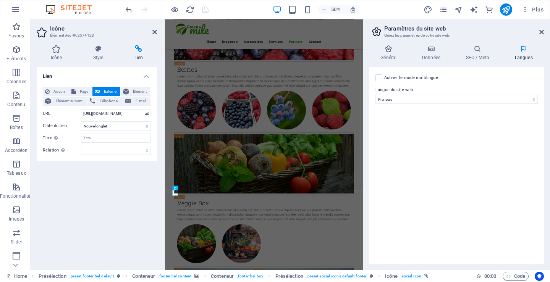
click at [445, 142] on div "Activer le mode multilingue Pour désactiver plusieurs langues, supprimez-les ju…" at bounding box center [456, 165] width 174 height 197
click at [543, 30] on icon at bounding box center [541, 32] width 5 height 6
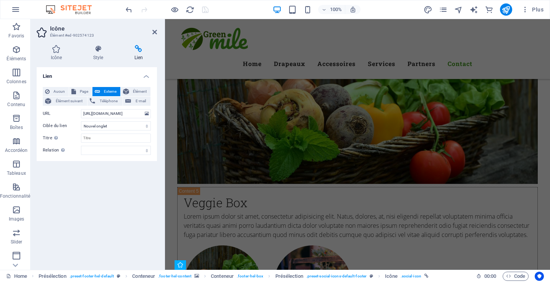
scroll to position [4007, 0]
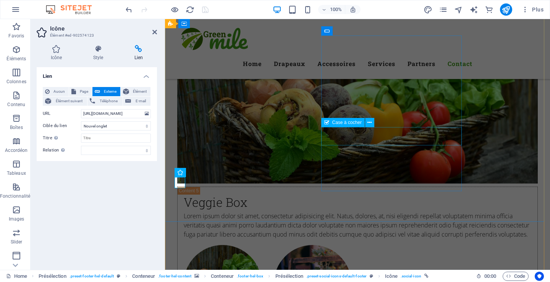
click div "I have read and understand the privacy policy."
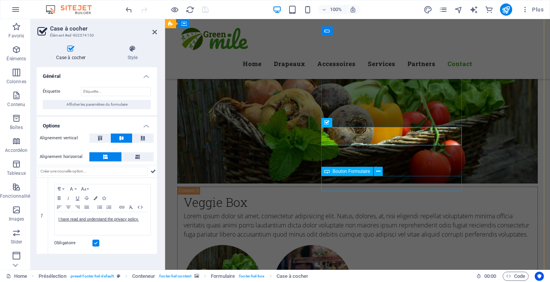
click div "Submit"
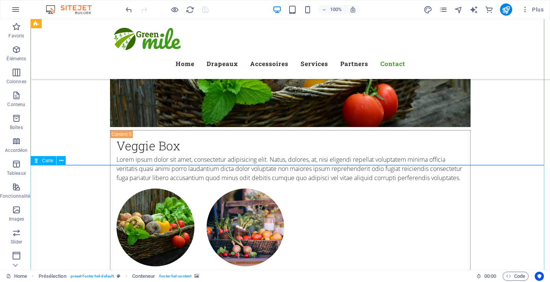
scroll to position [4074, 0]
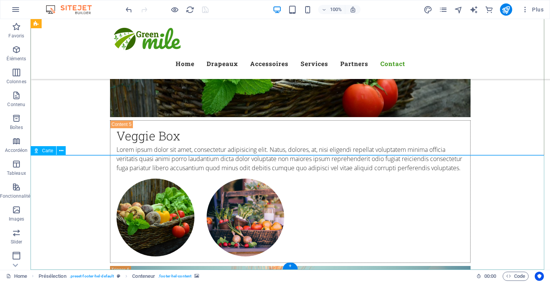
select select "1"
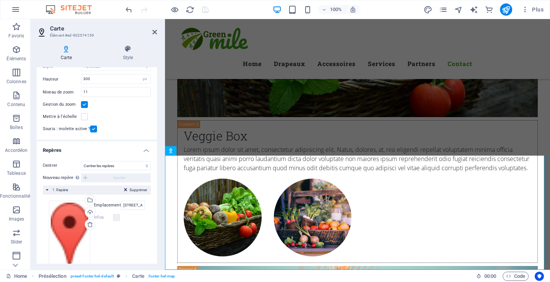
scroll to position [84, 0]
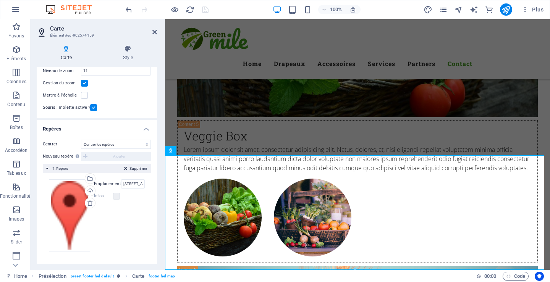
click at [101, 194] on label "Infos" at bounding box center [103, 196] width 19 height 9
click at [107, 184] on label "Emplacement" at bounding box center [107, 183] width 27 height 9
click at [121, 184] on input "[STREET_ADDRESS]" at bounding box center [133, 183] width 24 height 9
click at [107, 184] on label "Emplacement" at bounding box center [107, 183] width 27 height 9
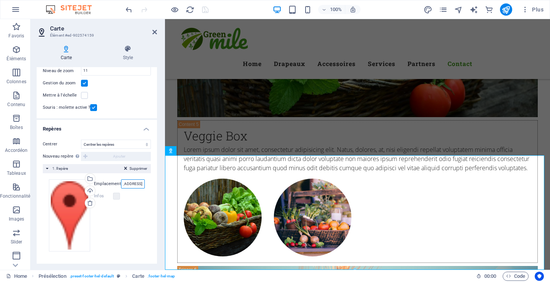
click at [121, 184] on input "[STREET_ADDRESS]" at bounding box center [133, 183] width 24 height 9
type input "[STREET_ADDRESS]"
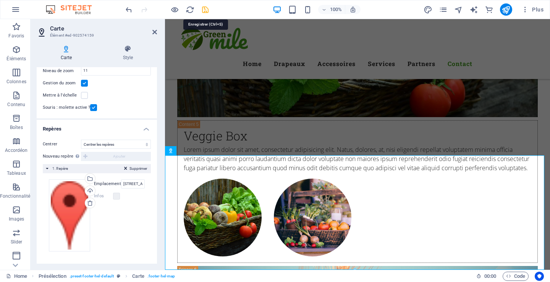
click at [207, 9] on icon "save" at bounding box center [205, 9] width 9 height 9
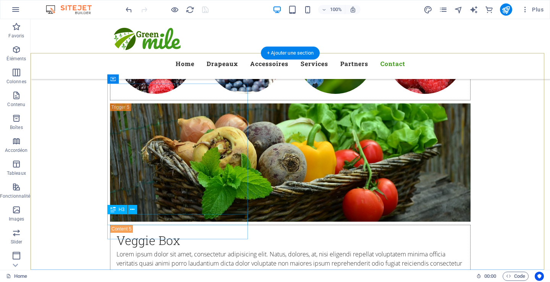
scroll to position [3959, 0]
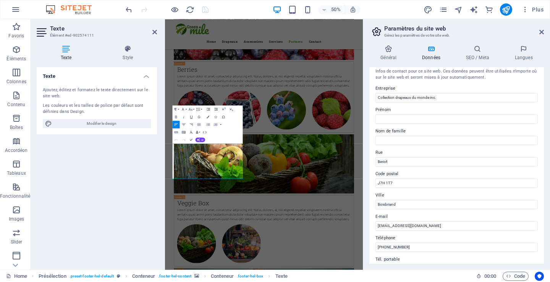
scroll to position [0, 0]
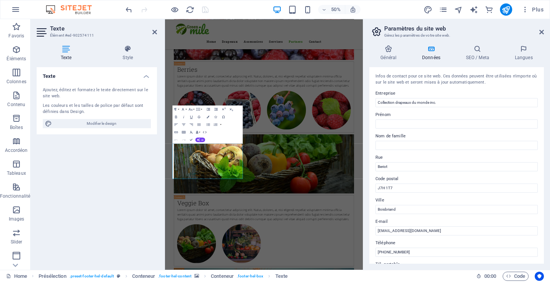
click at [430, 55] on h4 "Données" at bounding box center [433, 53] width 44 height 16
click at [386, 56] on h4 "Général" at bounding box center [390, 53] width 42 height 16
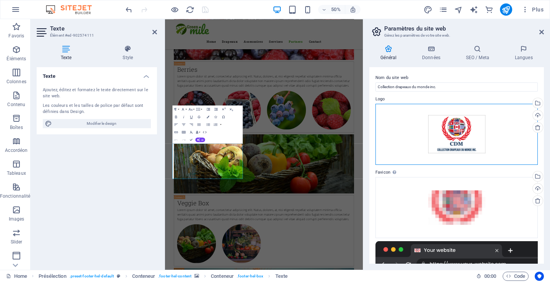
click at [455, 127] on div "Glissez les fichiers ici, cliquez pour choisir les fichiers ou sélectionnez les…" at bounding box center [456, 134] width 162 height 61
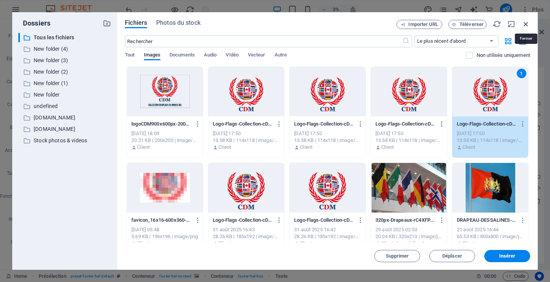
click at [527, 22] on icon "button" at bounding box center [526, 24] width 8 height 8
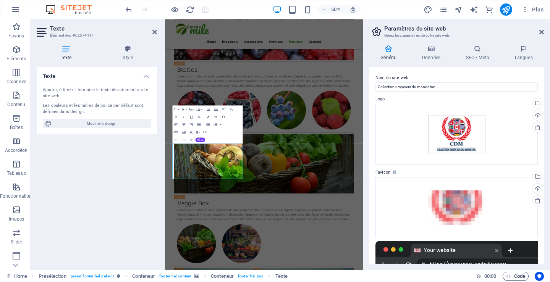
click at [519, 275] on span "Code" at bounding box center [515, 276] width 19 height 9
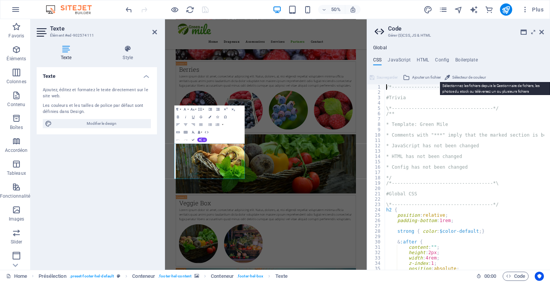
click at [423, 77] on span "Ajouter un fichier" at bounding box center [426, 77] width 29 height 9
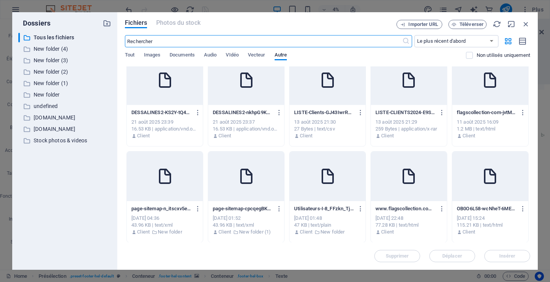
scroll to position [115, 0]
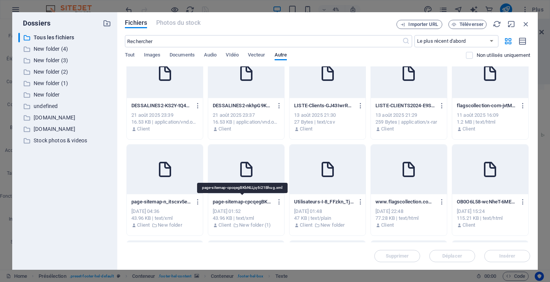
click at [228, 205] on p "page-sitemap-cpcqegBKbNLLjq6i21Bhug.xml" at bounding box center [243, 202] width 60 height 7
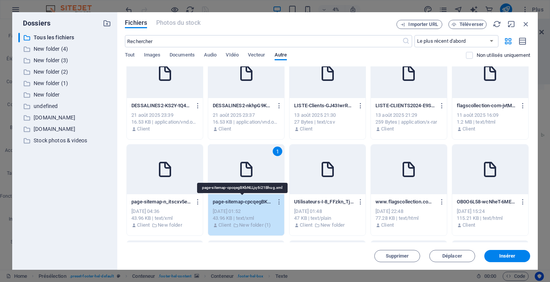
click at [228, 205] on p "page-sitemap-cpcqegBKbNLLjq6i21Bhug.xml" at bounding box center [243, 202] width 60 height 7
type textarea "https://cdn1.site-media.eu/images/0/18141785/page-sitemap-cpcqegBKbNLLjq6i21Bhu…"
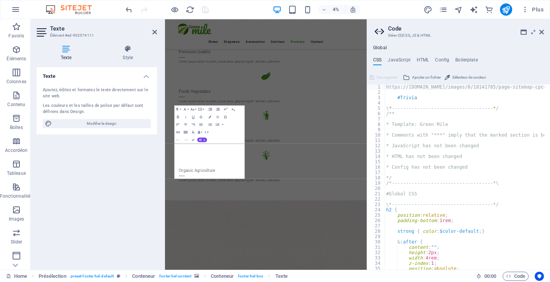
scroll to position [3948, 0]
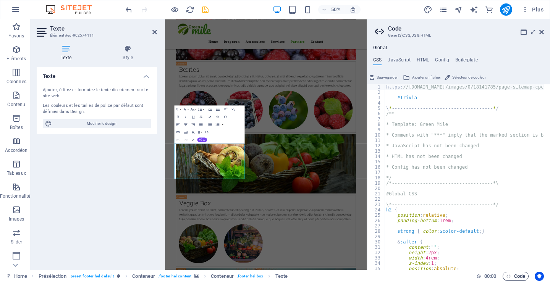
click at [514, 274] on span "Code" at bounding box center [515, 276] width 19 height 9
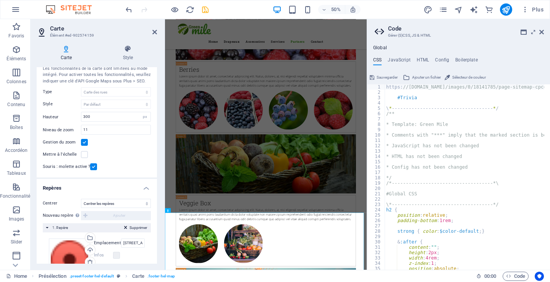
scroll to position [38, 0]
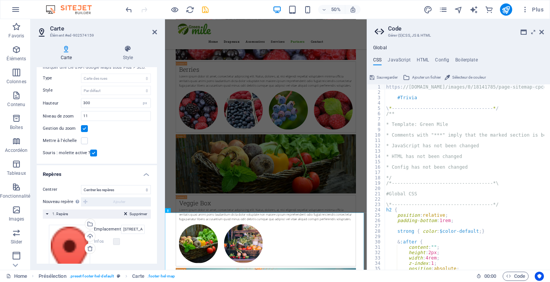
click at [62, 202] on label "Nouveau repère Pour activer cette fonctionnalité, vous devez indiquer une clé d…" at bounding box center [62, 201] width 38 height 9
click at [98, 189] on select "Ne pas centrer Centrer les repères Centrer les repères et zoomer" at bounding box center [116, 189] width 70 height 9
select select "2"
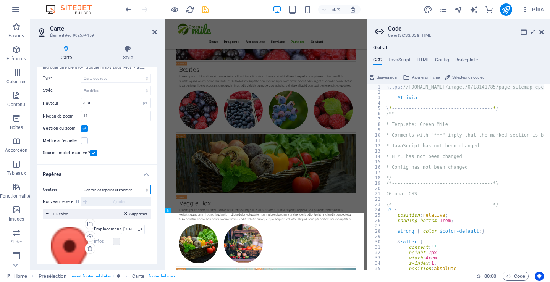
click at [81, 185] on select "Ne pas centrer Centrer les repères Centrer les repères et zoomer" at bounding box center [116, 189] width 70 height 9
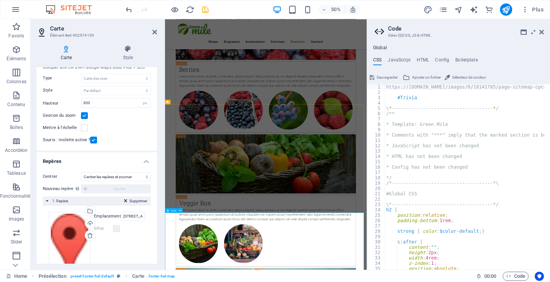
click at [100, 227] on label "Infos" at bounding box center [103, 228] width 19 height 9
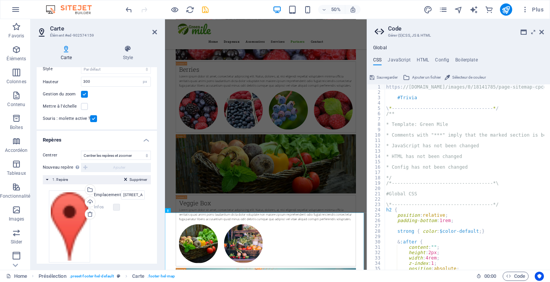
scroll to position [71, 0]
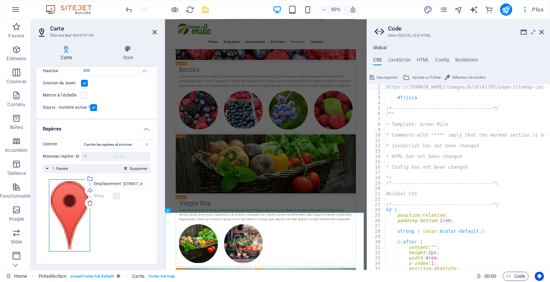
click at [69, 214] on div "Glissez les fichiers ici, cliquez pour choisir les fichiers ou sélectionnez les…" at bounding box center [69, 215] width 41 height 72
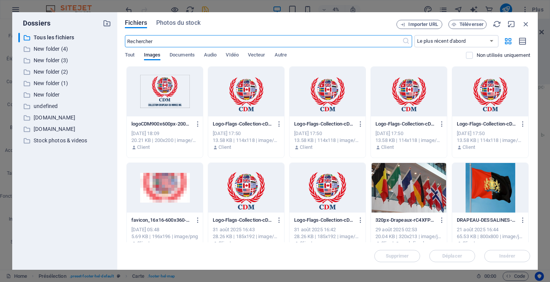
scroll to position [993, 0]
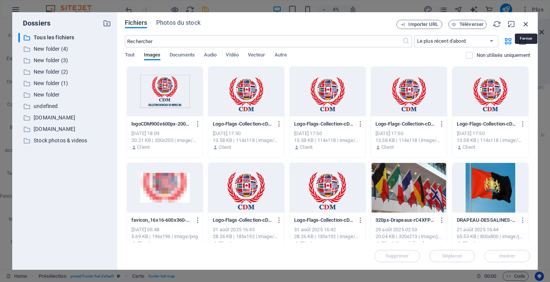
click at [527, 24] on icon "button" at bounding box center [526, 24] width 8 height 8
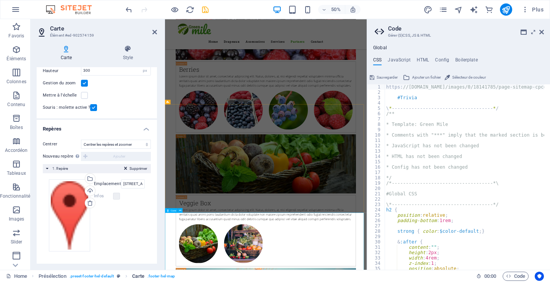
click at [159, 275] on span ". footer-hel-map" at bounding box center [160, 276] width 27 height 9
click at [179, 210] on icon at bounding box center [180, 210] width 2 height 4
click at [420, 60] on h4 "HTML" at bounding box center [423, 61] width 13 height 8
type textarea "<a href="#main-content" class="wv-link-content button">Skip to main content</a>"
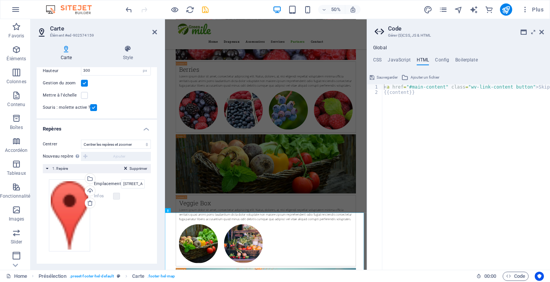
click at [386, 77] on span "Sauvegarder" at bounding box center [386, 77] width 21 height 9
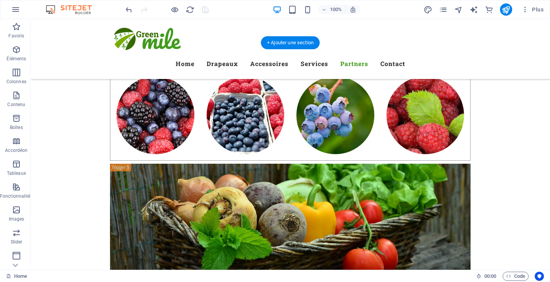
scroll to position [3893, 0]
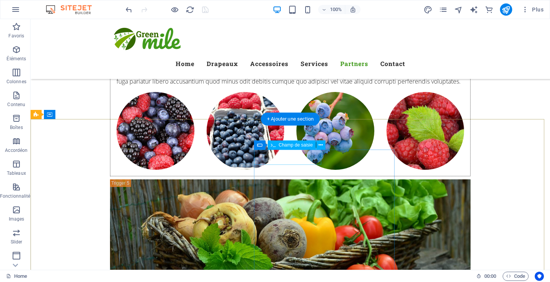
click div
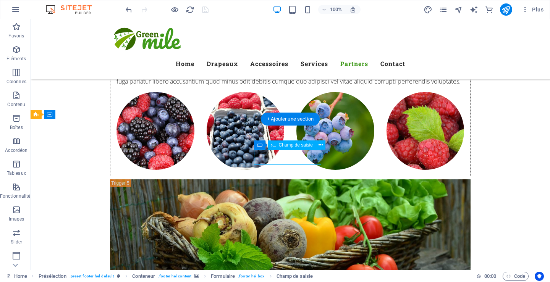
click div
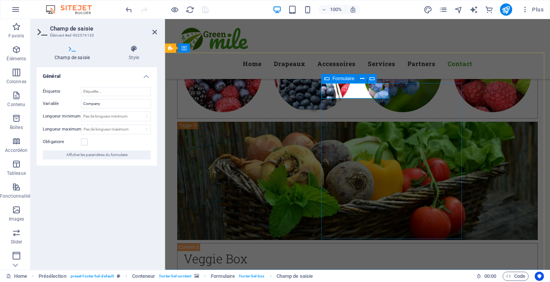
scroll to position [4007, 0]
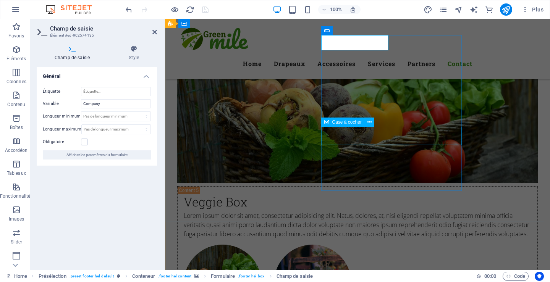
click div "I have read and understand the privacy policy."
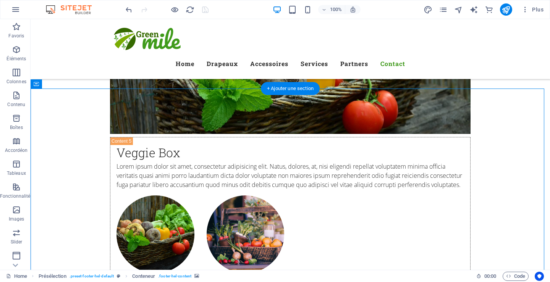
scroll to position [4074, 0]
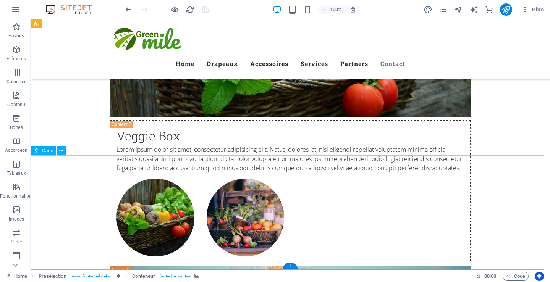
select select "2"
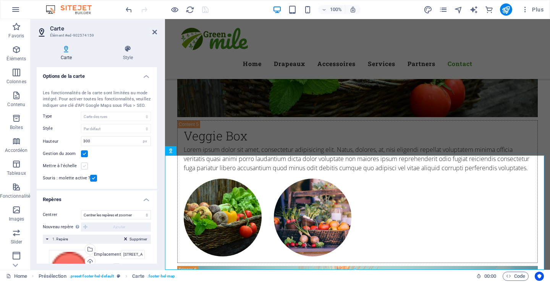
click at [85, 166] on label at bounding box center [84, 166] width 7 height 7
click at [0, 0] on input "Mettre à l'échelle" at bounding box center [0, 0] width 0 height 0
click at [84, 166] on label at bounding box center [84, 166] width 7 height 7
click at [0, 0] on input "Mettre à l'échelle" at bounding box center [0, 0] width 0 height 0
click at [84, 165] on label at bounding box center [84, 166] width 7 height 7
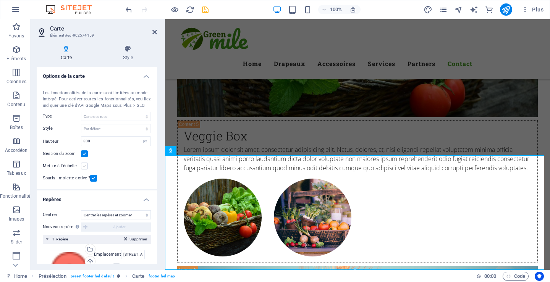
click at [0, 0] on input "Mettre à l'échelle" at bounding box center [0, 0] width 0 height 0
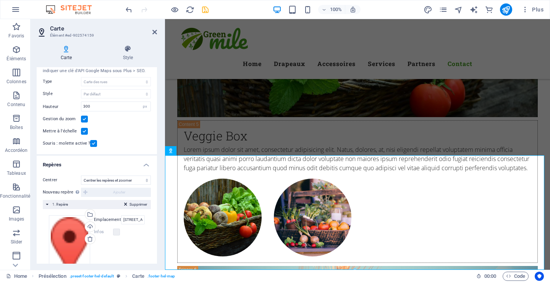
scroll to position [71, 0]
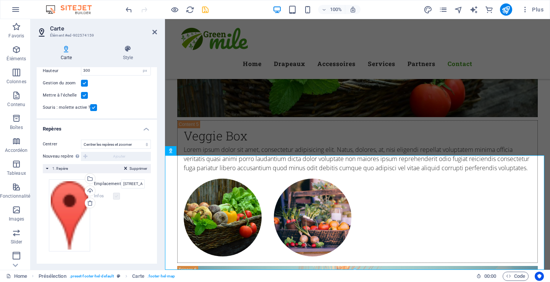
click at [117, 199] on label at bounding box center [116, 196] width 7 height 7
click at [119, 196] on label at bounding box center [116, 196] width 7 height 7
click at [108, 183] on label "Emplacement" at bounding box center [107, 183] width 27 height 9
click at [121, 183] on input "50 Scotland Rd, 01951 NQuébec, CA" at bounding box center [133, 183] width 24 height 9
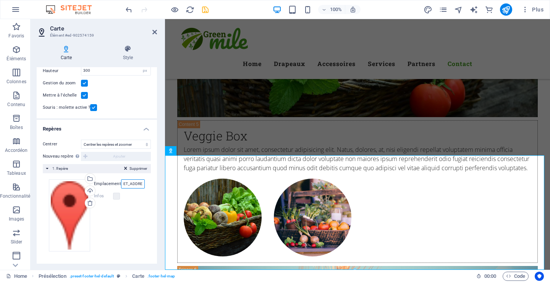
click at [134, 184] on input "2606 BeriotScotland Rd, 01951 NQuébec, CA" at bounding box center [133, 183] width 24 height 9
click at [132, 184] on input "2606 Beriot Boisnriand Scotland Rd, 01951 NQuébec, CA" at bounding box center [133, 183] width 24 height 9
click at [129, 183] on input "2606 Beriot Boisnriand Québec Canada J&H 1T701951 NQuébec, CA" at bounding box center [133, 183] width 24 height 9
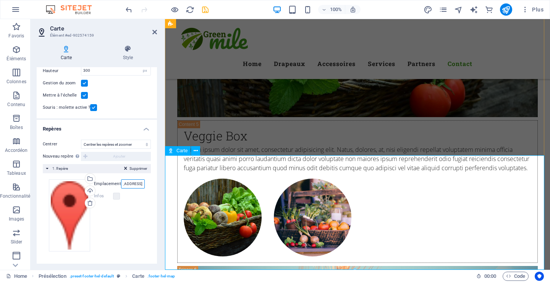
scroll to position [0, 85]
type input "2606 Beriot Boisnriand Québec Canada J7H 1T7 Québec, CA"
click at [205, 11] on icon "save" at bounding box center [205, 9] width 9 height 9
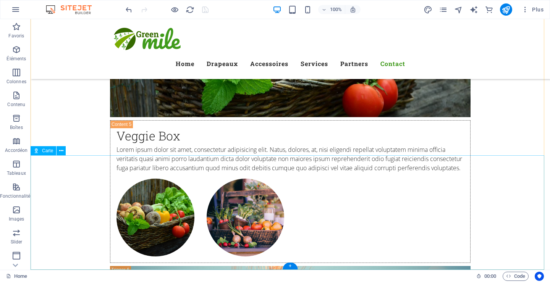
select select "2"
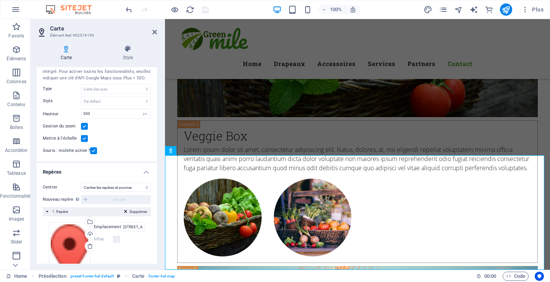
scroll to position [38, 0]
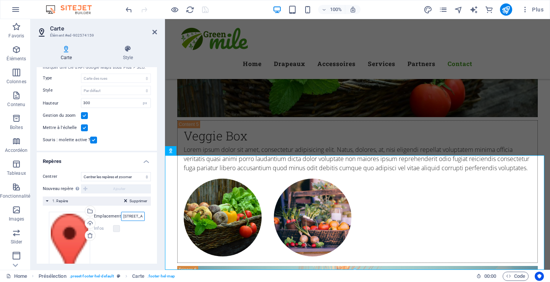
click at [122, 217] on input "2606 Beriot Boisnriand Québec Canada J7H 1T7 Québec, CA" at bounding box center [133, 216] width 24 height 9
click at [132, 218] on input "2606 Beriot Boisnriand Québec Canada J7H 1T7 Québec, CA" at bounding box center [133, 216] width 24 height 9
type input "2606 Beriot Boibriand Québec Canada Québec, CA J7H 1T7"
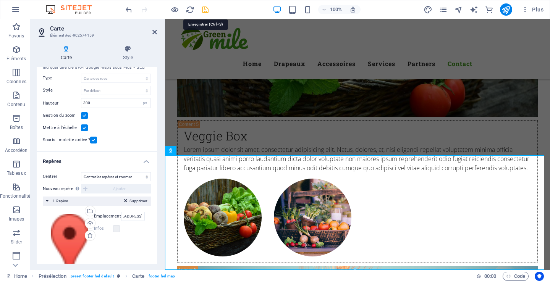
scroll to position [0, 0]
click at [207, 11] on icon "save" at bounding box center [205, 9] width 9 height 9
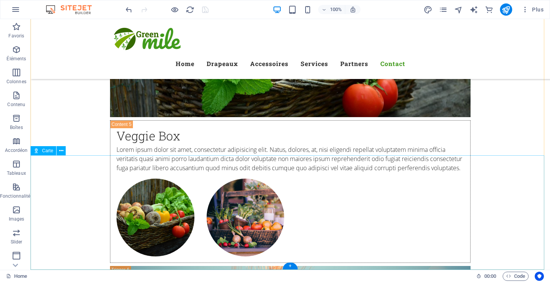
select select "2"
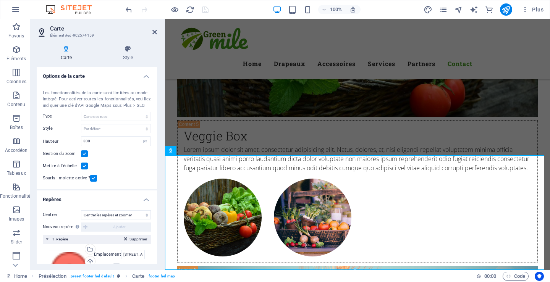
scroll to position [38, 0]
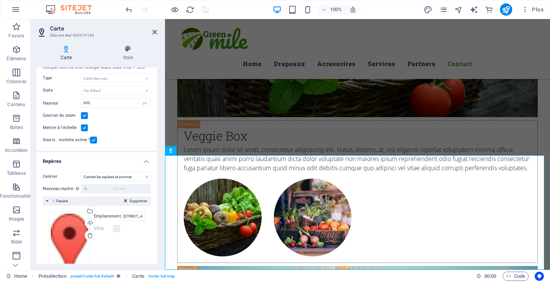
click at [118, 229] on label at bounding box center [116, 228] width 7 height 7
click at [99, 229] on label "Infos" at bounding box center [103, 228] width 19 height 9
click at [65, 230] on div "Glissez les fichiers ici, cliquez pour choisir les fichiers ou sélectionnez les…" at bounding box center [69, 248] width 41 height 72
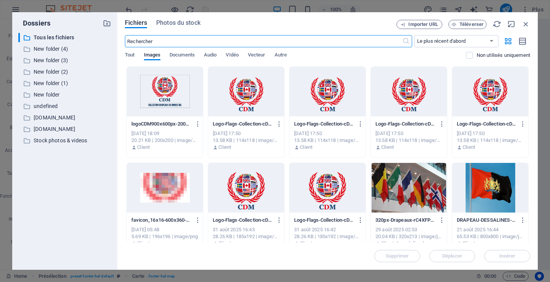
scroll to position [3948, 0]
drag, startPoint x: 360, startPoint y: 3, endPoint x: 526, endPoint y: 21, distance: 167.1
click at [526, 21] on icon "button" at bounding box center [526, 24] width 8 height 8
click at [525, 21] on div "Menu Home Drapeaux Accessoires Services Partners Contact" at bounding box center [363, 49] width 396 height 60
select select "header"
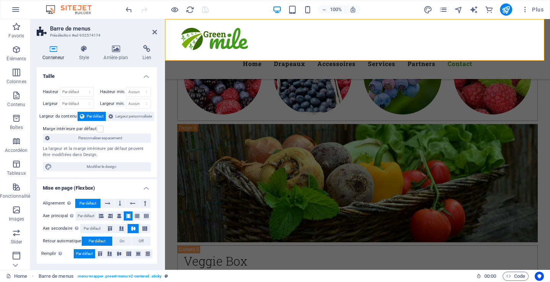
scroll to position [4074, 0]
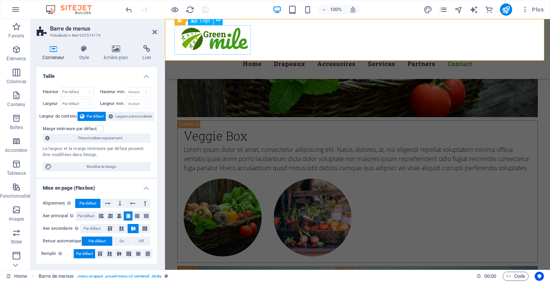
click at [207, 37] on div at bounding box center [357, 39] width 360 height 29
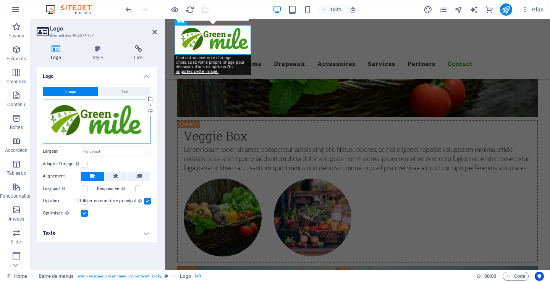
click at [97, 122] on div "Glissez les fichiers ici, cliquez pour choisir les fichiers ou sélectionnez les…" at bounding box center [97, 122] width 108 height 44
click at [97, 122] on body "Collection drapeaux du monde inc. Home Favoris Éléments Colonnes Contenu Boîtes…" at bounding box center [275, 141] width 550 height 282
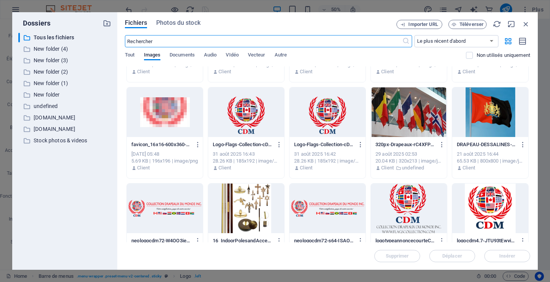
scroll to position [76, 0]
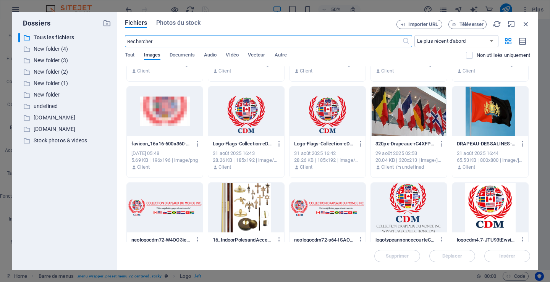
click at [258, 126] on div at bounding box center [246, 112] width 76 height 50
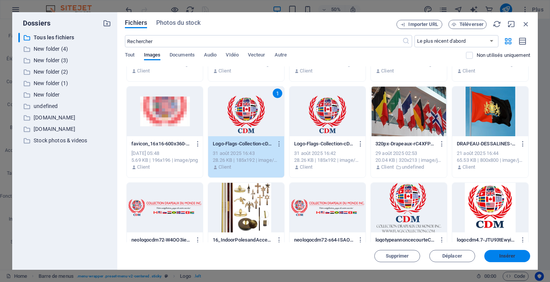
click at [508, 257] on span "Insérer" at bounding box center [507, 256] width 16 height 5
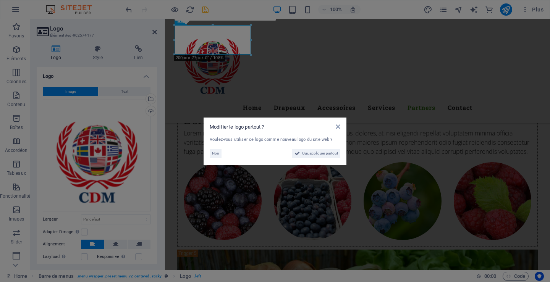
scroll to position [3844, 0]
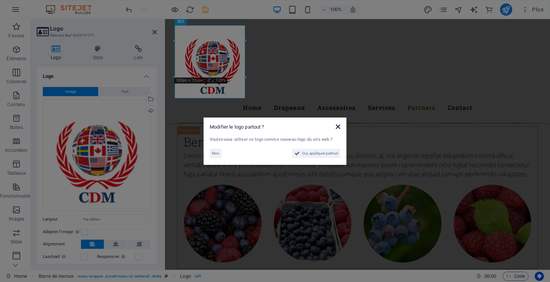
click at [338, 128] on icon at bounding box center [338, 127] width 5 height 6
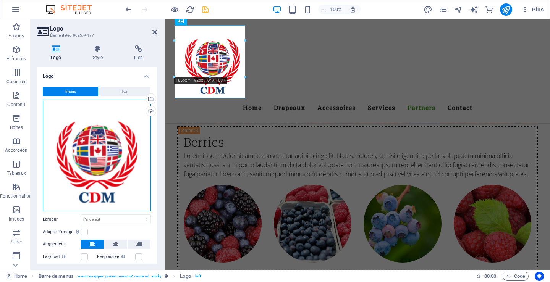
click at [100, 161] on div "Glissez les fichiers ici, cliquez pour choisir les fichiers ou sélectionnez les…" at bounding box center [97, 156] width 108 height 112
click at [100, 161] on body "Collection drapeaux du monde inc. Home Favoris Éléments Colonnes Contenu Boîtes…" at bounding box center [275, 141] width 550 height 282
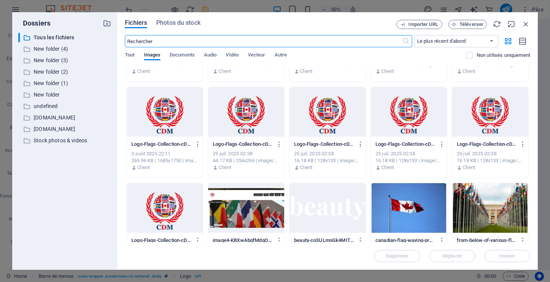
scroll to position [573, 0]
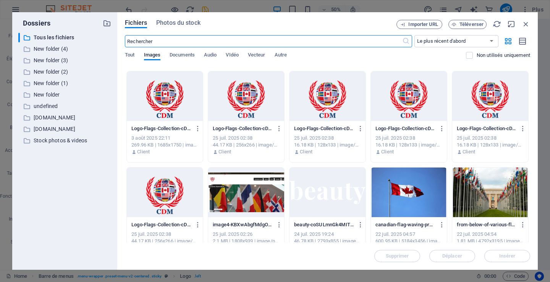
click at [165, 120] on div at bounding box center [165, 96] width 76 height 50
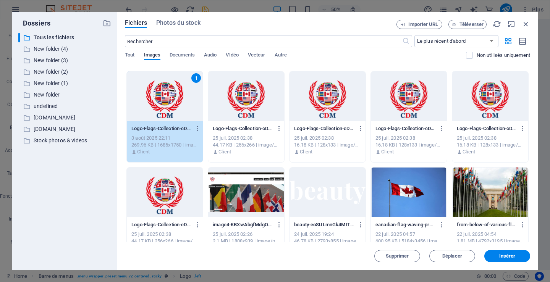
click at [165, 120] on div "1" at bounding box center [165, 96] width 76 height 50
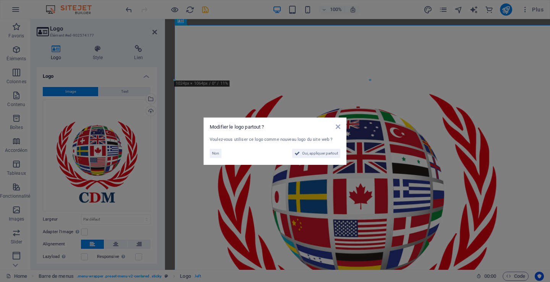
scroll to position [4195, 0]
click at [324, 153] on span "Oui, appliquer partout" at bounding box center [320, 153] width 36 height 9
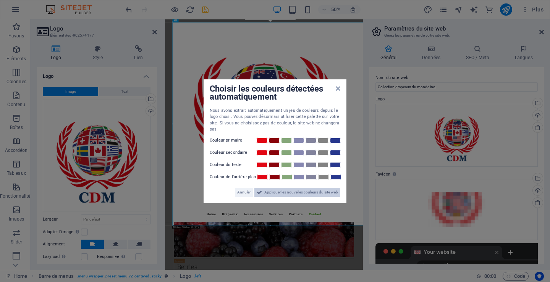
click at [258, 193] on icon at bounding box center [259, 192] width 5 height 9
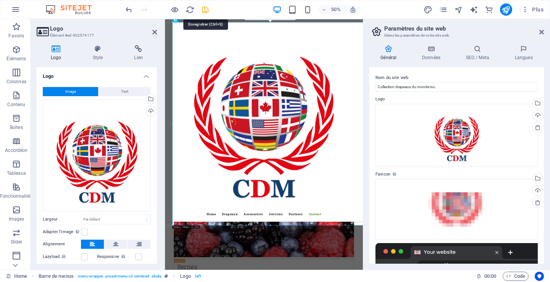
click at [205, 10] on icon "save" at bounding box center [205, 9] width 9 height 9
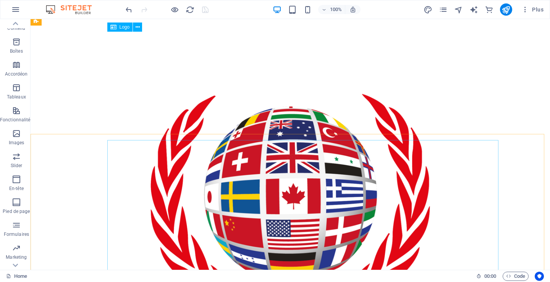
scroll to position [3339, 0]
click at [193, 8] on icon "reload" at bounding box center [190, 9] width 9 height 9
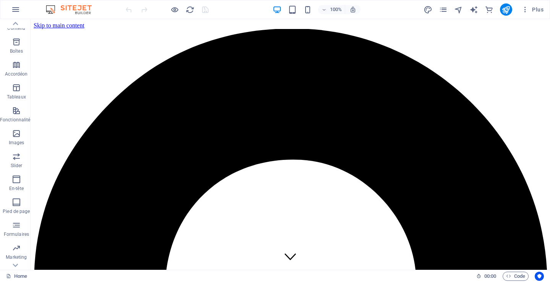
scroll to position [0, 0]
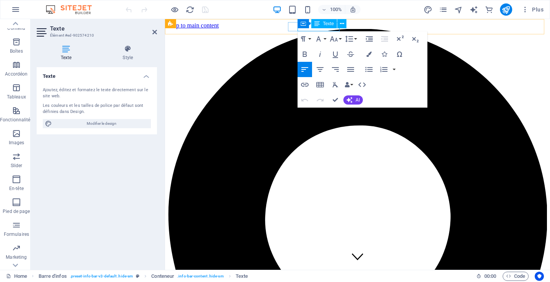
click at [325, 26] on div "Texte" at bounding box center [324, 23] width 26 height 9
click at [311, 27] on div "Texte" at bounding box center [324, 23] width 26 height 9
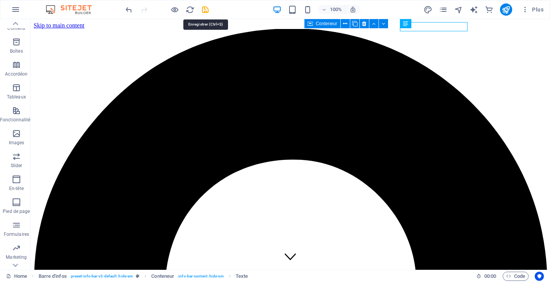
click at [207, 10] on icon "save" at bounding box center [205, 9] width 9 height 9
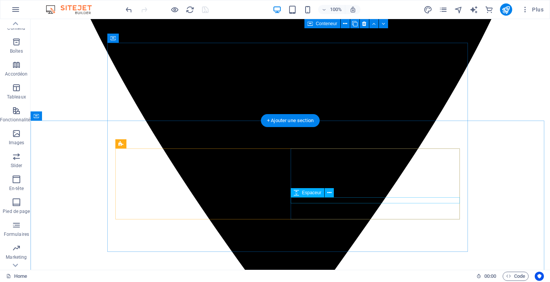
scroll to position [420, 0]
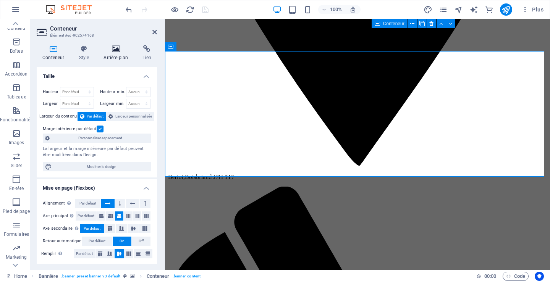
click at [117, 56] on h4 "Arrière-plan" at bounding box center [117, 53] width 39 height 16
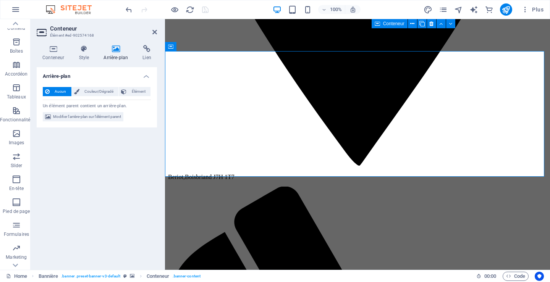
click at [119, 52] on icon at bounding box center [116, 49] width 36 height 8
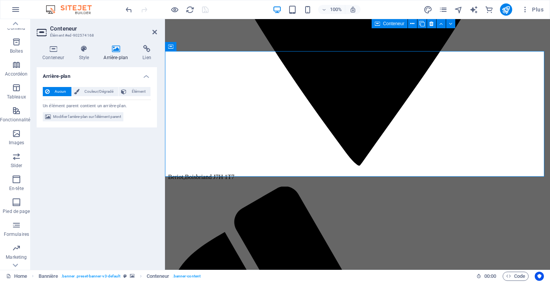
click at [111, 51] on icon at bounding box center [116, 49] width 36 height 8
click at [117, 48] on icon at bounding box center [116, 49] width 36 height 8
click at [81, 116] on span "Modifier l'arrière-plan sur l'élément parent" at bounding box center [87, 116] width 68 height 9
select select "ms"
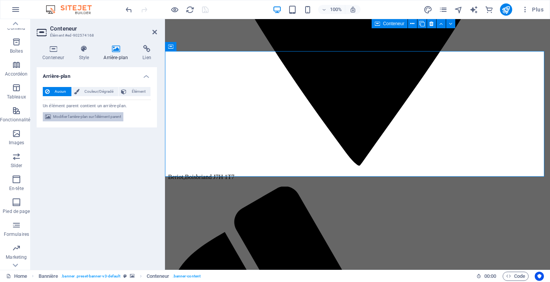
select select "s"
select select "progressive"
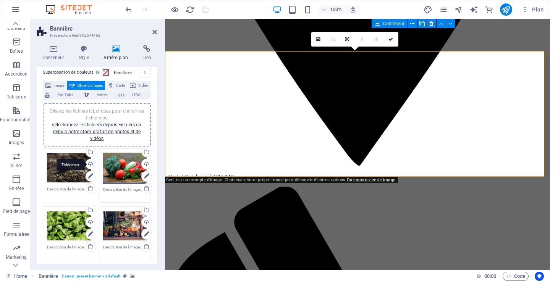
scroll to position [76, 0]
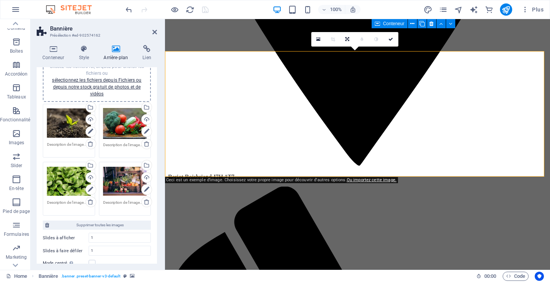
click at [60, 119] on div "Glissez les fichiers ici, cliquez pour choisir les fichiers ou sélectionnez les…" at bounding box center [69, 123] width 44 height 31
click at [60, 119] on body "Collection drapeaux du monde inc. Home Favoris Éléments Colonnes Contenu Boîtes…" at bounding box center [275, 141] width 550 height 282
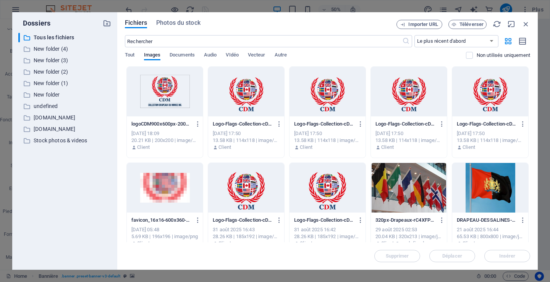
click at [422, 196] on div at bounding box center [409, 188] width 76 height 50
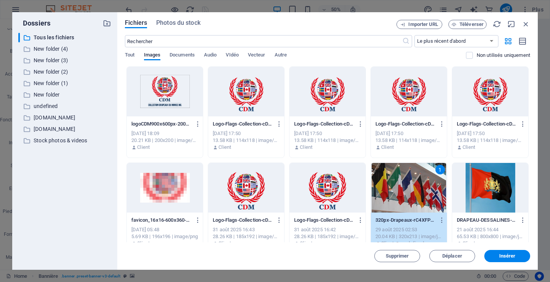
click at [422, 196] on div "1" at bounding box center [409, 188] width 76 height 50
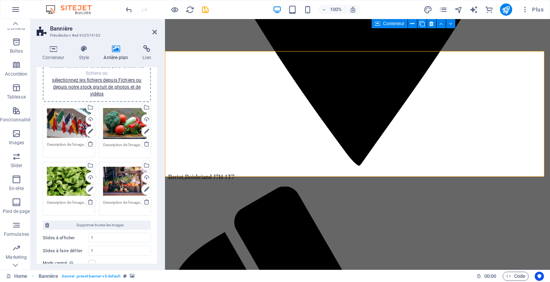
click at [118, 127] on div "Glissez les fichiers ici, cliquez pour choisir les fichiers ou sélectionnez les…" at bounding box center [125, 123] width 44 height 31
click at [118, 127] on body "Collection drapeaux du monde inc. Home Favoris Éléments Colonnes Contenu Boîtes…" at bounding box center [275, 141] width 550 height 282
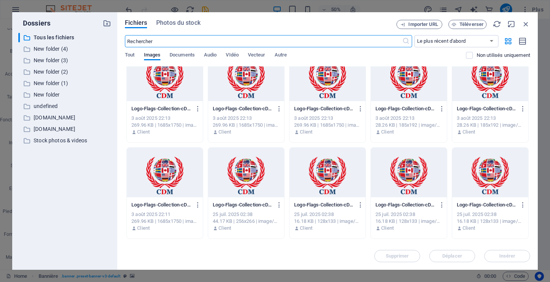
scroll to position [611, 0]
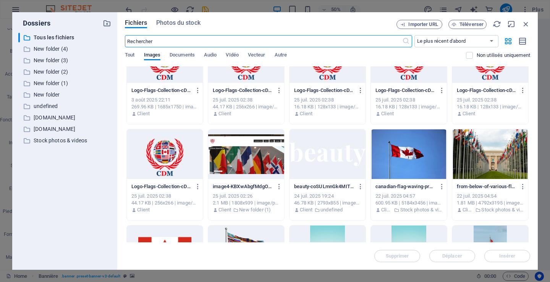
click at [413, 156] on div at bounding box center [409, 154] width 76 height 50
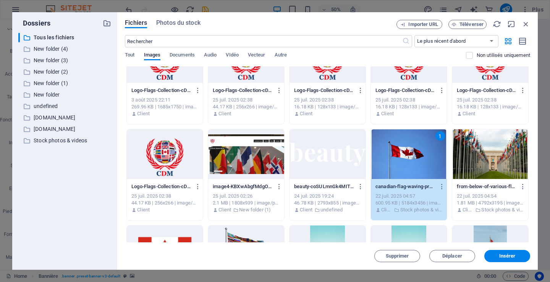
click at [413, 156] on div "1" at bounding box center [409, 154] width 76 height 50
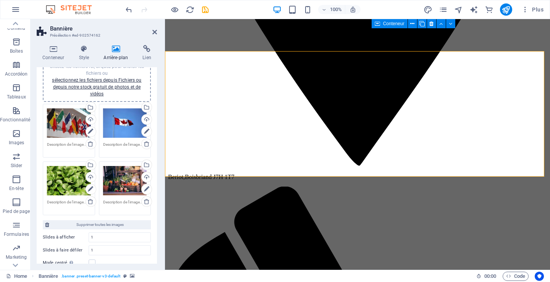
click at [67, 184] on div "Glissez les fichiers ici, cliquez pour choisir les fichiers ou sélectionnez les…" at bounding box center [69, 181] width 44 height 31
click at [67, 184] on body "Collection drapeaux du monde inc. Home Favoris Éléments Colonnes Contenu Boîtes…" at bounding box center [275, 141] width 550 height 282
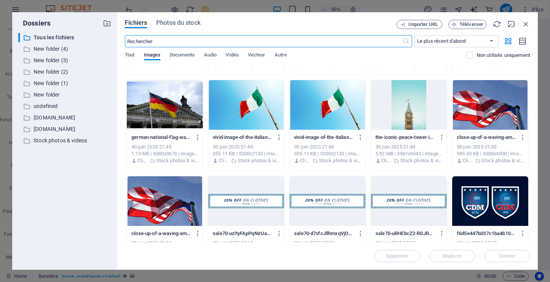
scroll to position [1336, 0]
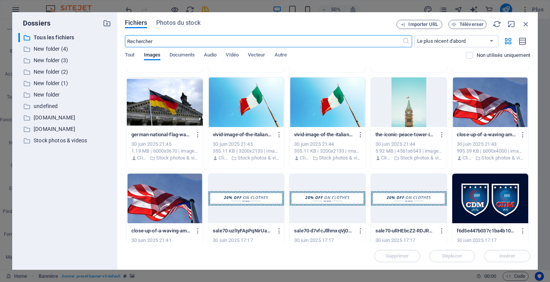
click at [482, 104] on div at bounding box center [490, 103] width 76 height 50
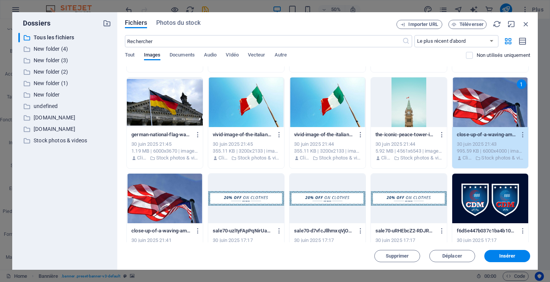
click at [482, 104] on div "1" at bounding box center [490, 103] width 76 height 50
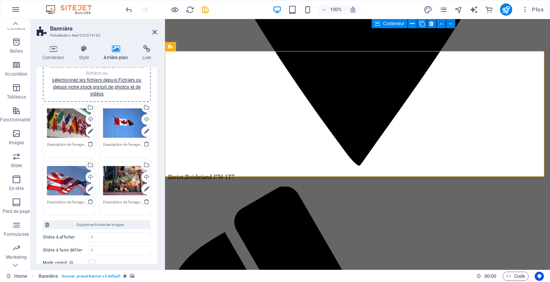
click at [117, 181] on div "Glissez les fichiers ici, cliquez pour choisir les fichiers ou sélectionnez les…" at bounding box center [125, 181] width 44 height 31
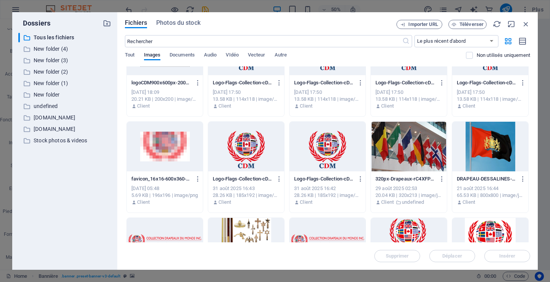
scroll to position [38, 0]
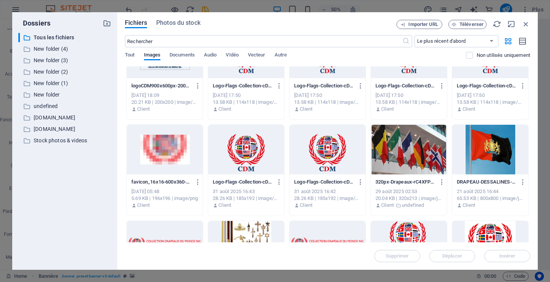
click at [488, 160] on div at bounding box center [490, 150] width 76 height 50
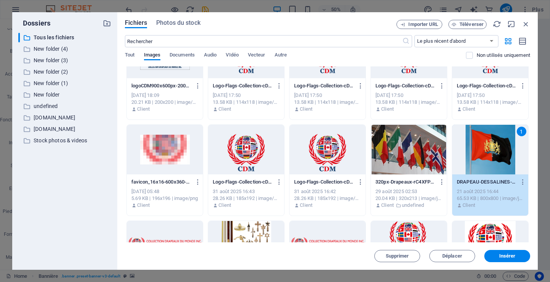
click at [488, 160] on div "1" at bounding box center [490, 150] width 76 height 50
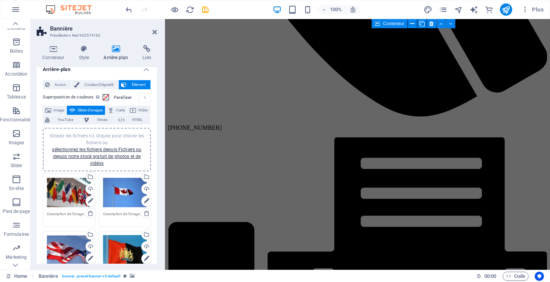
scroll to position [0, 0]
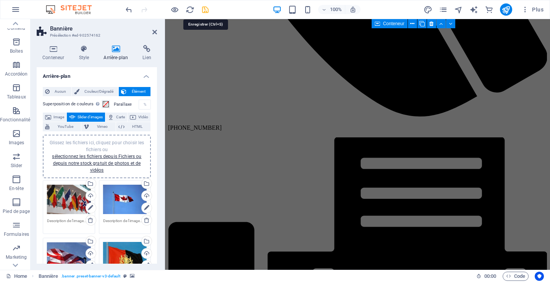
click at [207, 11] on icon "save" at bounding box center [205, 9] width 9 height 9
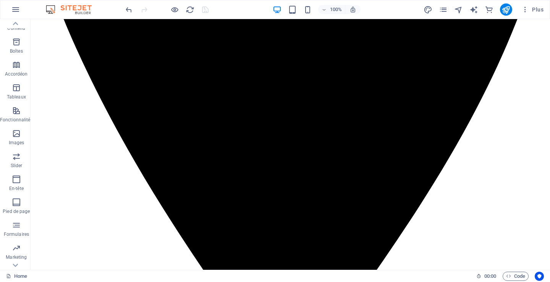
scroll to position [510, 0]
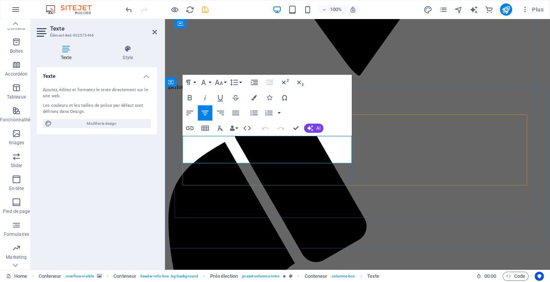
drag, startPoint x: 183, startPoint y: 141, endPoint x: 333, endPoint y: 161, distance: 151.4
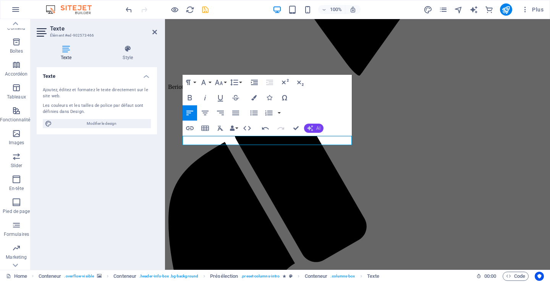
click at [312, 126] on icon "button" at bounding box center [310, 128] width 6 height 6
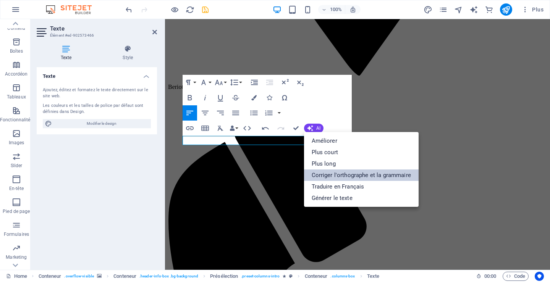
click at [344, 170] on link "Corriger l'orthographe et la grammaire" at bounding box center [361, 175] width 115 height 11
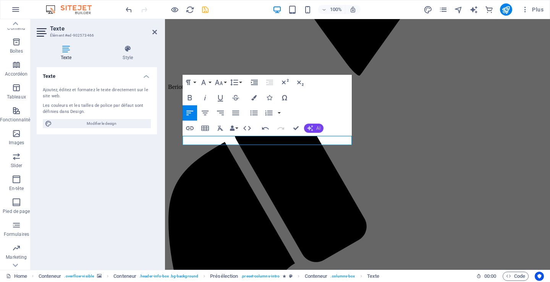
click at [314, 128] on button "AI" at bounding box center [313, 128] width 19 height 9
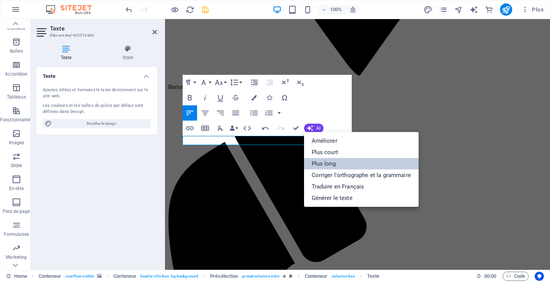
click at [324, 162] on link "Plus long" at bounding box center [361, 163] width 115 height 11
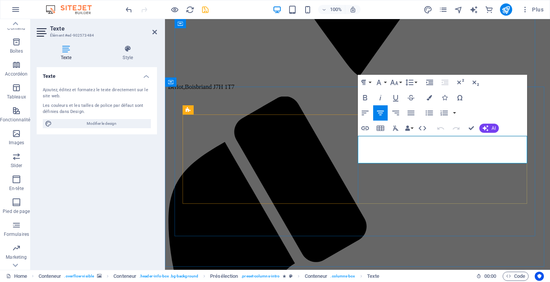
drag, startPoint x: 360, startPoint y: 141, endPoint x: 498, endPoint y: 160, distance: 139.5
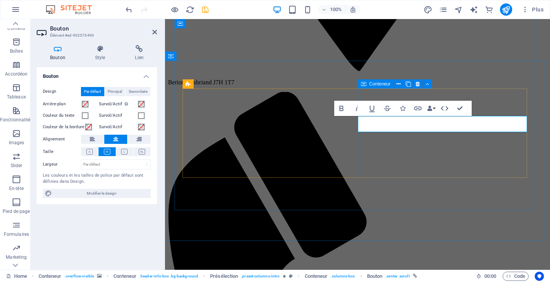
scroll to position [472, 0]
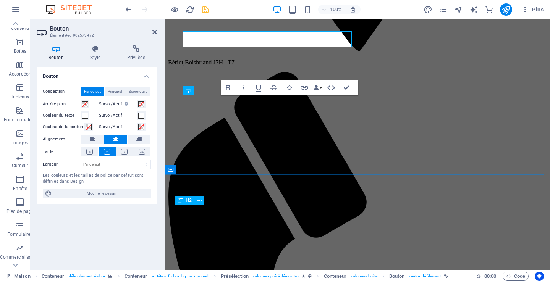
scroll to position [611, 0]
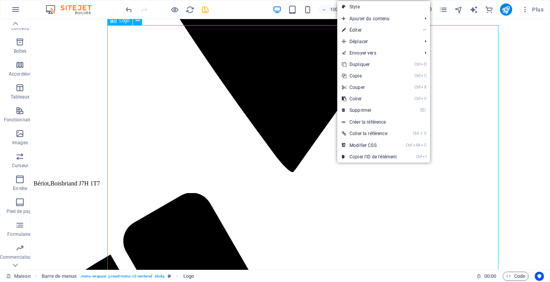
drag, startPoint x: 333, startPoint y: 151, endPoint x: 335, endPoint y: 157, distance: 6.2
click at [369, 111] on link "⌦ Supprimer" at bounding box center [368, 110] width 64 height 11
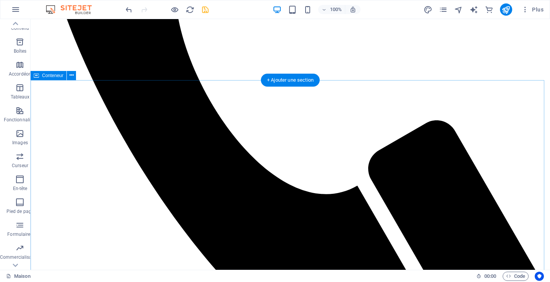
scroll to position [1145, 0]
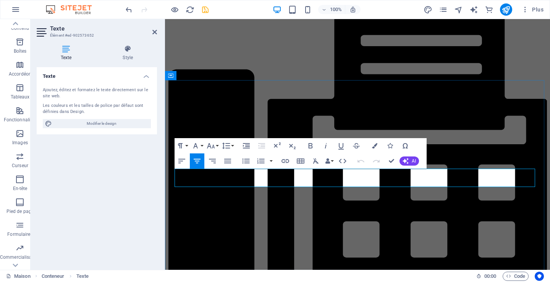
drag, startPoint x: 180, startPoint y: 175, endPoint x: 507, endPoint y: 178, distance: 326.8
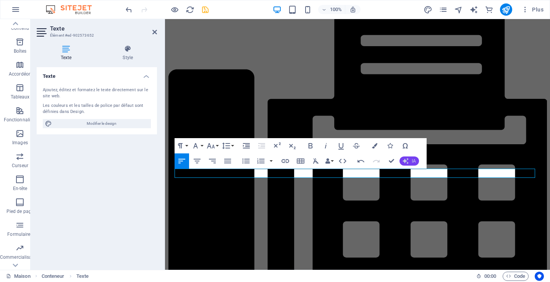
click at [416, 160] on button "IA" at bounding box center [408, 161] width 19 height 9
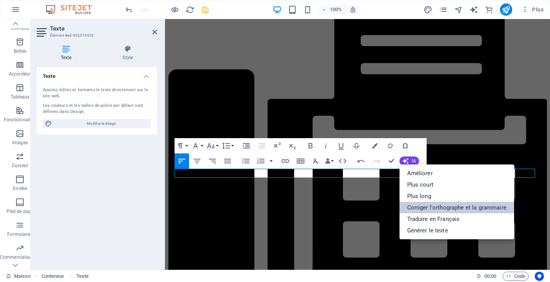
click at [422, 207] on link "Corriger l'orthographe et la grammaire" at bounding box center [456, 207] width 115 height 11
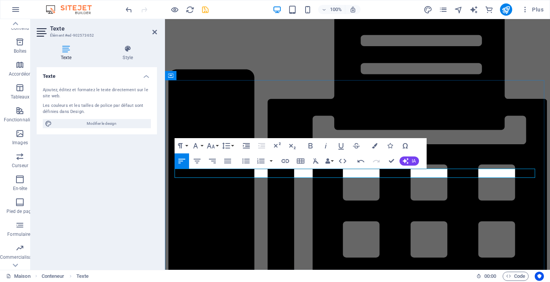
click at [407, 161] on icon "button" at bounding box center [405, 161] width 6 height 6
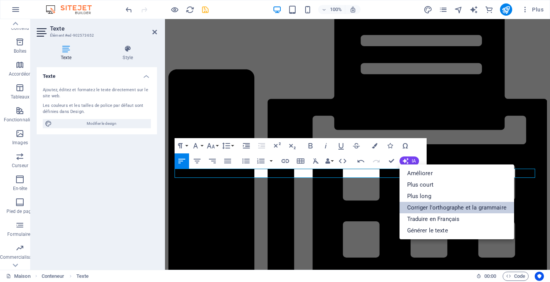
click at [426, 206] on link "Corriger l'orthographe et la grammaire" at bounding box center [456, 207] width 115 height 11
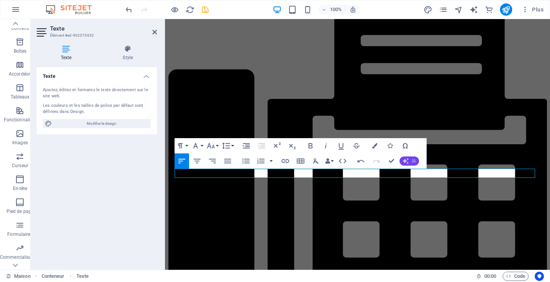
click at [408, 160] on icon "button" at bounding box center [405, 161] width 6 height 6
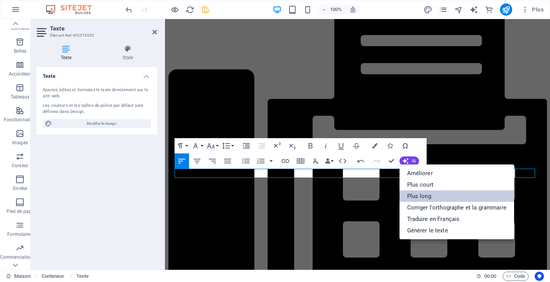
click at [415, 195] on font "Plus long" at bounding box center [419, 196] width 24 height 7
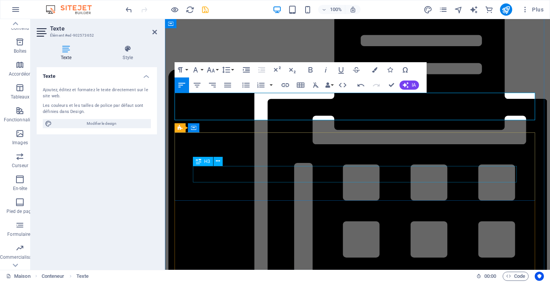
scroll to position [1222, 0]
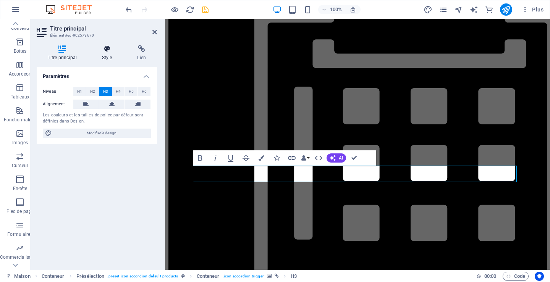
click at [105, 58] on h4 "Style" at bounding box center [109, 53] width 36 height 16
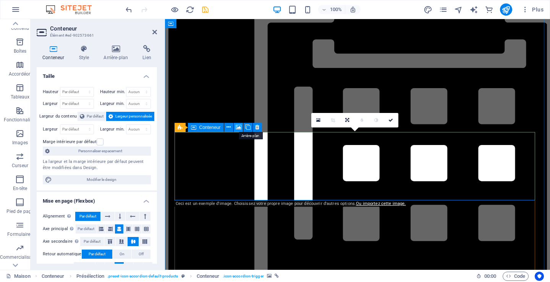
click at [241, 126] on icon at bounding box center [239, 127] width 6 height 8
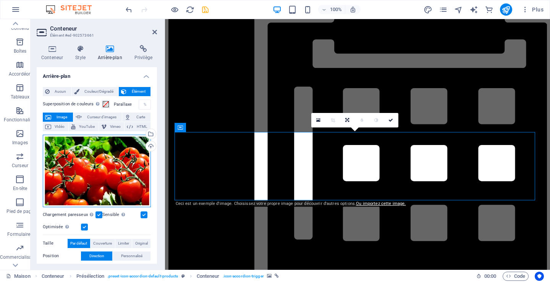
click at [89, 168] on div "Glissez les fichiers ici, cliquez pour choisir les fichiers ou sélectionnez les…" at bounding box center [97, 171] width 108 height 73
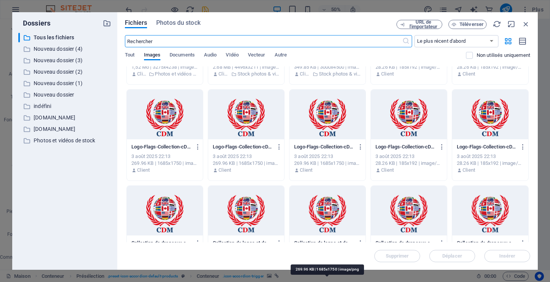
scroll to position [267, 0]
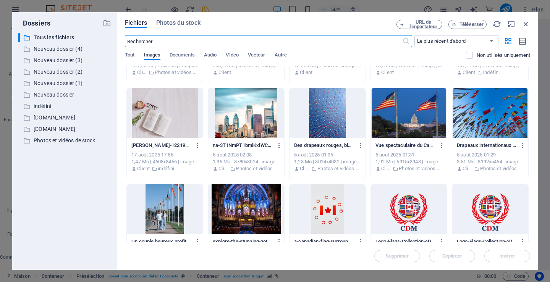
click at [491, 118] on div at bounding box center [490, 113] width 76 height 50
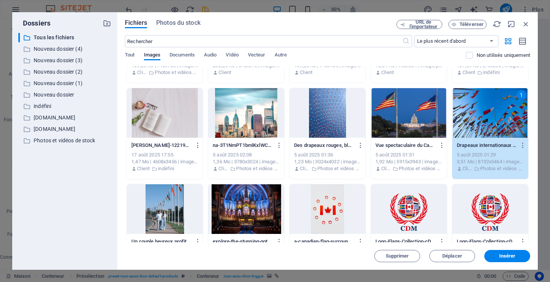
click at [491, 118] on div "1" at bounding box center [490, 113] width 76 height 50
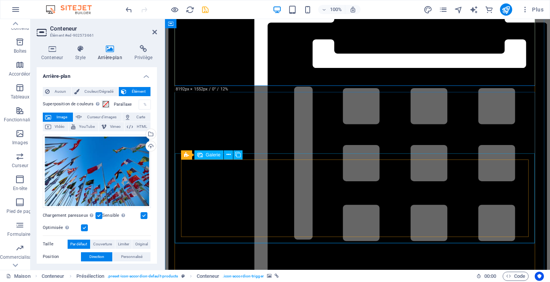
scroll to position [1336, 0]
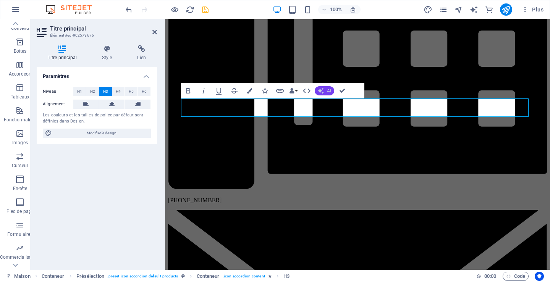
click at [326, 90] on button "AI" at bounding box center [324, 90] width 19 height 9
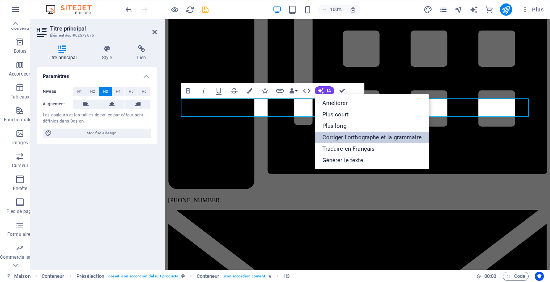
click at [345, 136] on font "Corriger l'orthographe et la grammaire" at bounding box center [371, 137] width 99 height 7
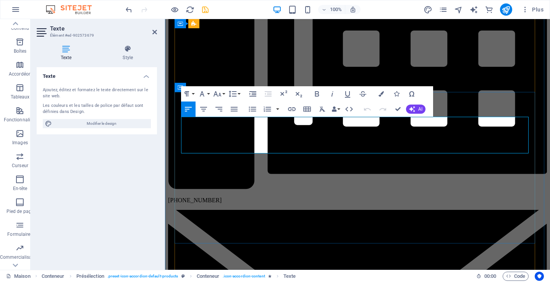
drag, startPoint x: 181, startPoint y: 120, endPoint x: 310, endPoint y: 148, distance: 131.9
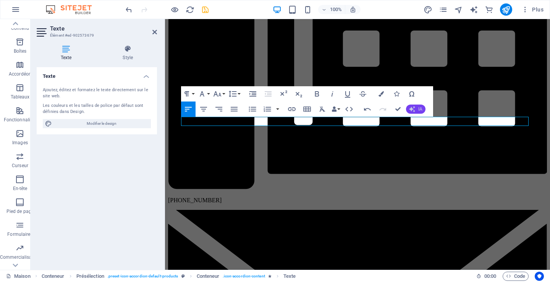
click at [415, 107] on icon "button" at bounding box center [412, 109] width 6 height 6
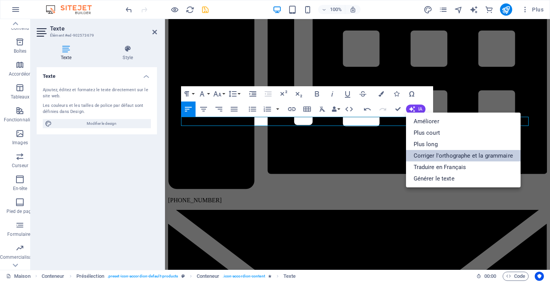
click at [431, 154] on font "Corriger l'orthographe et la grammaire" at bounding box center [462, 155] width 99 height 7
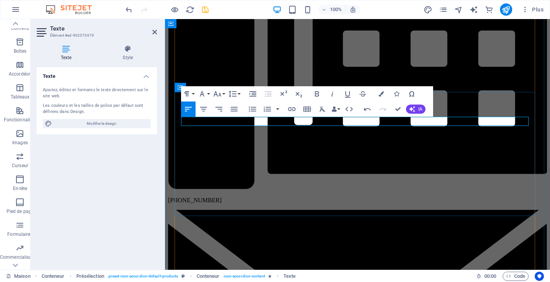
drag, startPoint x: 193, startPoint y: 123, endPoint x: 181, endPoint y: 124, distance: 12.6
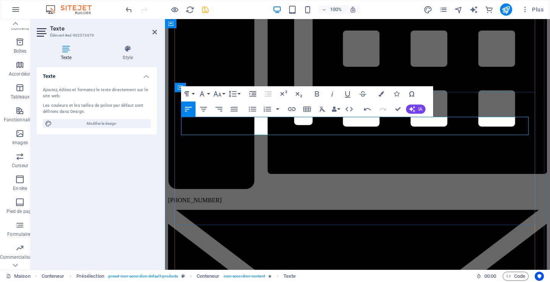
click at [413, 110] on icon "button" at bounding box center [412, 109] width 6 height 6
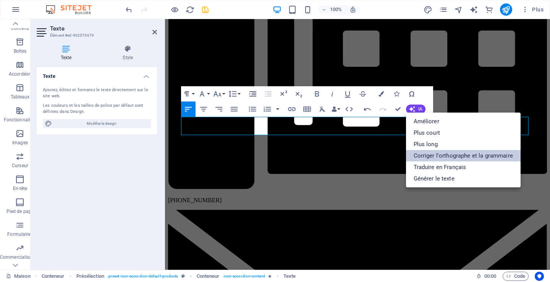
click at [444, 153] on font "Corriger l'orthographe et la grammaire" at bounding box center [462, 155] width 99 height 7
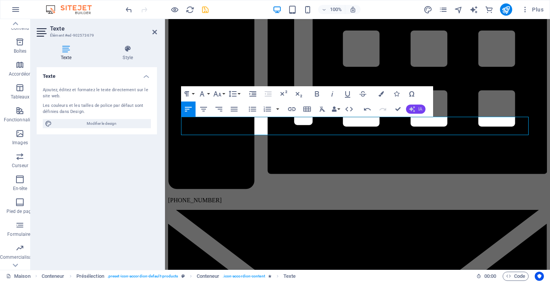
click at [415, 108] on button "IA" at bounding box center [415, 109] width 19 height 9
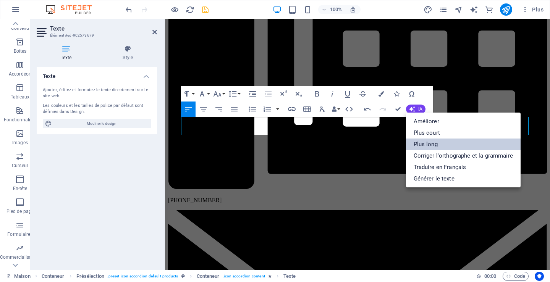
click at [428, 144] on font "Plus long" at bounding box center [425, 144] width 24 height 7
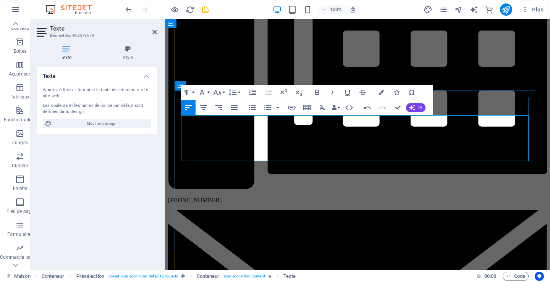
scroll to position [1375, 0]
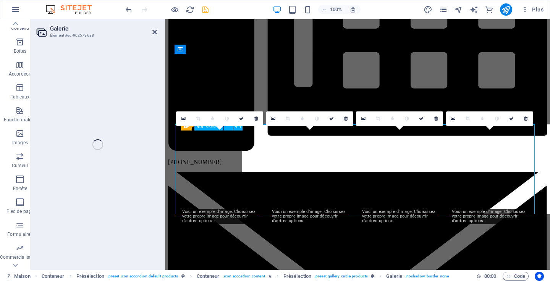
select select "4"
select select "px"
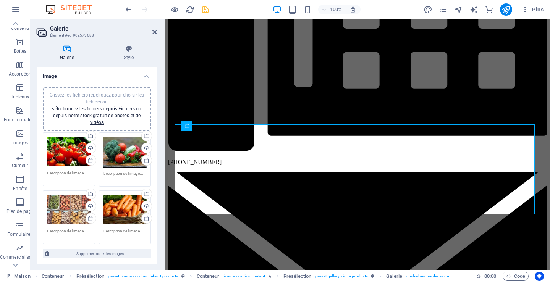
click at [65, 150] on div "Glissez les fichiers ici, cliquez pour choisir les fichiers ou sélectionnez les…" at bounding box center [69, 152] width 44 height 31
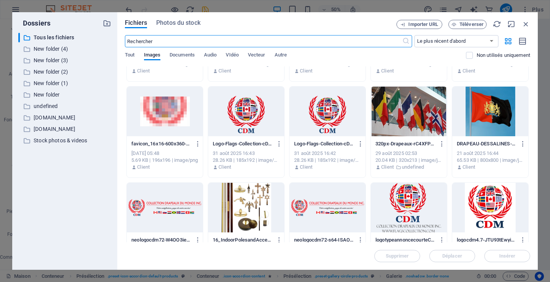
scroll to position [267, 0]
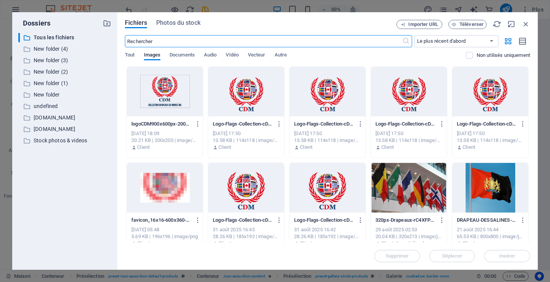
select select "4"
select select "px"
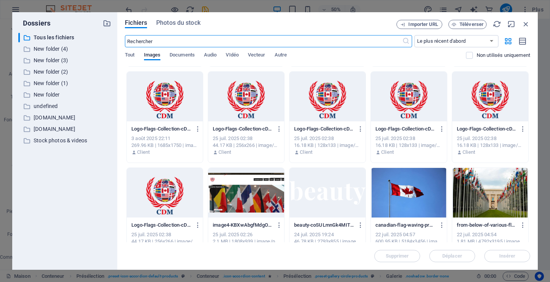
scroll to position [573, 0]
click at [420, 192] on div at bounding box center [409, 193] width 76 height 50
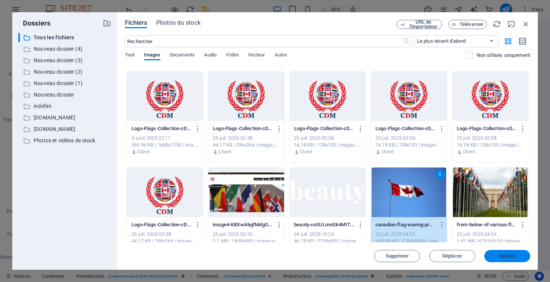
click at [513, 252] on button "Insérer" at bounding box center [507, 256] width 46 height 12
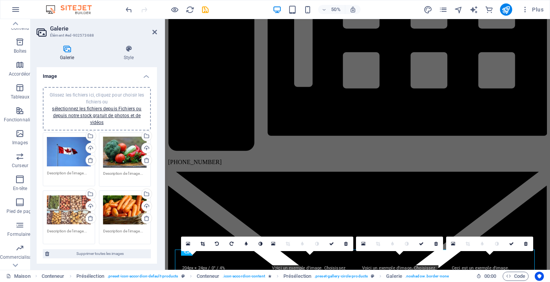
scroll to position [1249, 0]
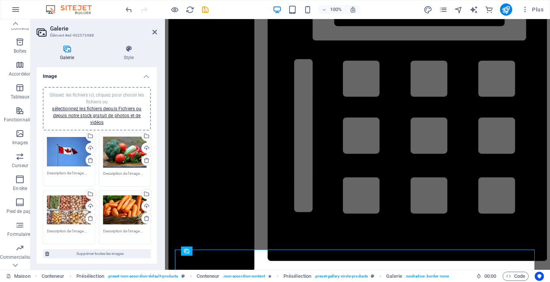
click at [120, 154] on div "Glissez les fichiers ici, cliquez pour choisir les fichiers ou sélectionnez les…" at bounding box center [125, 152] width 44 height 31
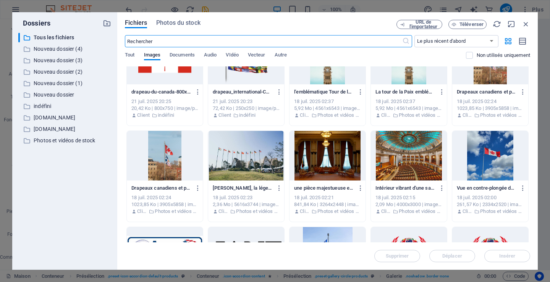
scroll to position [878, 0]
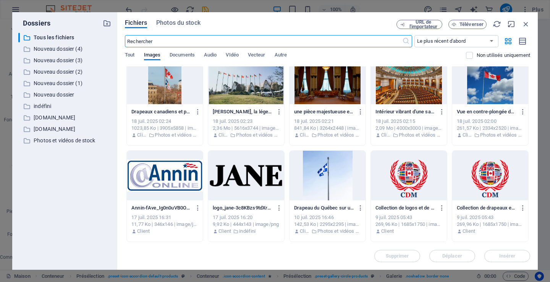
click at [325, 178] on div at bounding box center [327, 176] width 76 height 50
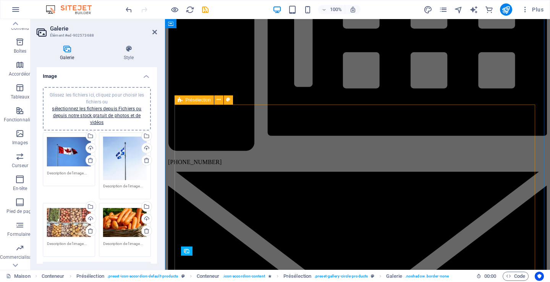
scroll to position [1249, 0]
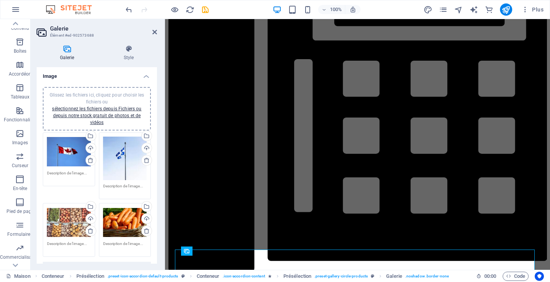
click at [66, 221] on div "Glissez les fichiers ici, cliquez pour choisir les fichiers ou sélectionnez les…" at bounding box center [69, 222] width 44 height 31
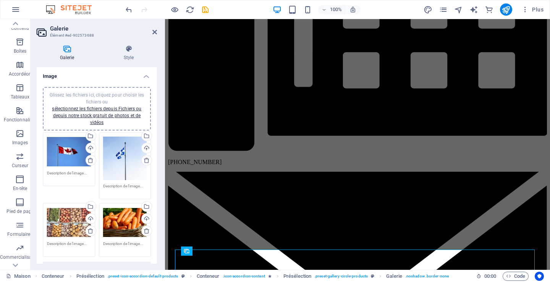
click at [66, 221] on body "Collection drapeaux du monde inc. Maison Favoris Éléments Colonnes Contenu Boît…" at bounding box center [275, 141] width 550 height 282
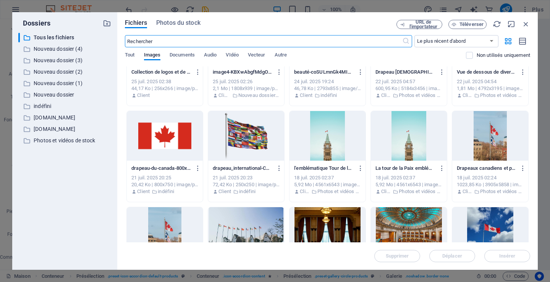
scroll to position [611, 0]
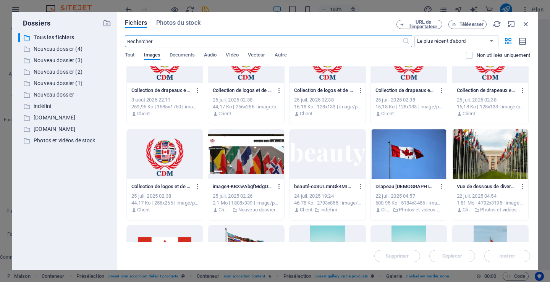
click at [491, 158] on div at bounding box center [490, 154] width 76 height 50
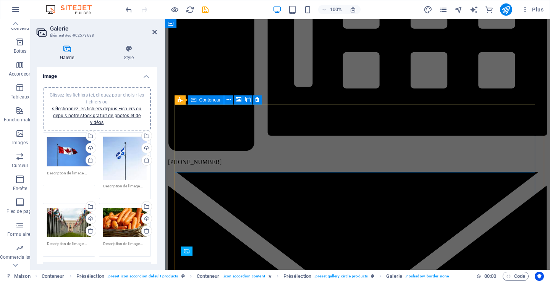
scroll to position [1249, 0]
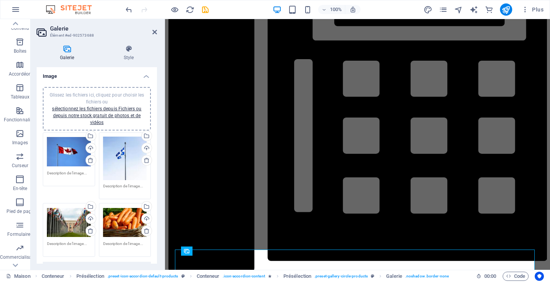
click at [117, 219] on div "Glissez les fichiers ici, cliquez pour choisir les fichiers ou sélectionnez les…" at bounding box center [125, 222] width 44 height 31
click at [117, 219] on body "Collection drapeaux du monde inc. Maison Favoris Éléments Colonnes Contenu Boît…" at bounding box center [275, 141] width 550 height 282
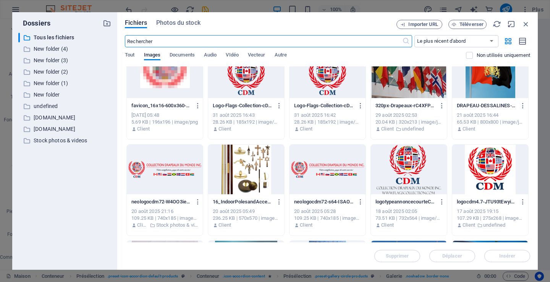
scroll to position [38, 0]
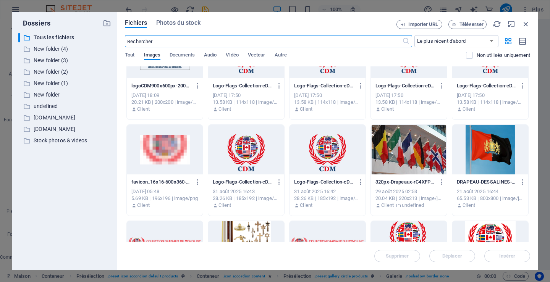
click at [497, 156] on div at bounding box center [490, 150] width 76 height 50
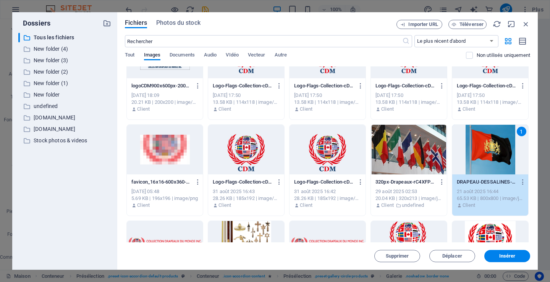
click at [497, 156] on div "1" at bounding box center [490, 150] width 76 height 50
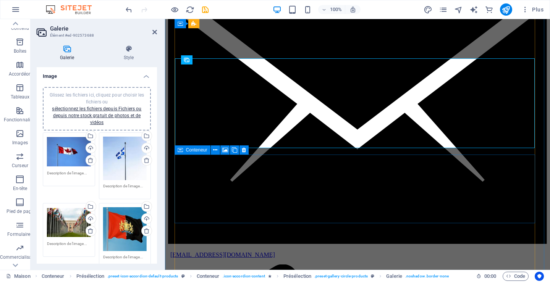
scroll to position [1440, 0]
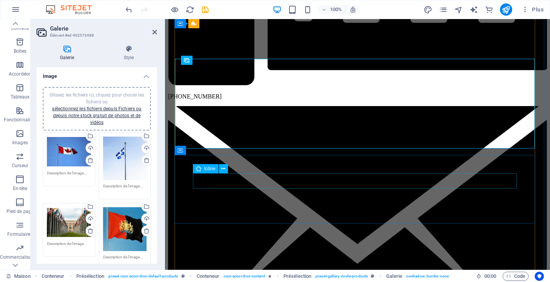
select select "xMidYMid"
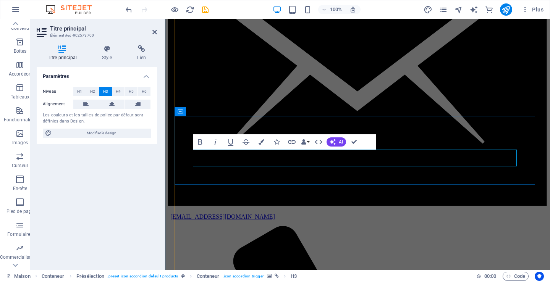
scroll to position [1478, 0]
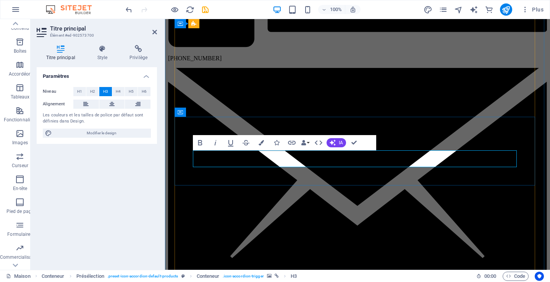
click at [332, 142] on icon "button" at bounding box center [333, 143] width 6 height 6
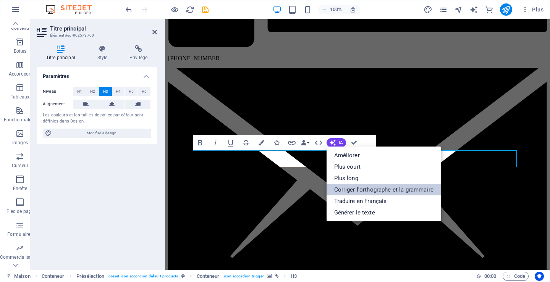
click at [347, 187] on font "Corriger l'orthographe et la grammaire" at bounding box center [383, 189] width 99 height 7
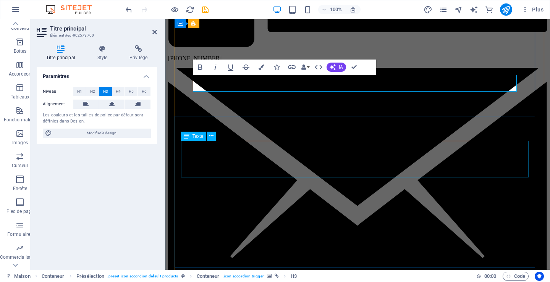
scroll to position [1555, 0]
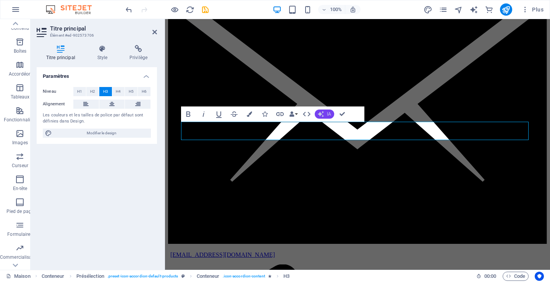
click at [324, 114] on button "IA" at bounding box center [324, 114] width 19 height 9
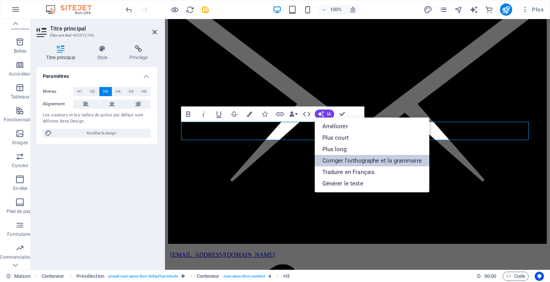
click at [338, 159] on font "Corriger l'orthographe et la grammaire" at bounding box center [371, 160] width 99 height 7
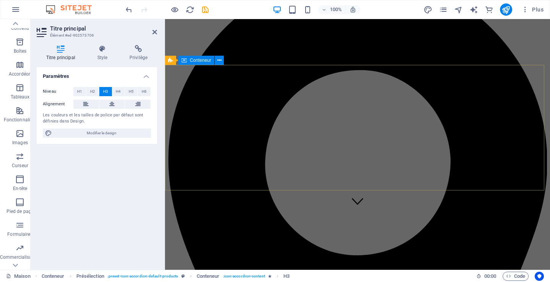
scroll to position [0, 0]
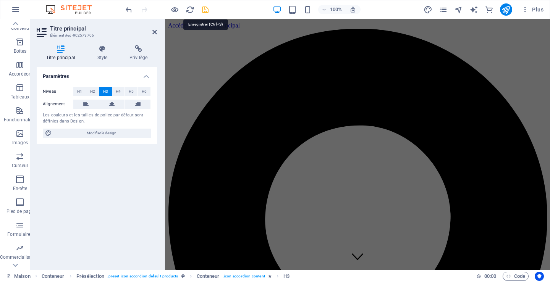
click at [204, 9] on icon "sauvegarder" at bounding box center [205, 9] width 9 height 9
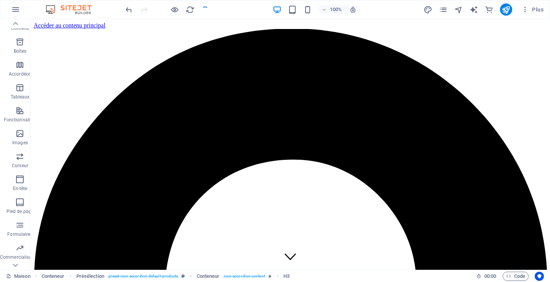
scroll to position [1572, 0]
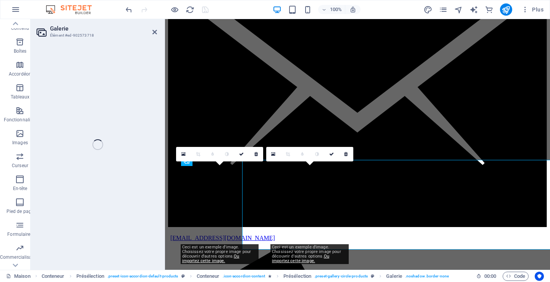
select select "4"
select select "px"
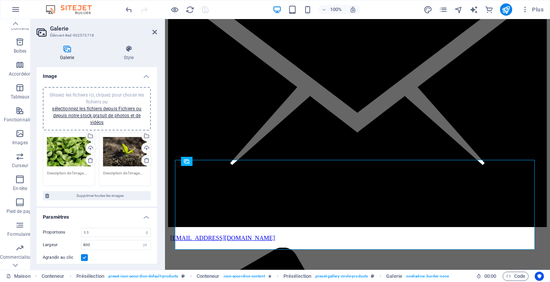
click at [65, 152] on div "Glissez les fichiers ici, cliquez pour choisir les fichiers ou sélectionnez les…" at bounding box center [69, 152] width 44 height 31
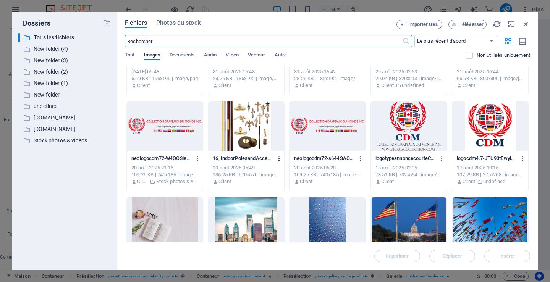
scroll to position [153, 0]
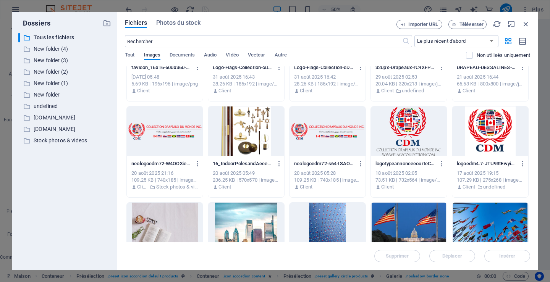
click at [249, 137] on div at bounding box center [246, 132] width 76 height 50
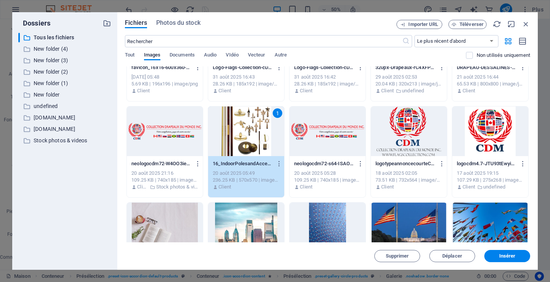
click at [249, 137] on div "1" at bounding box center [246, 132] width 76 height 50
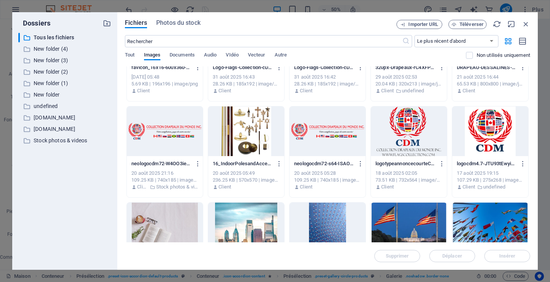
click at [249, 137] on div at bounding box center [246, 132] width 76 height 50
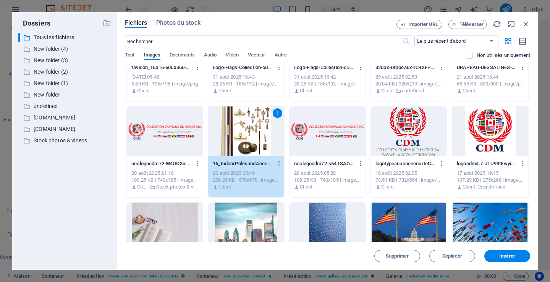
click at [249, 137] on div "1" at bounding box center [246, 132] width 76 height 50
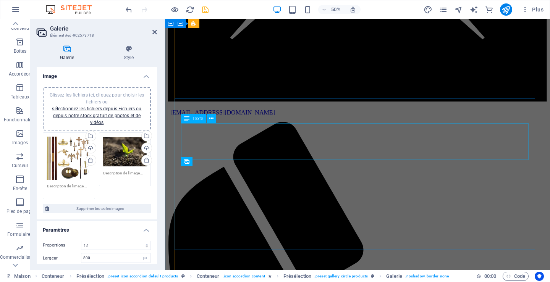
scroll to position [1572, 0]
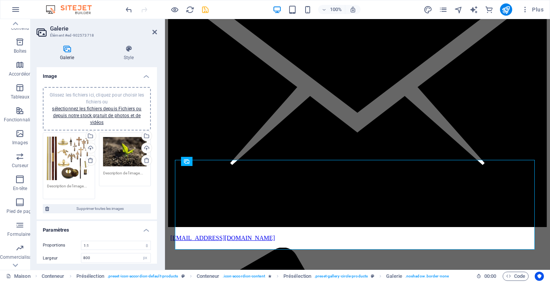
click at [121, 154] on div "Glissez les fichiers ici, cliquez pour choisir les fichiers ou sélectionnez les…" at bounding box center [125, 152] width 44 height 31
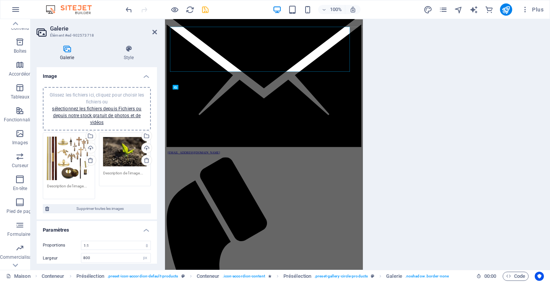
click at [122, 154] on body "Collection drapeaux du monde inc. Maison Favoris Éléments Colonnes Contenu Boît…" at bounding box center [275, 141] width 550 height 282
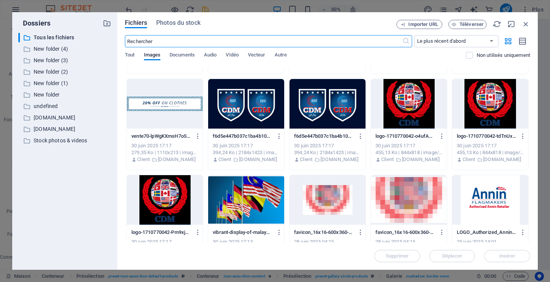
scroll to position [1375, 0]
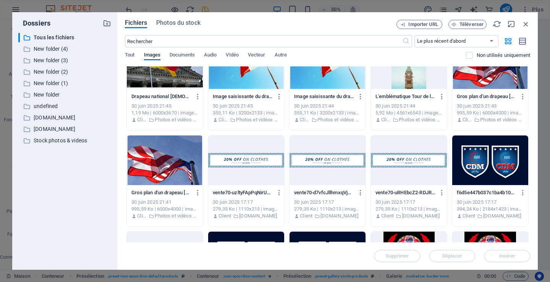
click at [165, 166] on div at bounding box center [165, 161] width 76 height 50
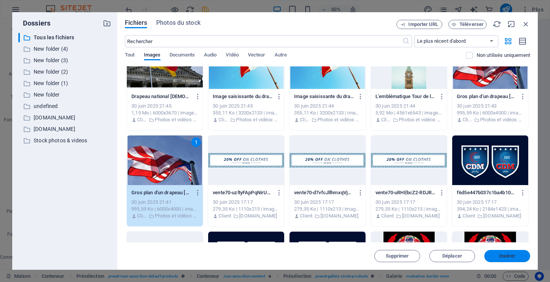
click at [510, 255] on span "Insérer" at bounding box center [507, 256] width 16 height 5
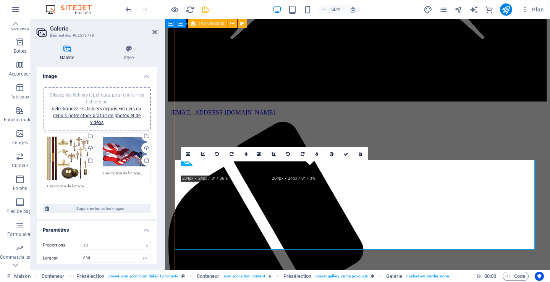
scroll to position [1572, 0]
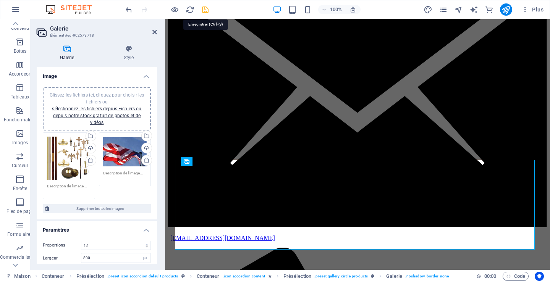
click at [204, 11] on icon "sauvegarder" at bounding box center [205, 9] width 9 height 9
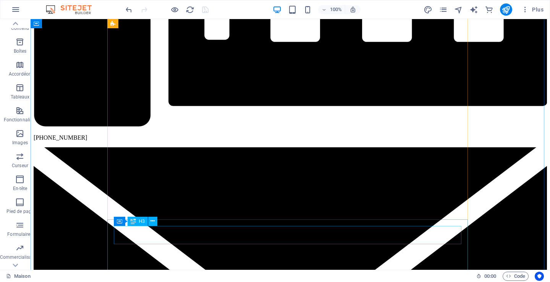
scroll to position [1724, 0]
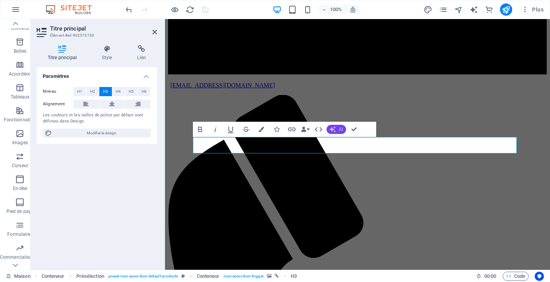
click at [341, 125] on button "AI" at bounding box center [335, 129] width 19 height 9
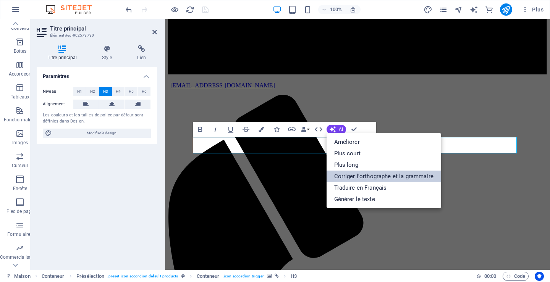
click at [351, 175] on link "Corriger l'orthographe et la grammaire" at bounding box center [383, 176] width 115 height 11
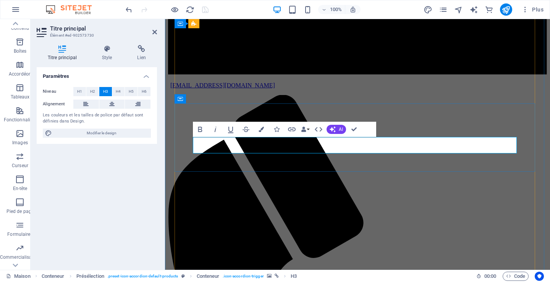
click at [331, 122] on div "Bold Italic Underline Strikethrough Colors Icons Link Data Bindings Entreprise …" at bounding box center [277, 129] width 168 height 15
click at [335, 126] on button "AI" at bounding box center [335, 129] width 19 height 9
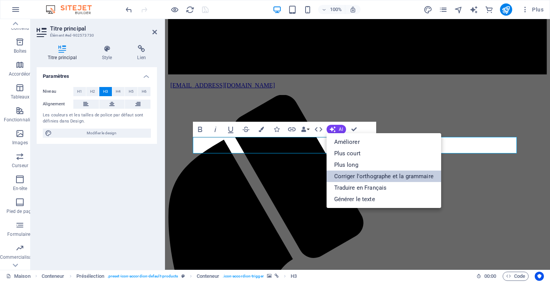
click at [350, 173] on link "Corriger l'orthographe et la grammaire" at bounding box center [383, 176] width 115 height 11
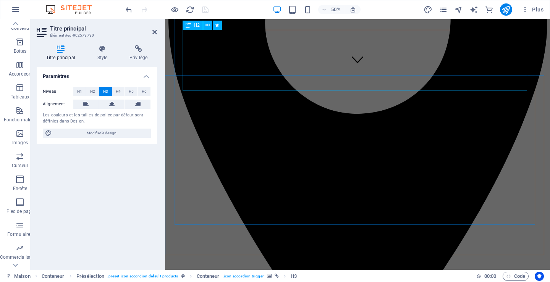
scroll to position [0, 0]
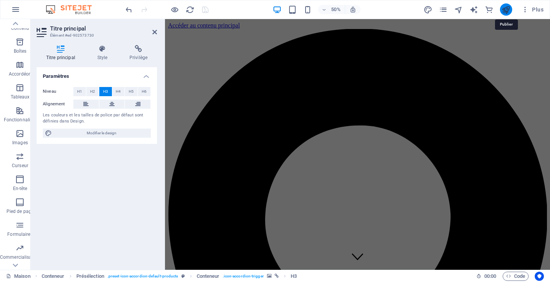
click at [508, 9] on icon "publier" at bounding box center [505, 9] width 9 height 9
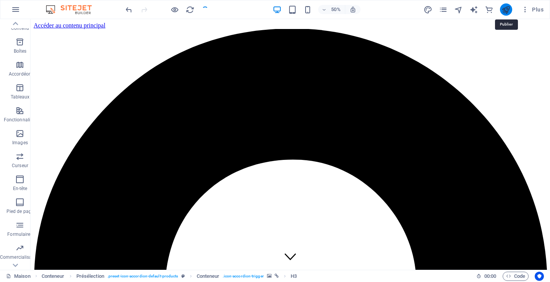
scroll to position [1757, 0]
